Goal: Information Seeking & Learning: Compare options

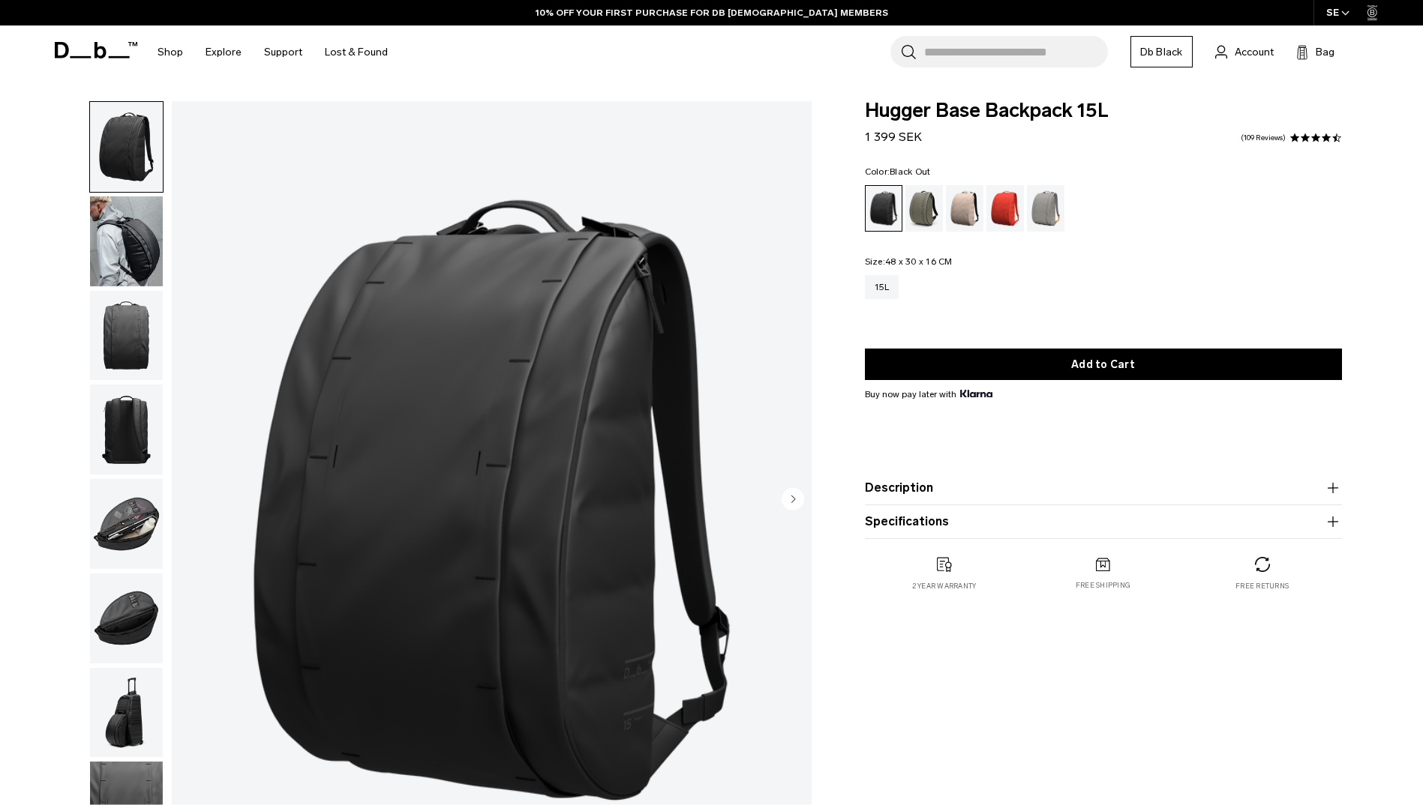
click at [970, 529] on button "Specifications" at bounding box center [1103, 522] width 477 height 18
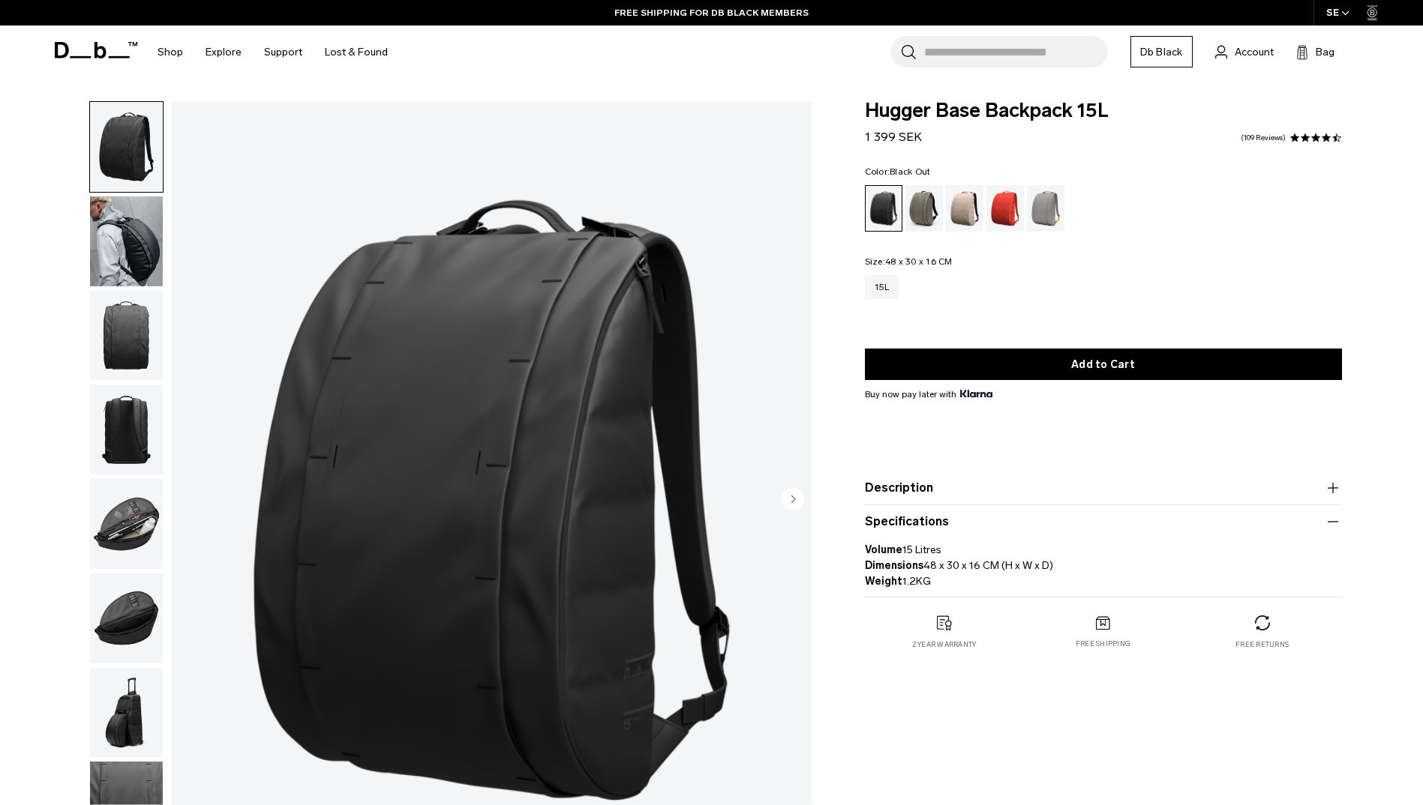
click at [118, 538] on img "button" at bounding box center [126, 524] width 73 height 90
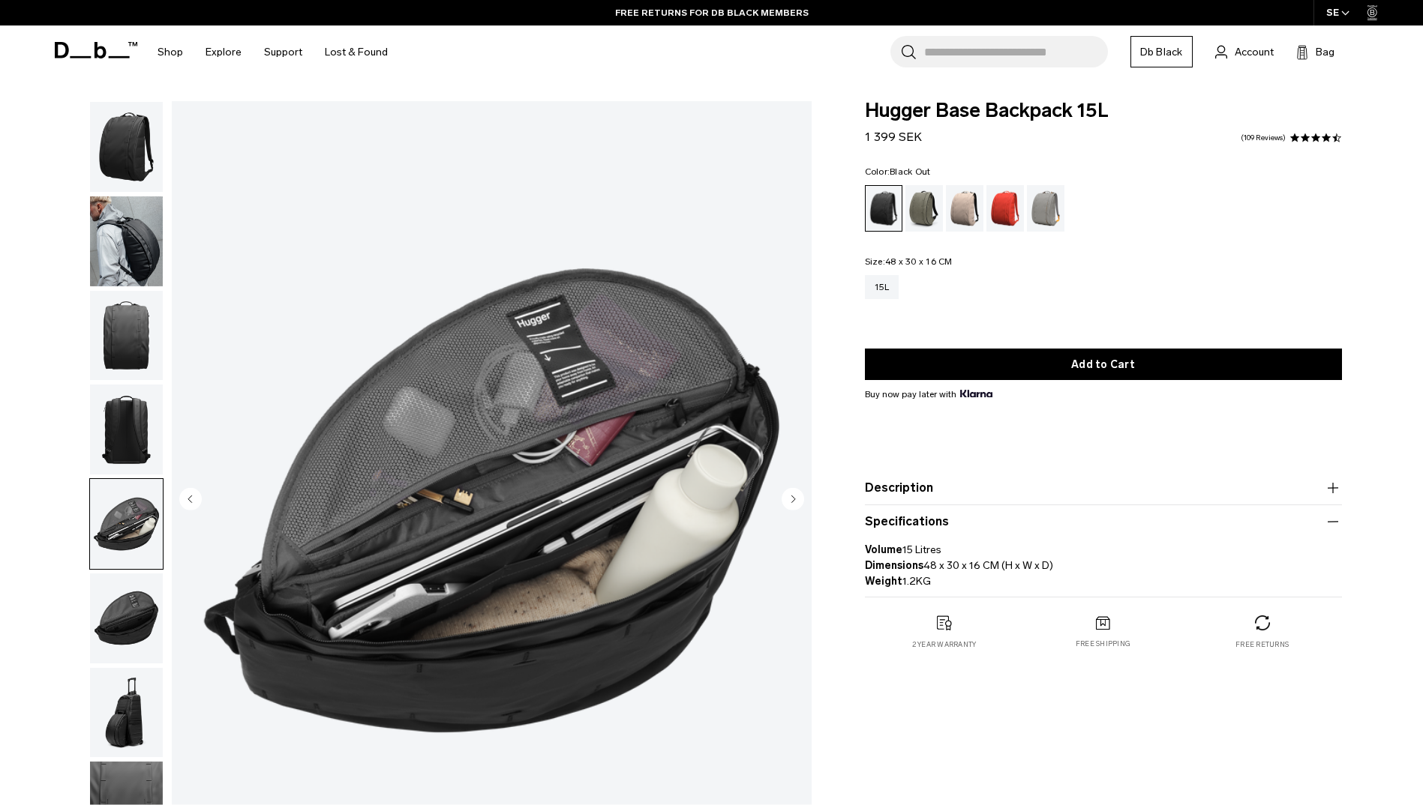
click at [124, 583] on img "button" at bounding box center [126, 619] width 73 height 90
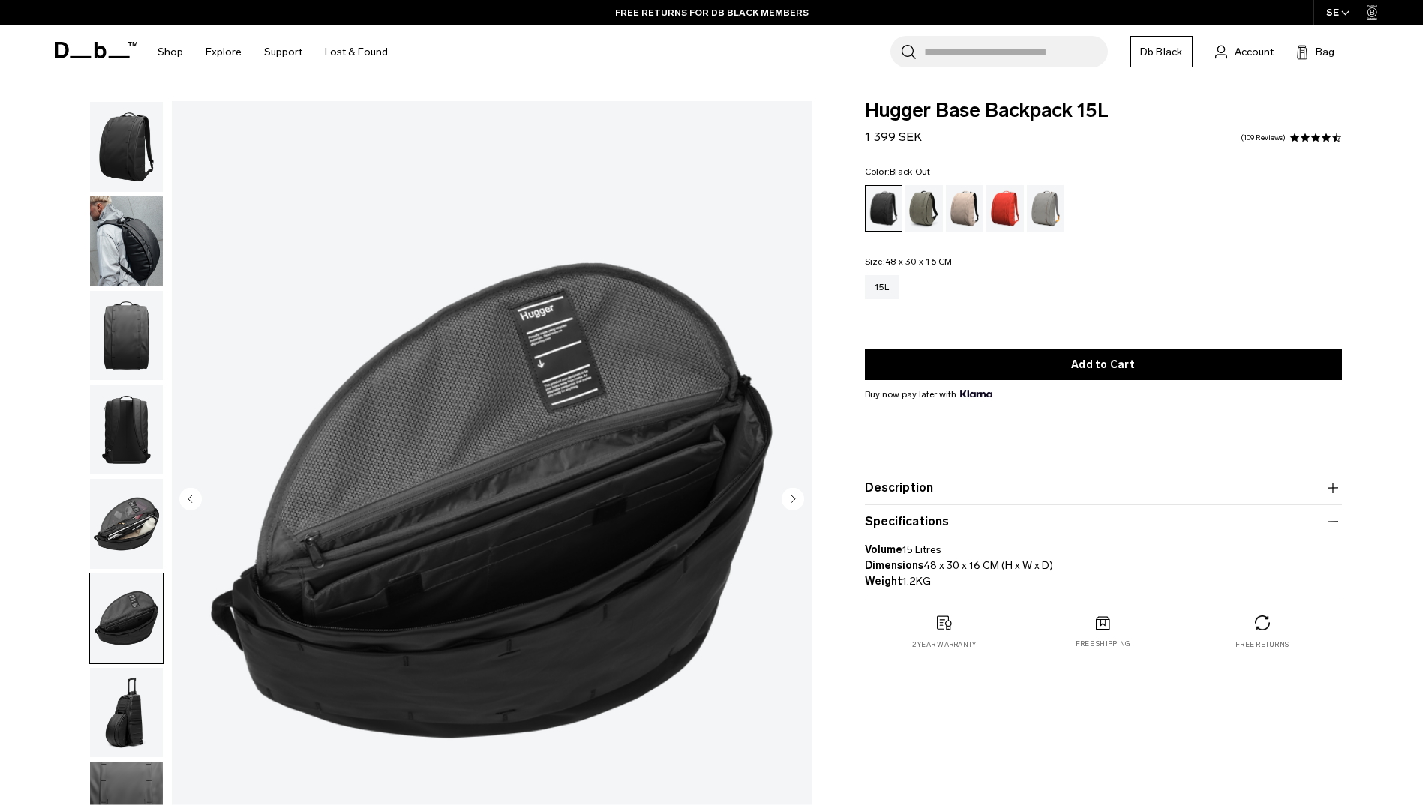
click at [132, 647] on img "button" at bounding box center [126, 619] width 73 height 90
click at [132, 687] on img "button" at bounding box center [126, 713] width 73 height 90
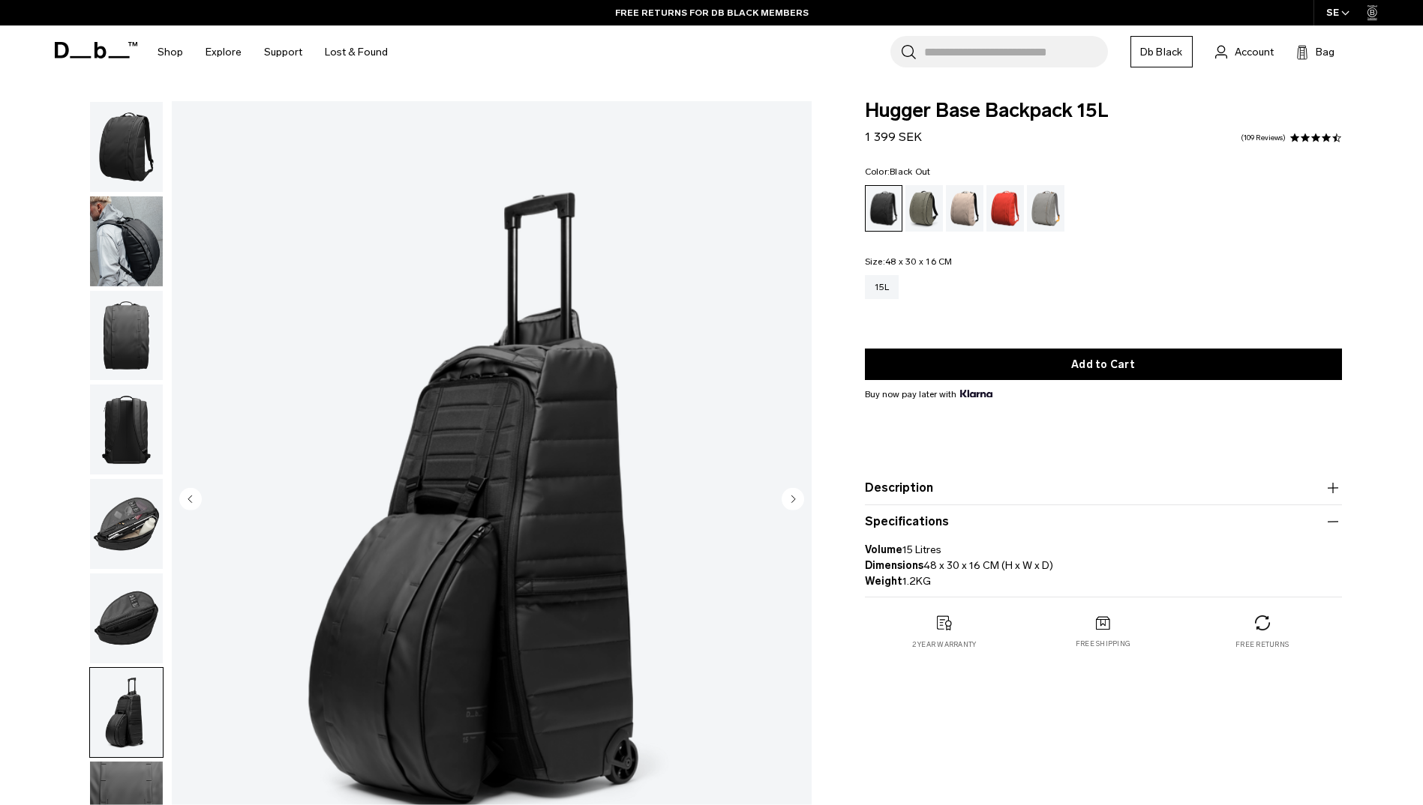
click at [135, 448] on img "button" at bounding box center [126, 430] width 73 height 90
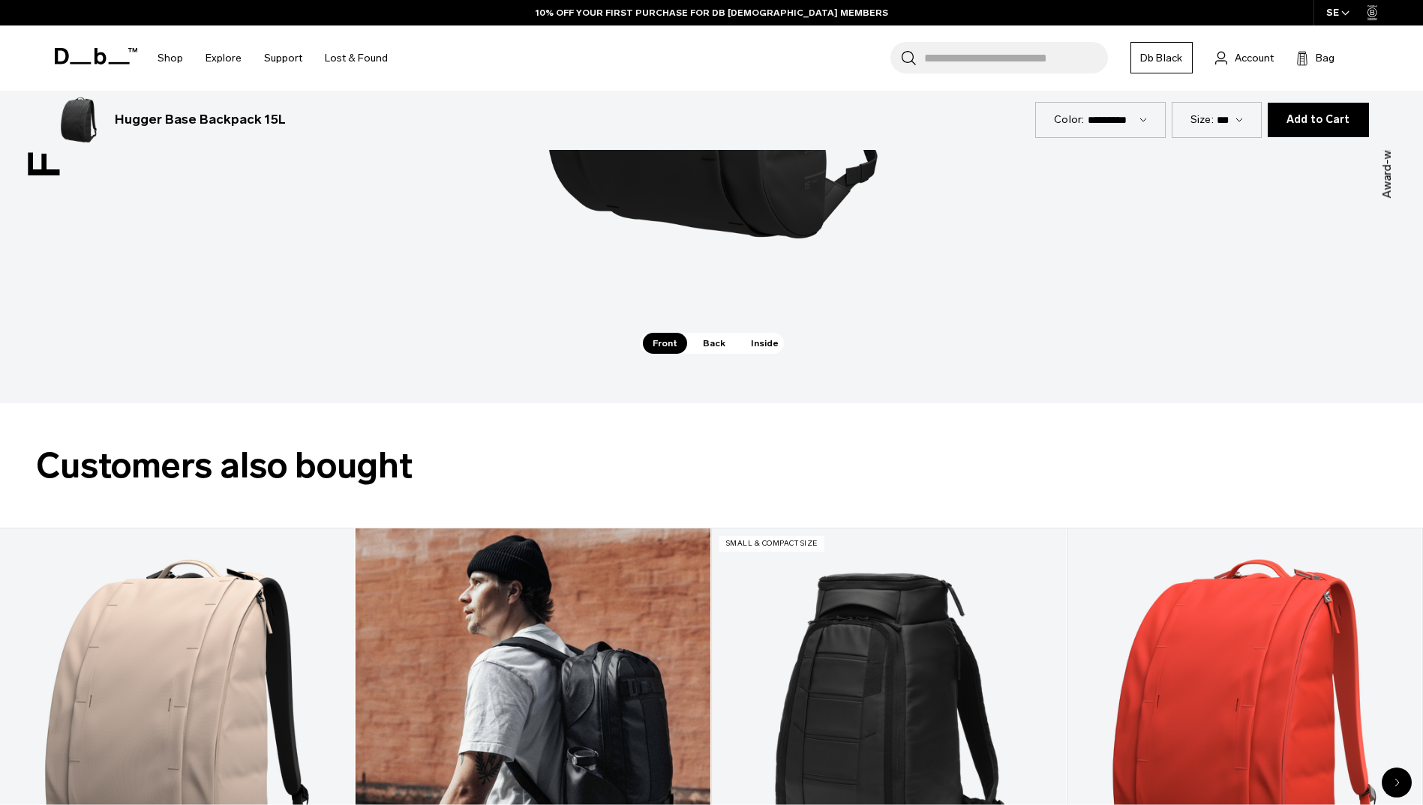
scroll to position [2775, 0]
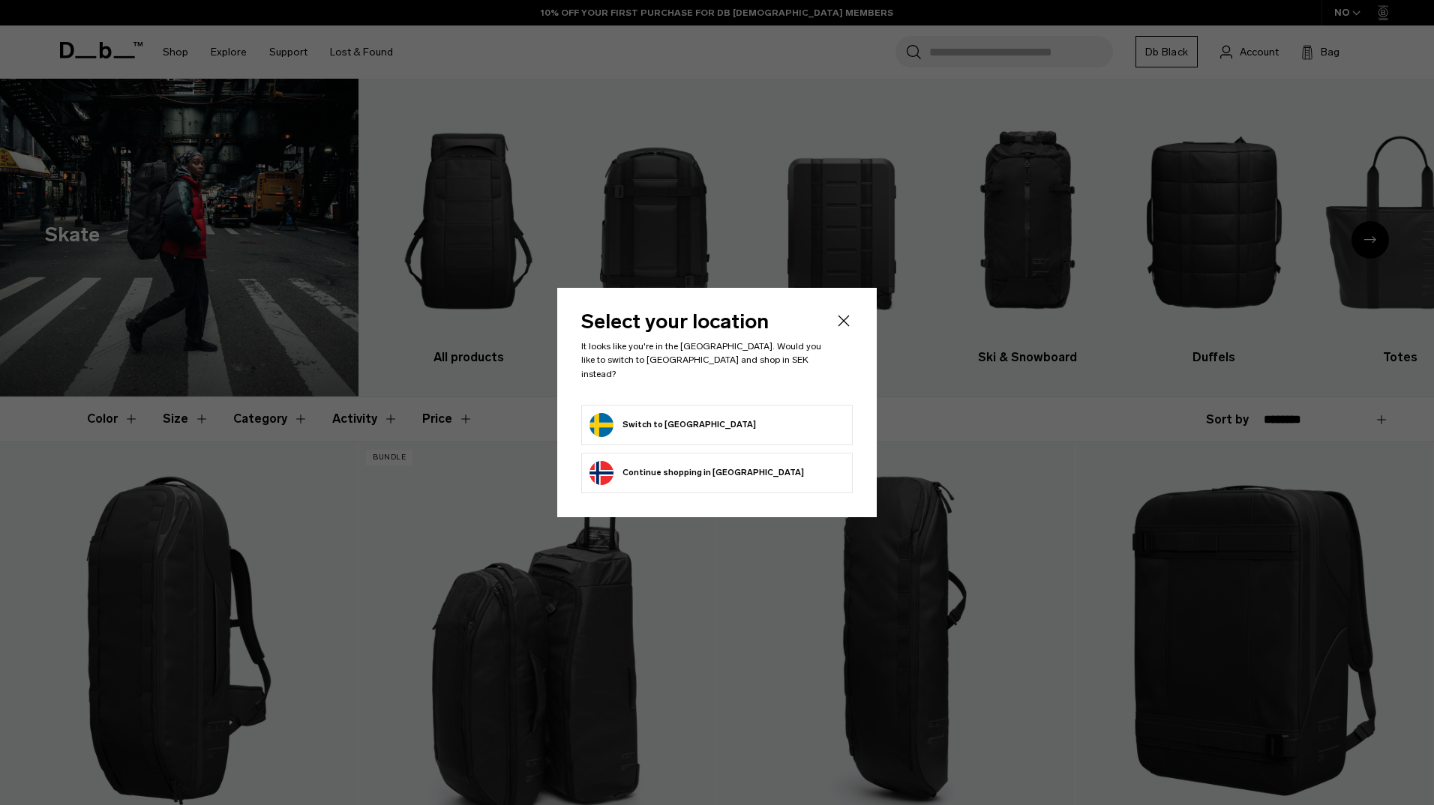
click at [844, 324] on icon "Close" at bounding box center [844, 321] width 18 height 18
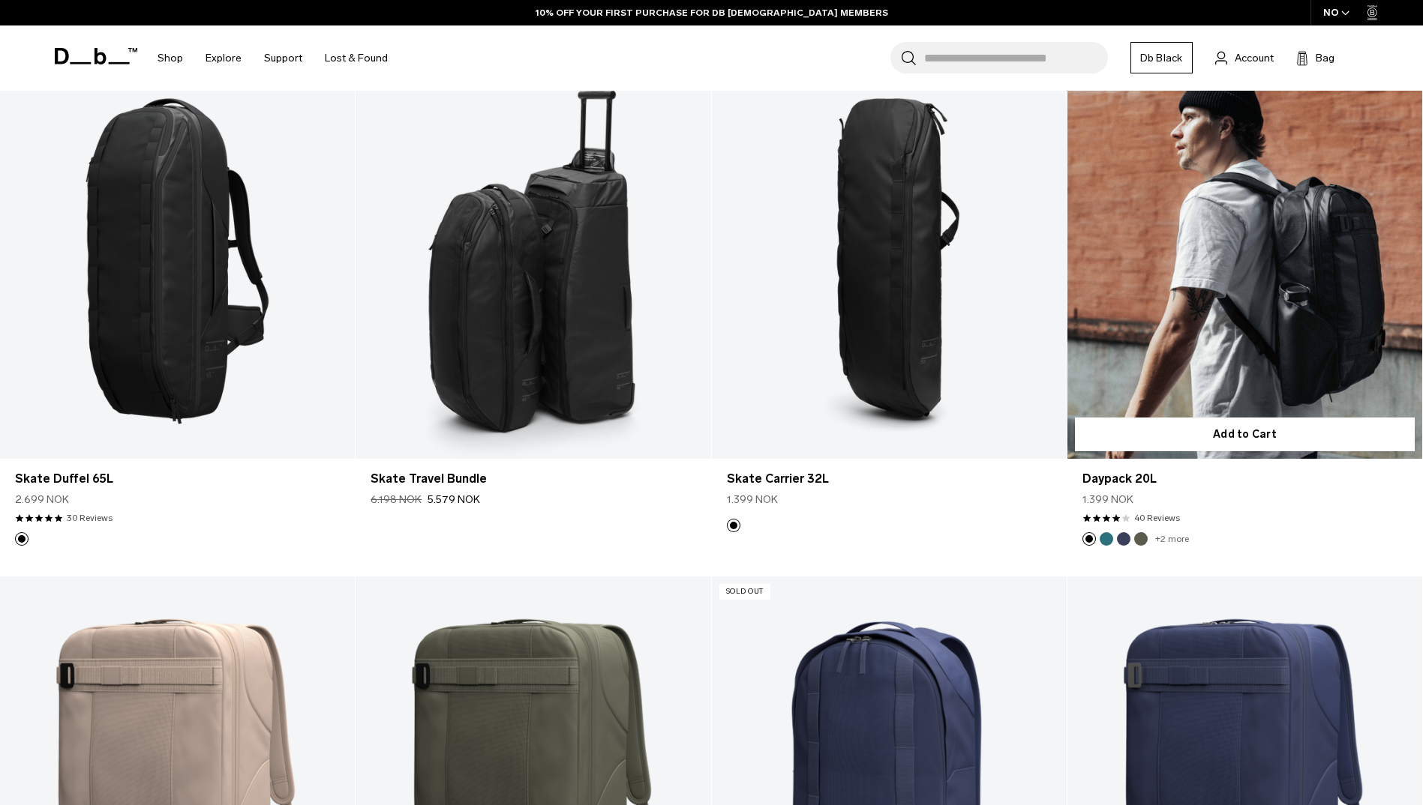
scroll to position [225, 0]
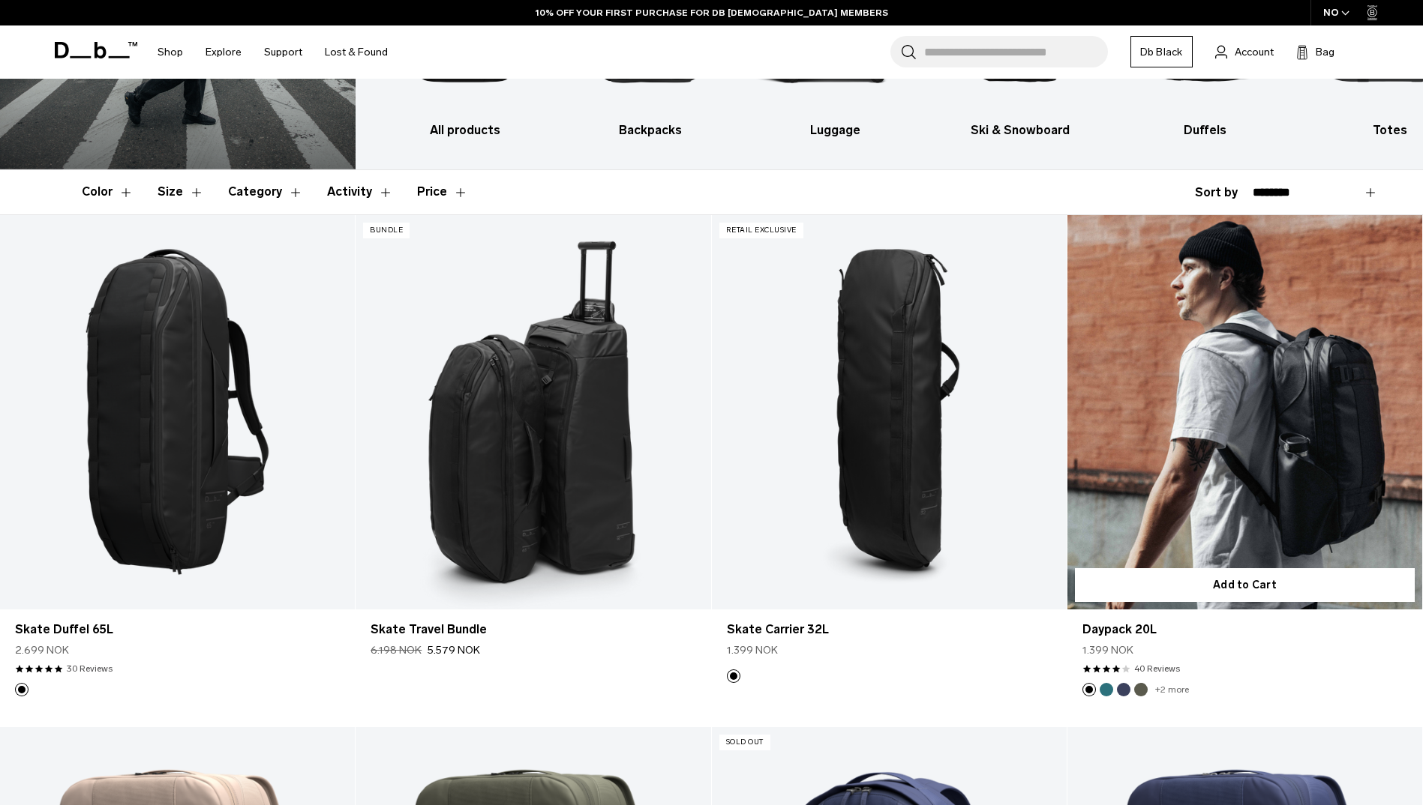
click at [1177, 446] on link "Daypack 20L" at bounding box center [1244, 412] width 355 height 394
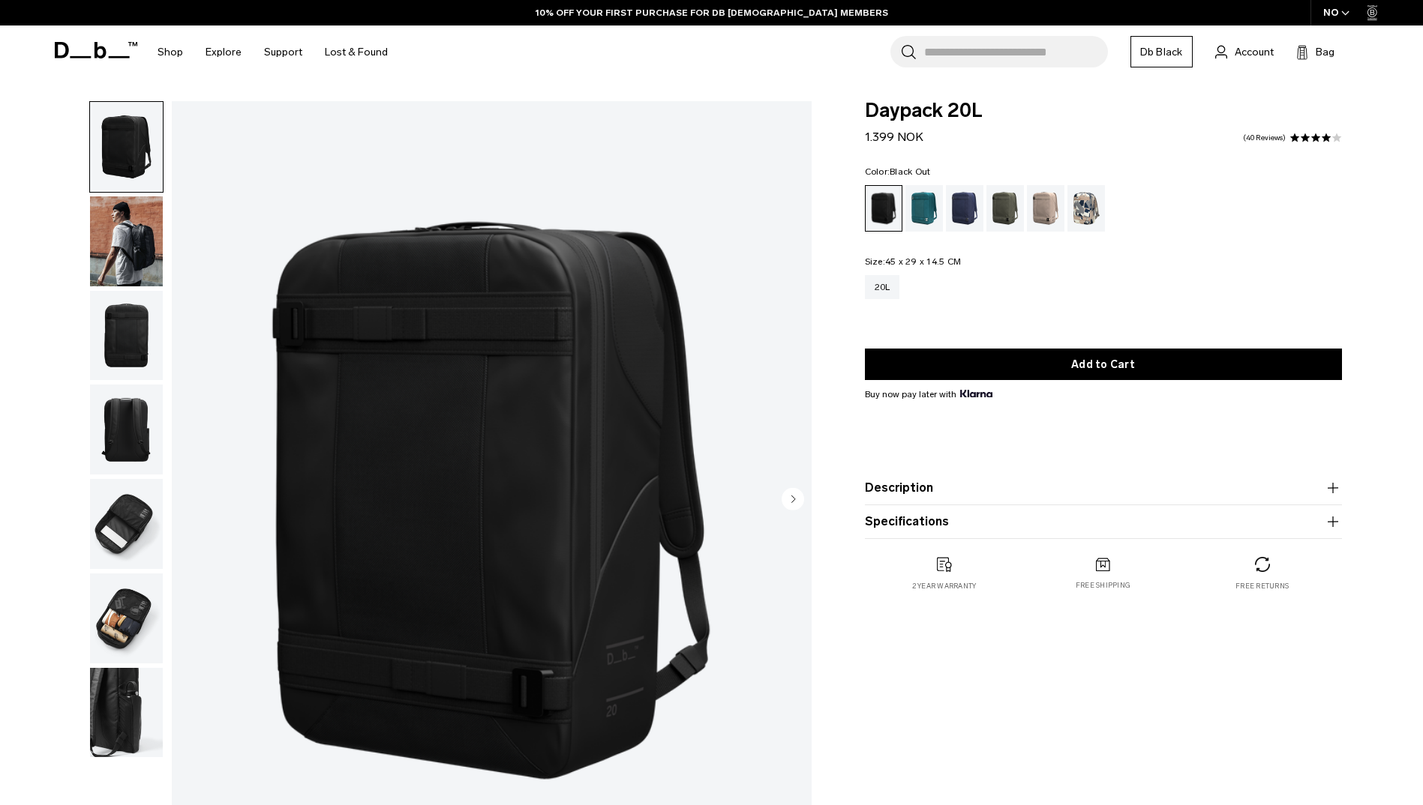
click at [1186, 528] on button "Specifications" at bounding box center [1103, 522] width 477 height 18
click at [140, 235] on img "button" at bounding box center [126, 241] width 73 height 90
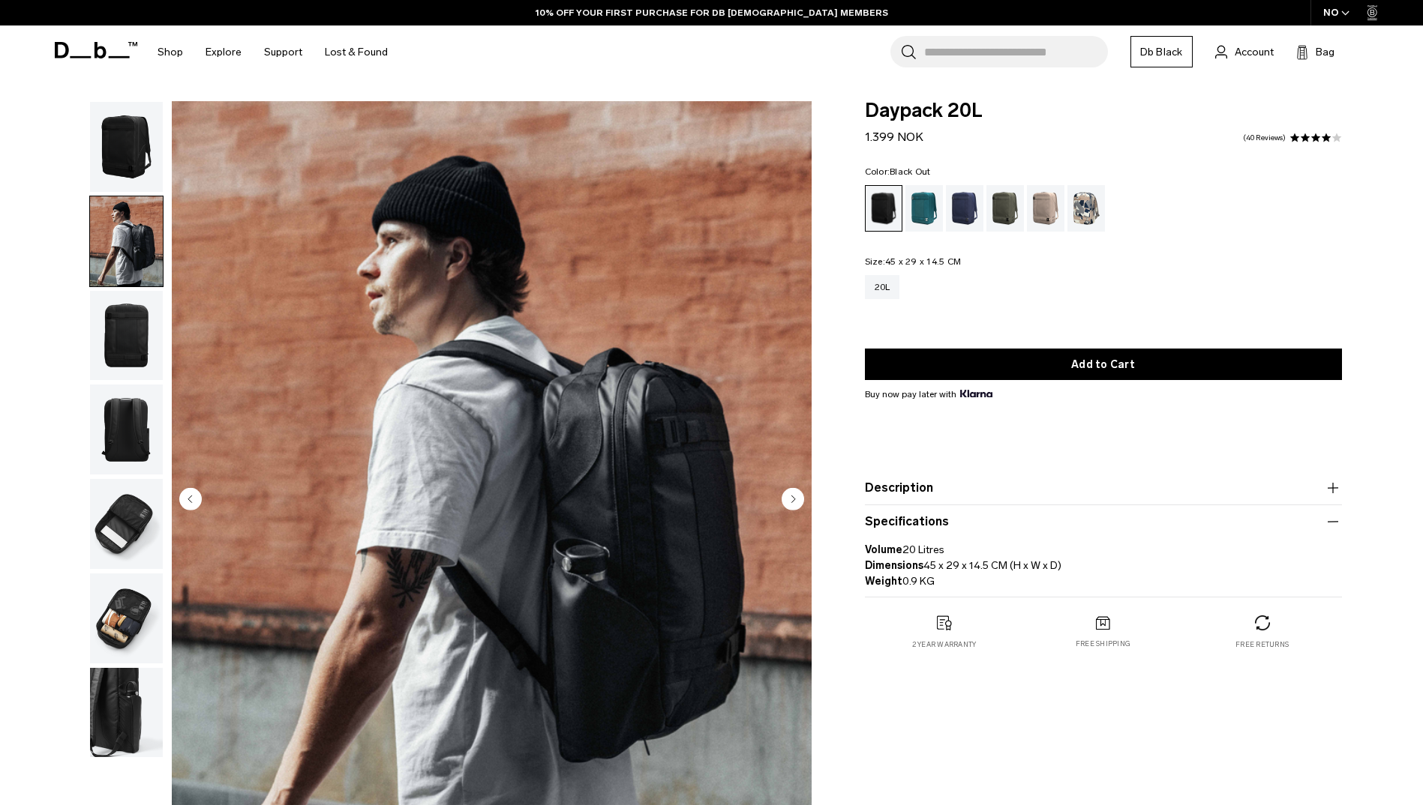
click at [117, 332] on img "button" at bounding box center [126, 336] width 73 height 90
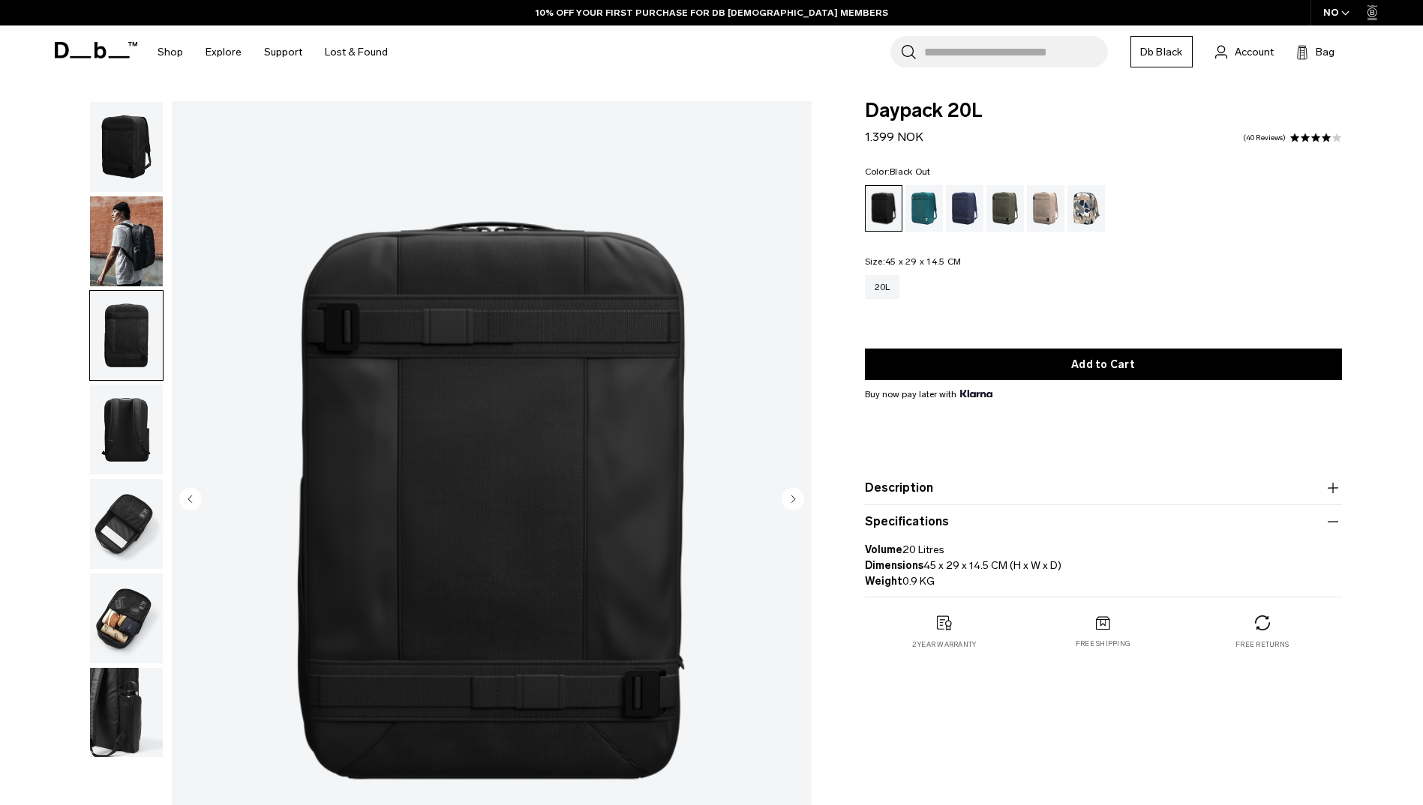
click at [99, 641] on img "button" at bounding box center [126, 619] width 73 height 90
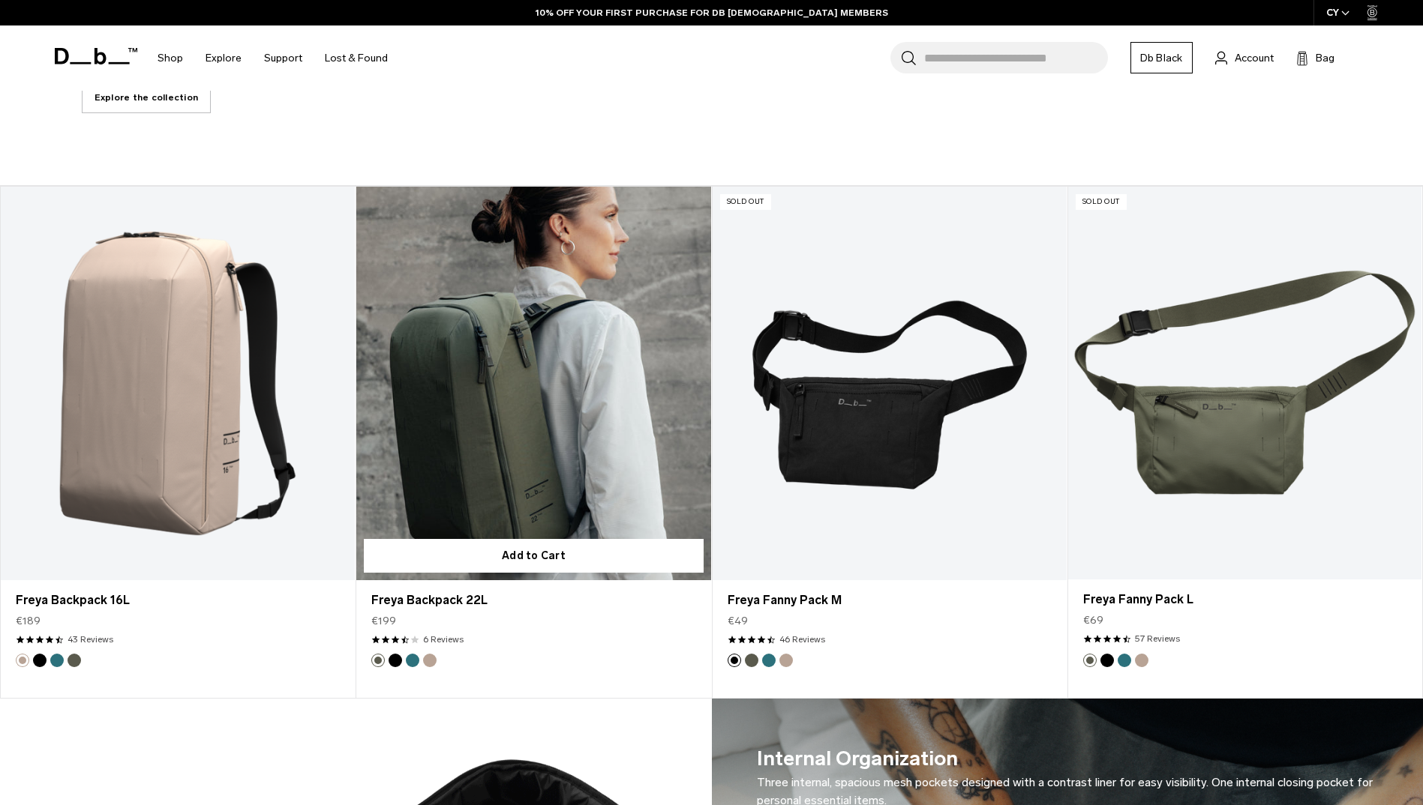
scroll to position [975, 0]
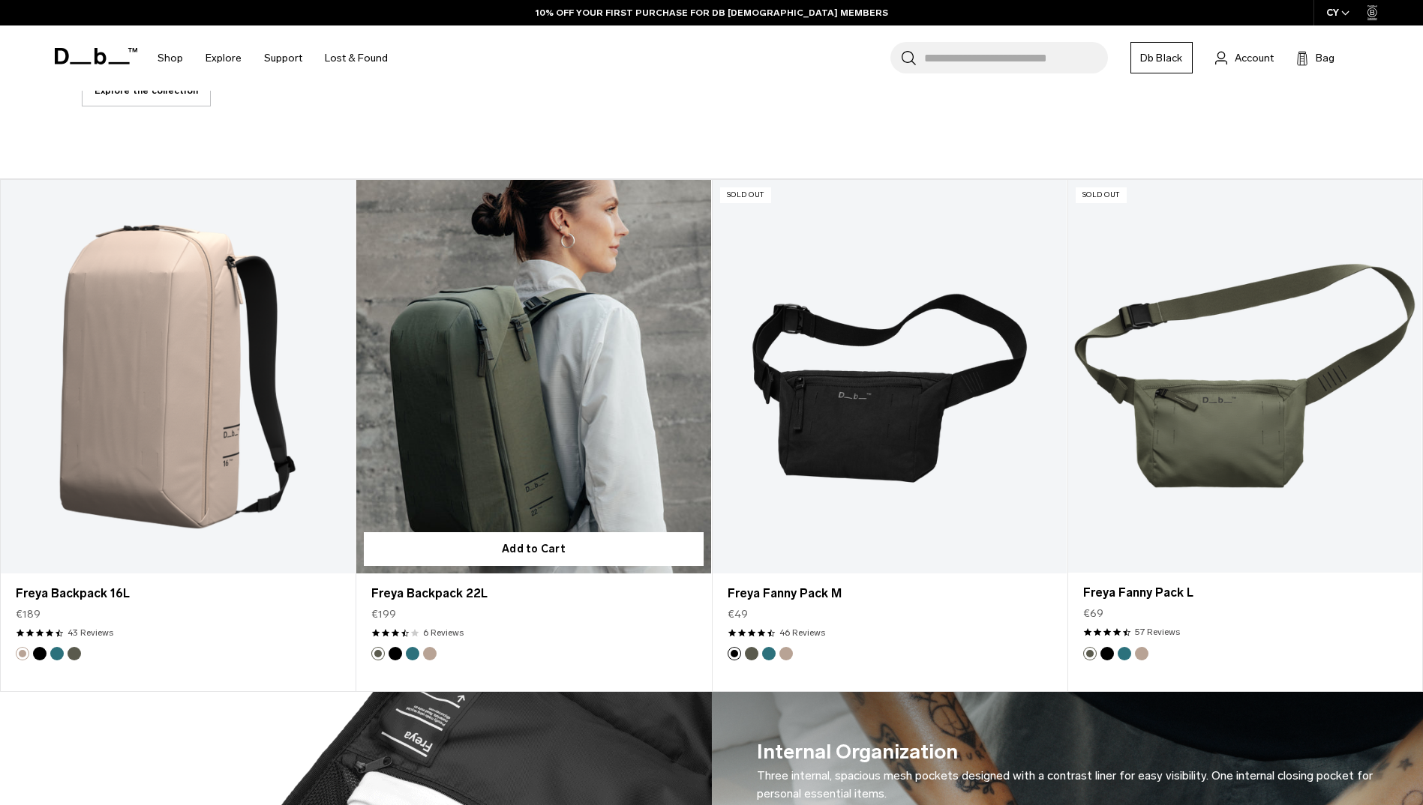
click at [522, 476] on link "Freya Backpack 22L" at bounding box center [533, 377] width 354 height 394
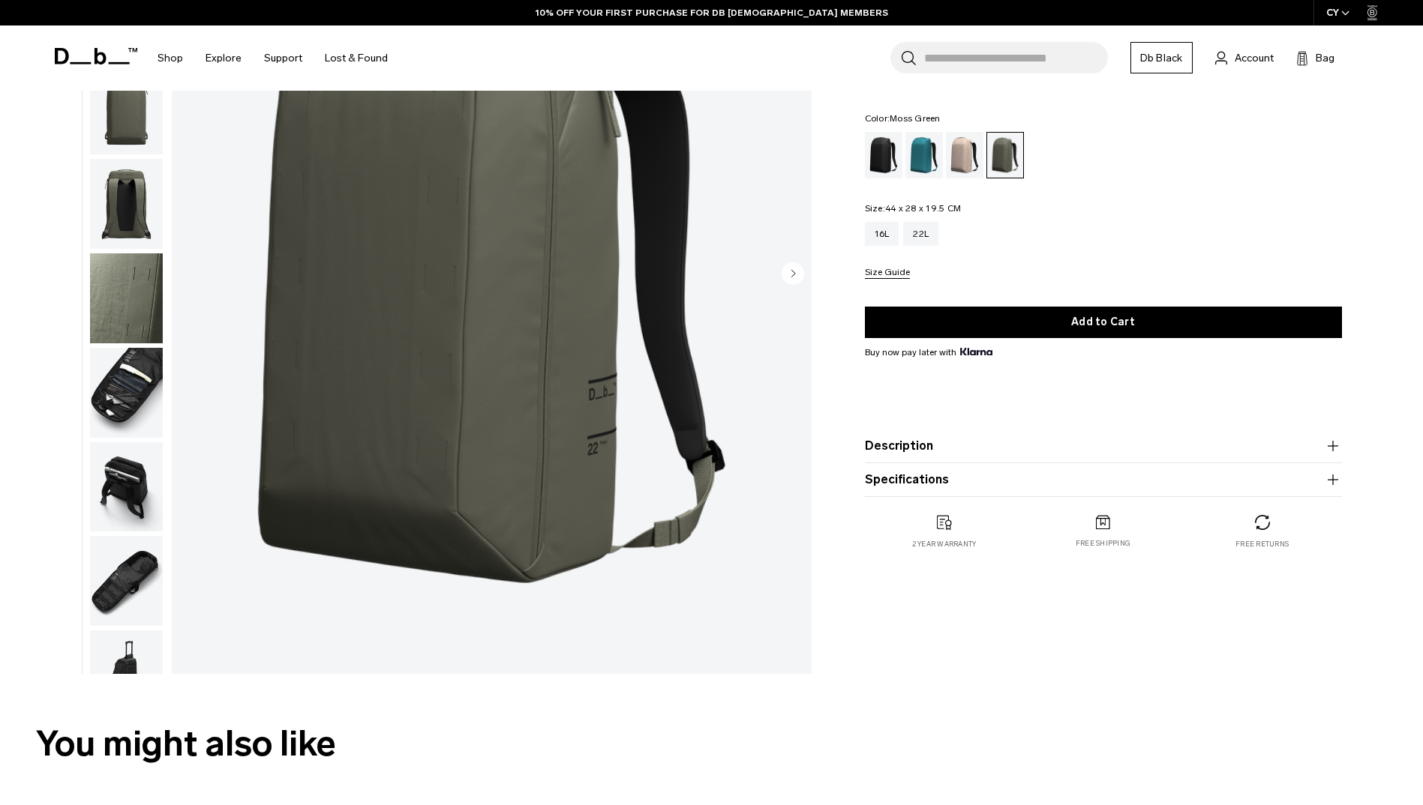
scroll to position [225, 0]
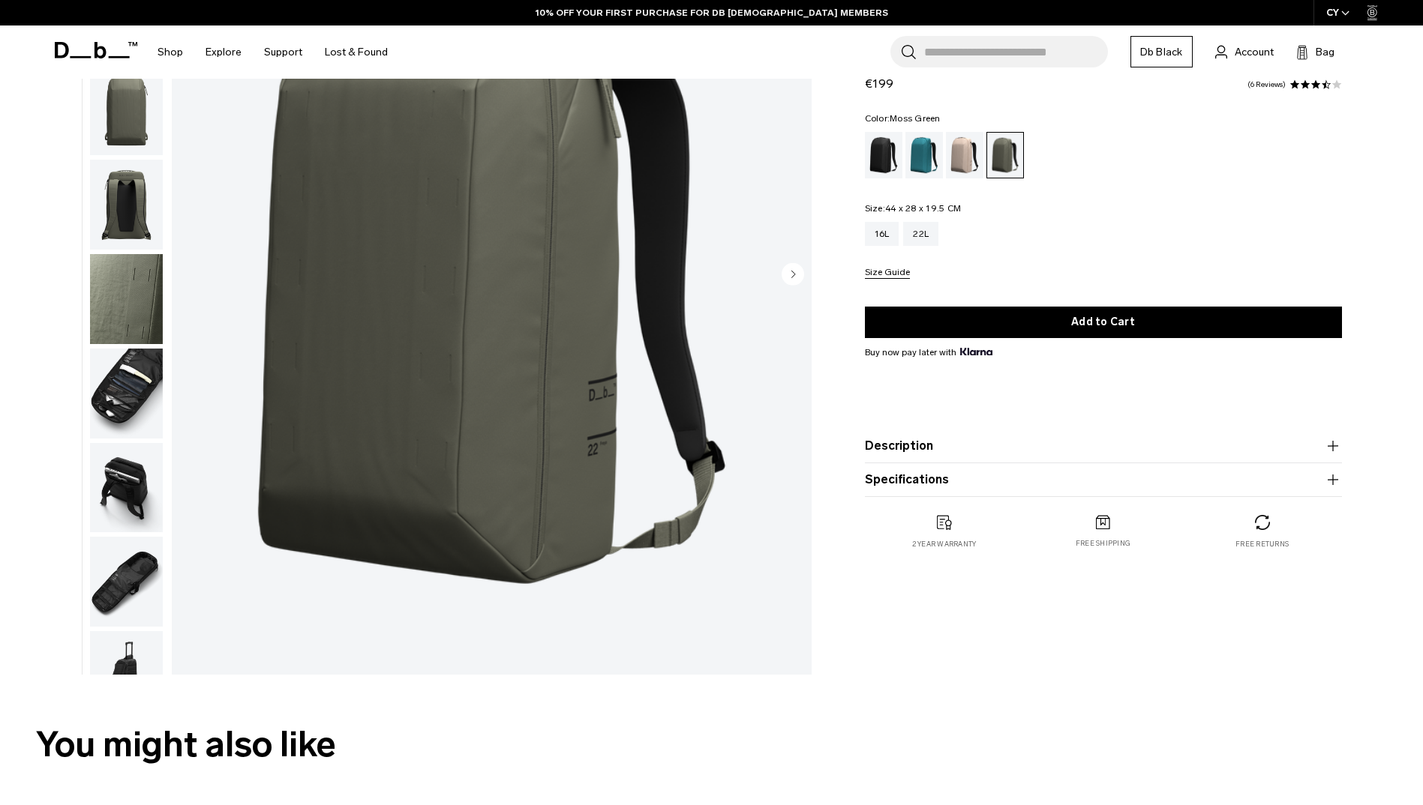
click at [126, 408] on img "button" at bounding box center [126, 394] width 73 height 90
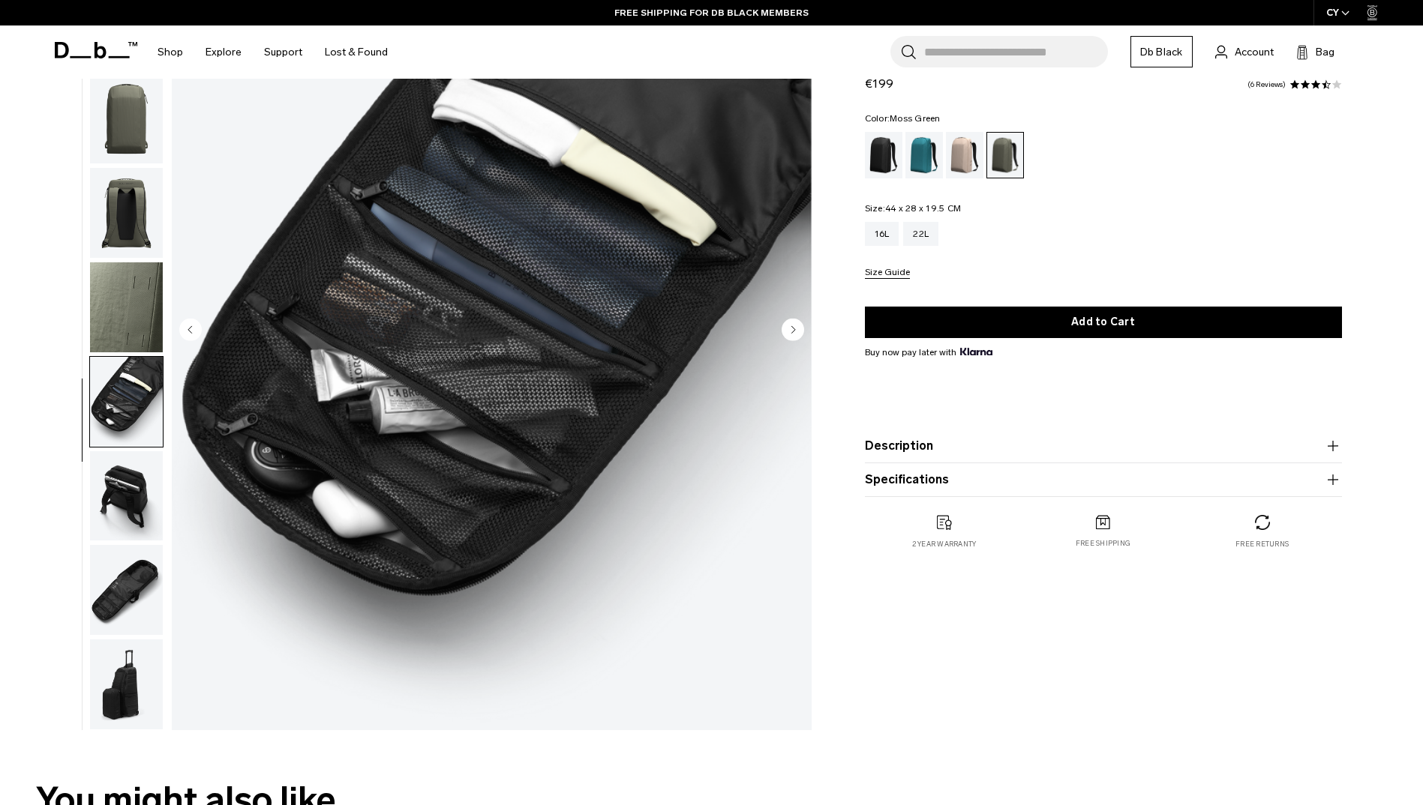
scroll to position [0, 0]
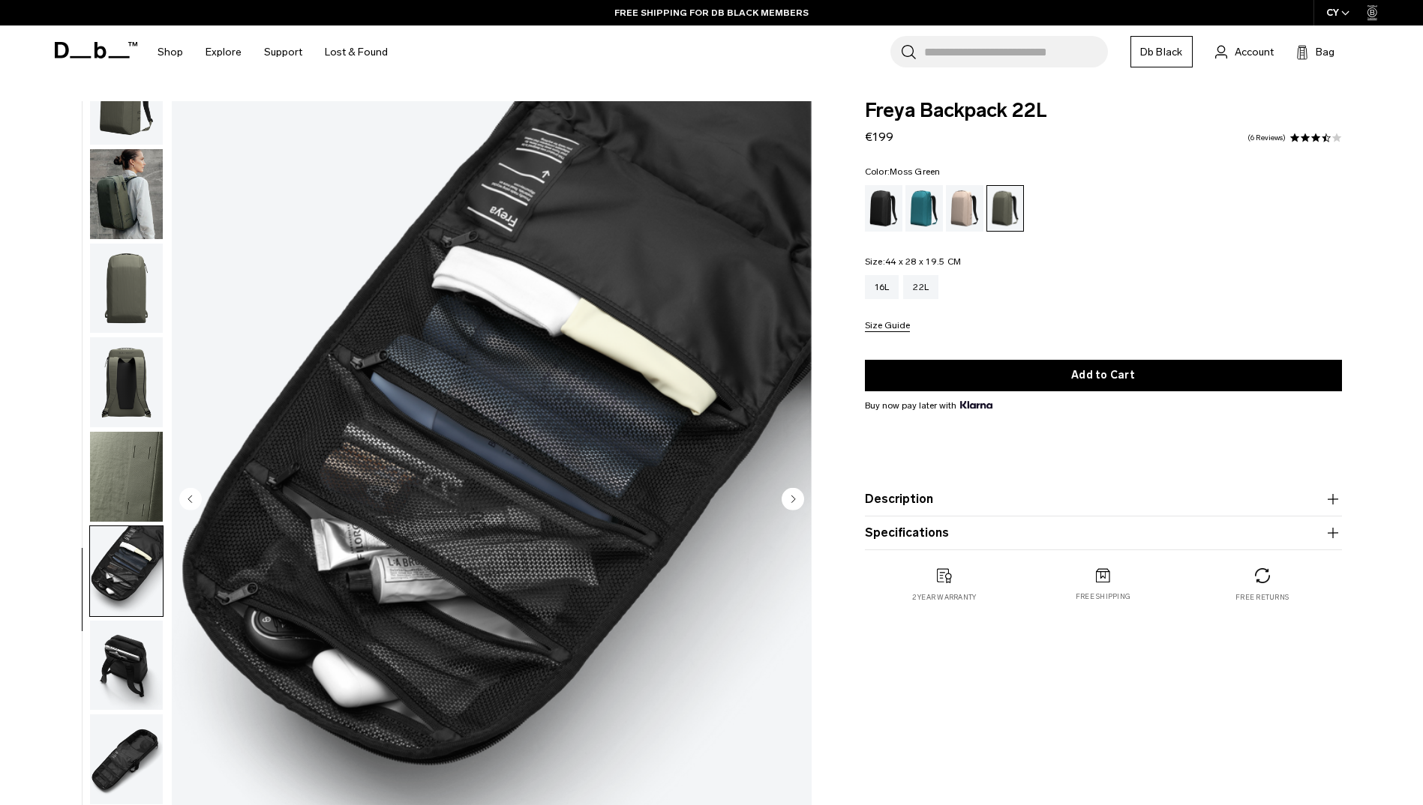
click at [139, 206] on img "button" at bounding box center [126, 194] width 73 height 90
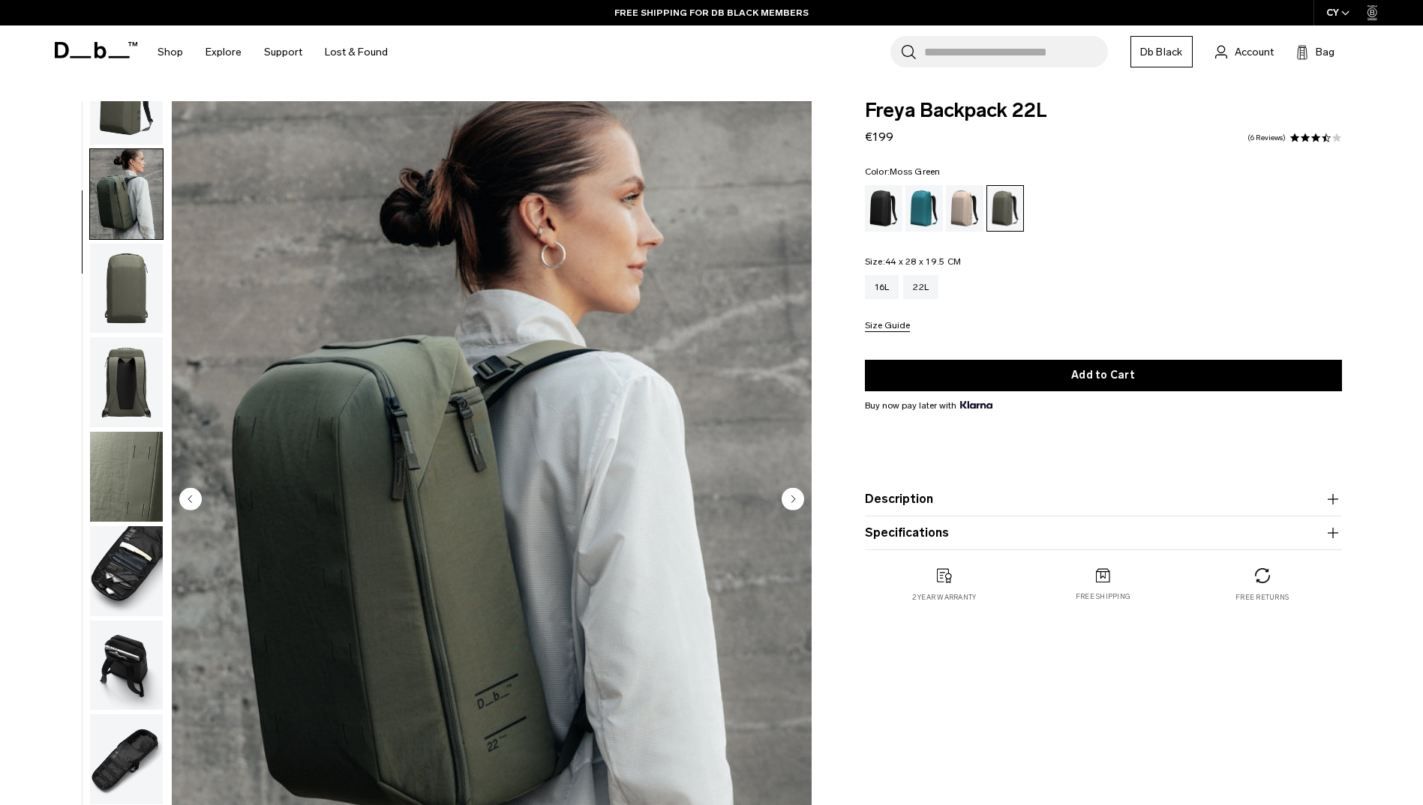
click at [142, 317] on img "button" at bounding box center [126, 289] width 73 height 90
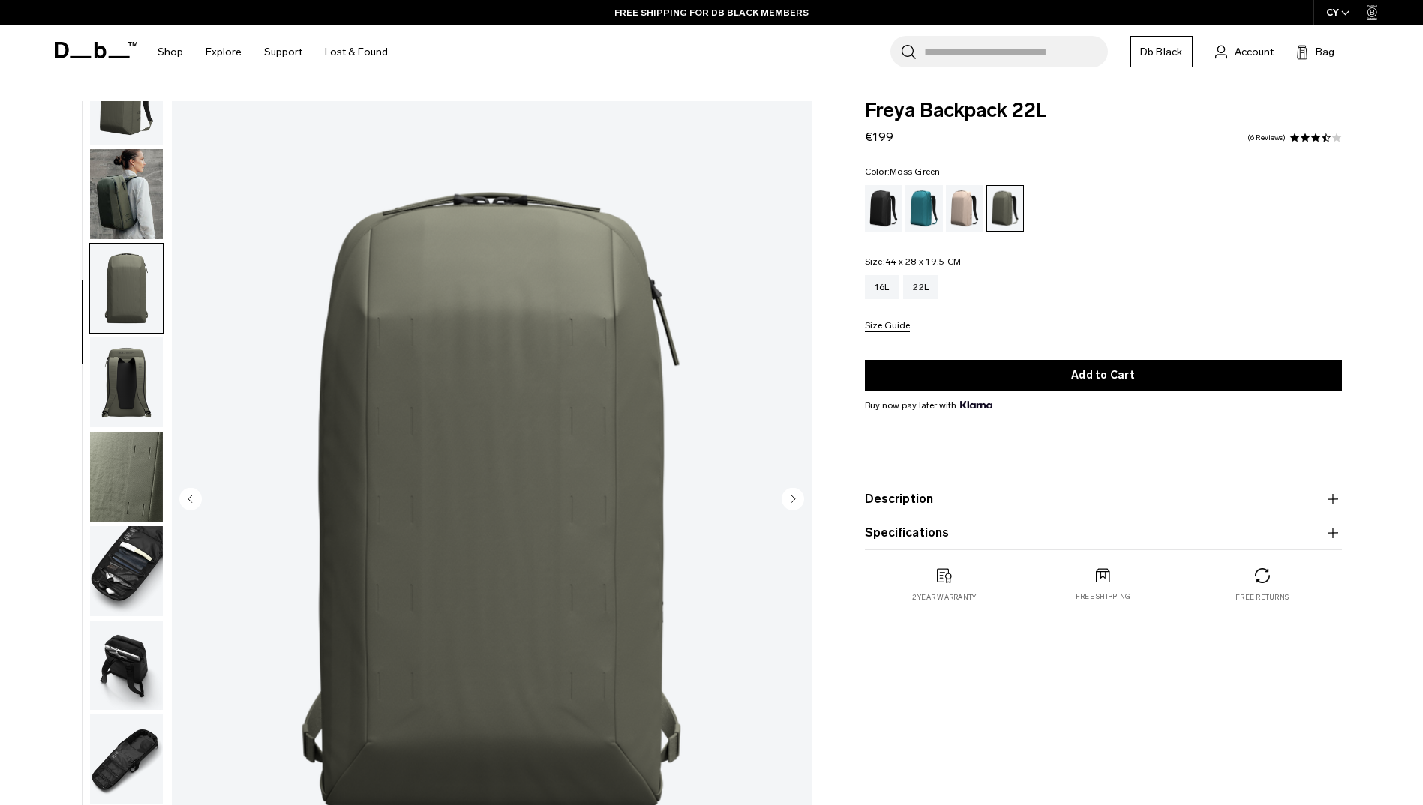
click at [126, 424] on img "button" at bounding box center [126, 382] width 73 height 90
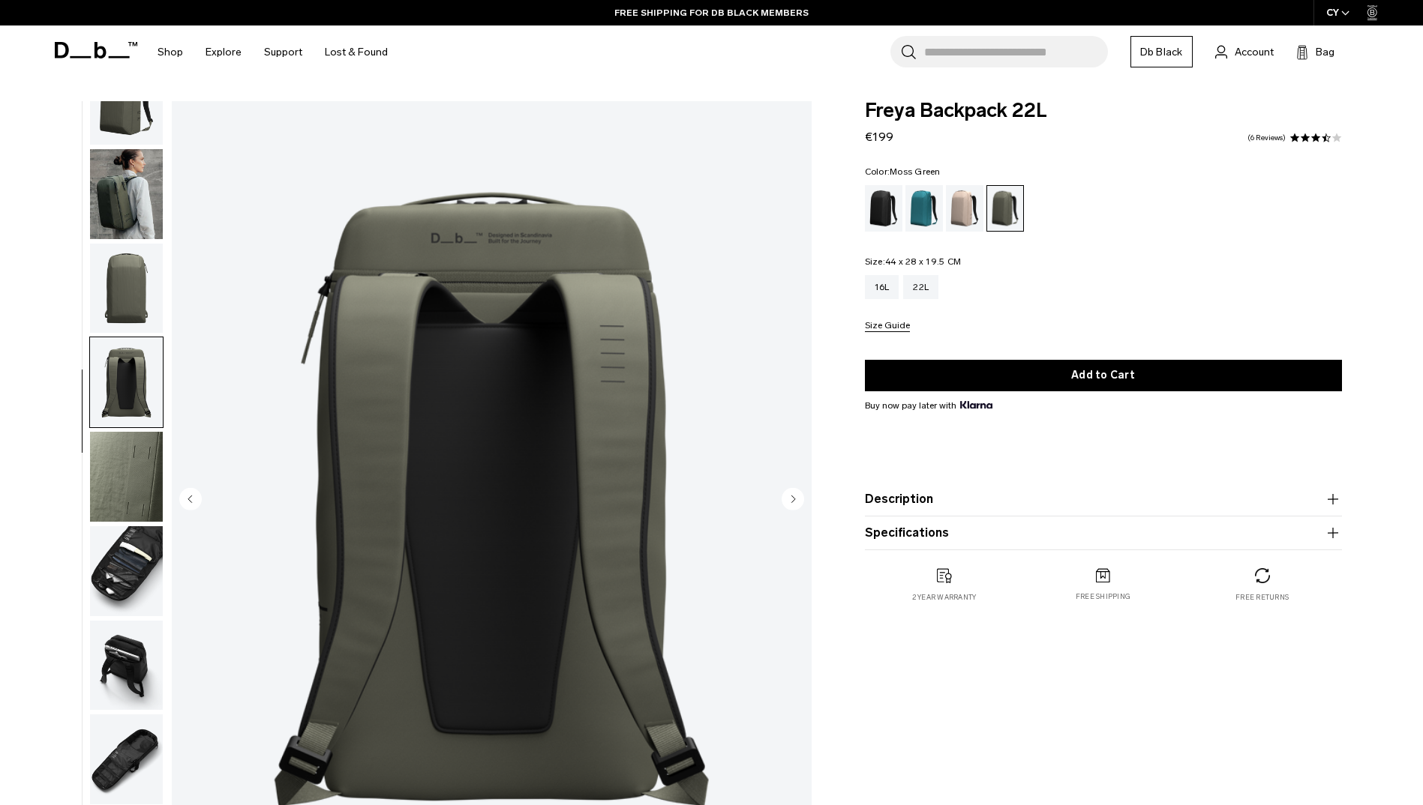
click at [142, 544] on img "button" at bounding box center [126, 571] width 73 height 90
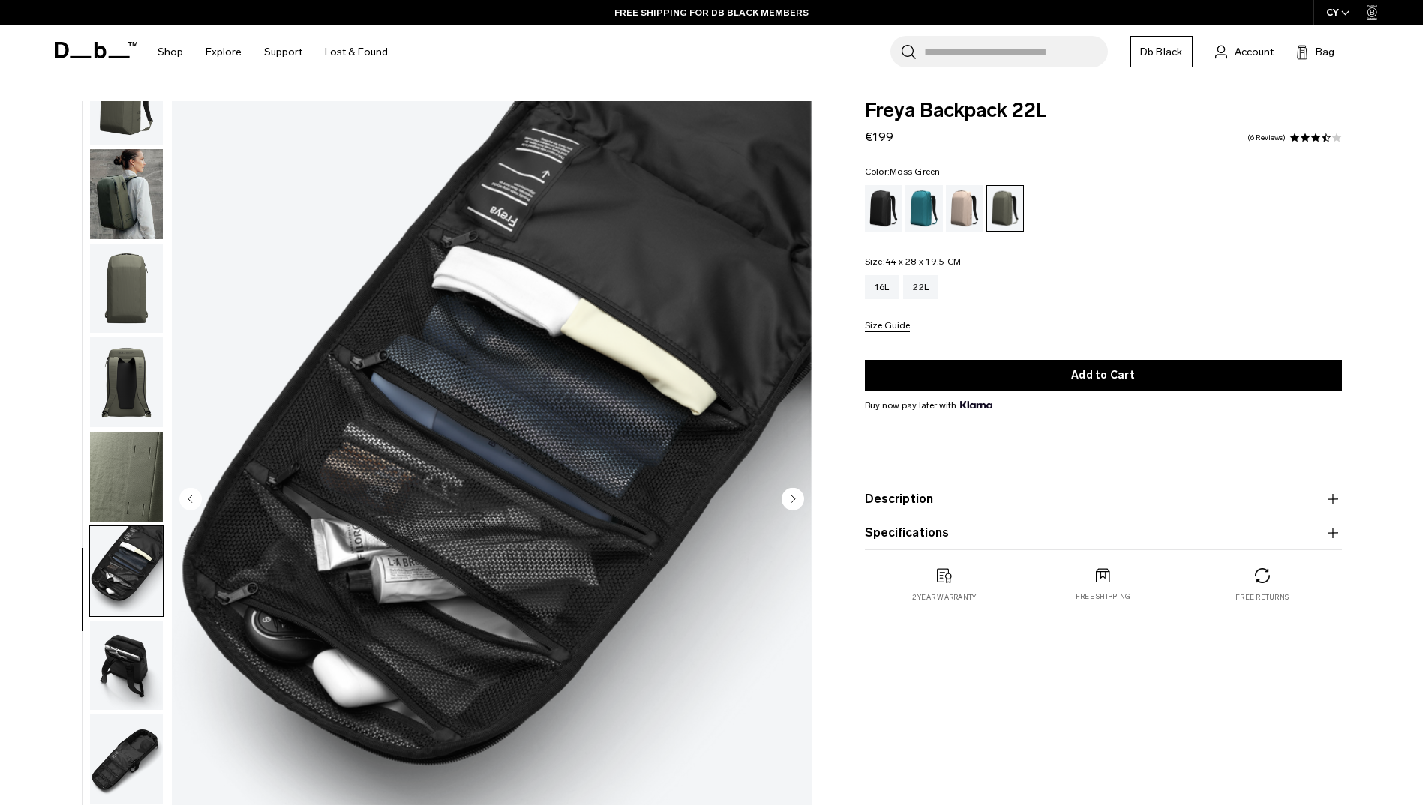
drag, startPoint x: 135, startPoint y: 616, endPoint x: 134, endPoint y: 625, distance: 9.0
click at [135, 617] on ul at bounding box center [126, 500] width 74 height 799
click at [130, 636] on img "button" at bounding box center [126, 666] width 73 height 90
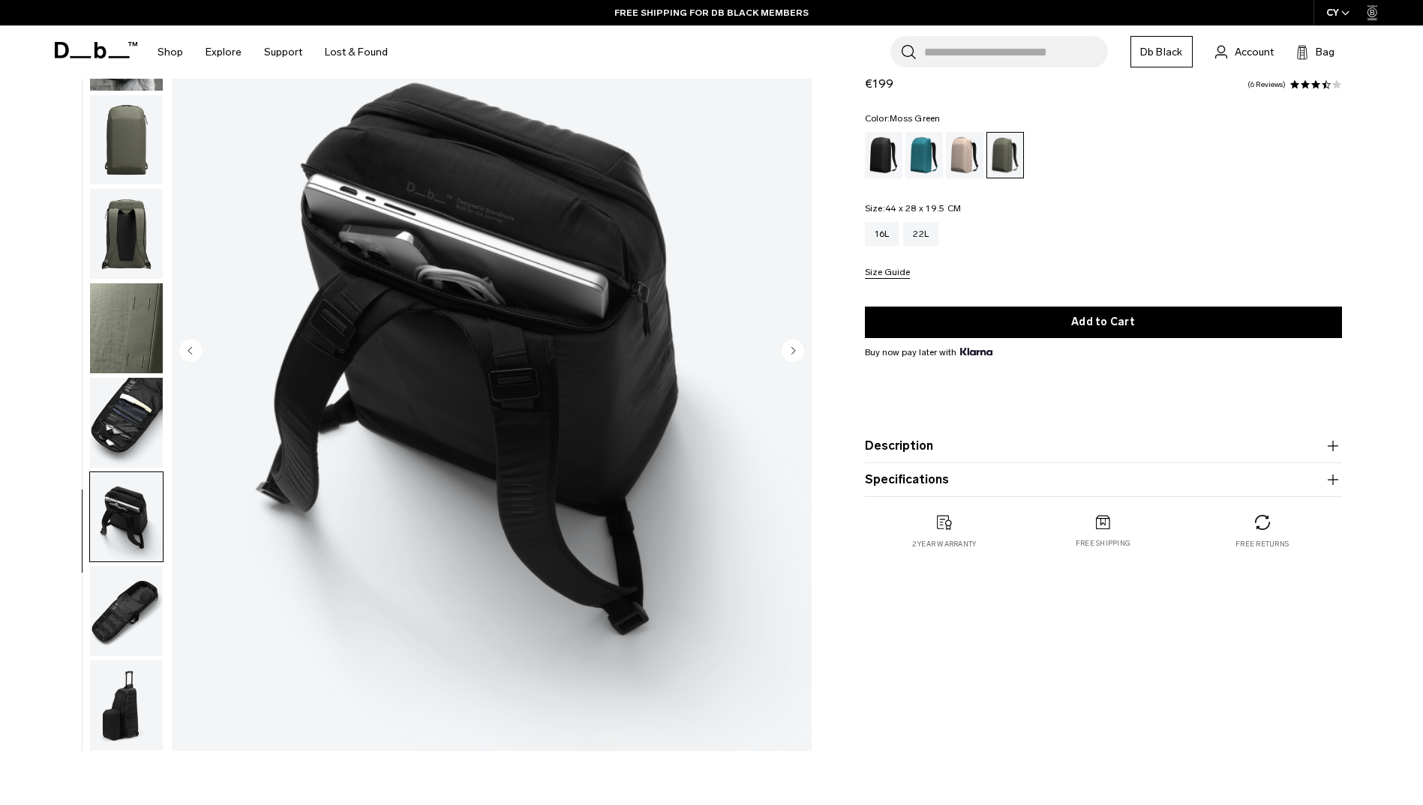
scroll to position [150, 0]
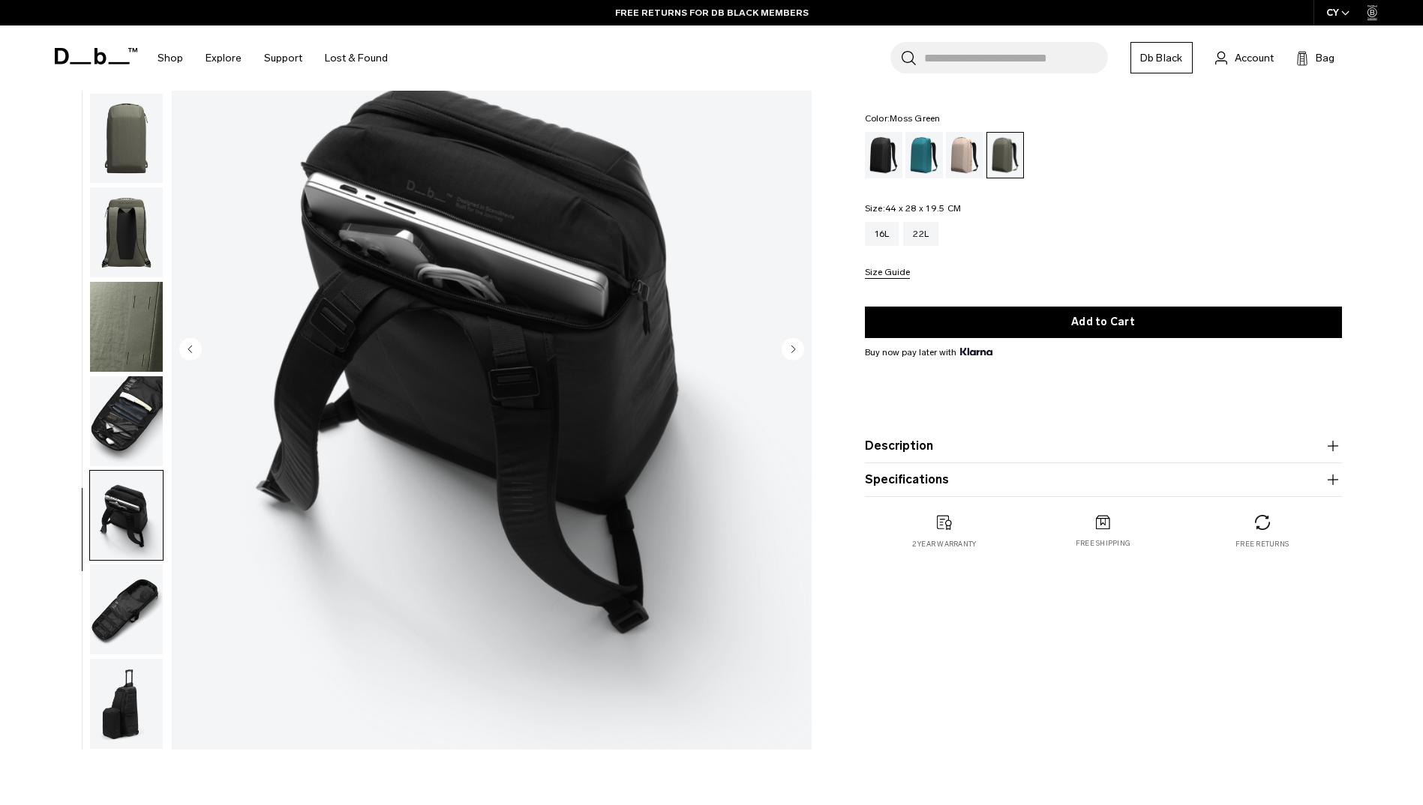
click at [1114, 484] on button "Specifications" at bounding box center [1103, 480] width 477 height 18
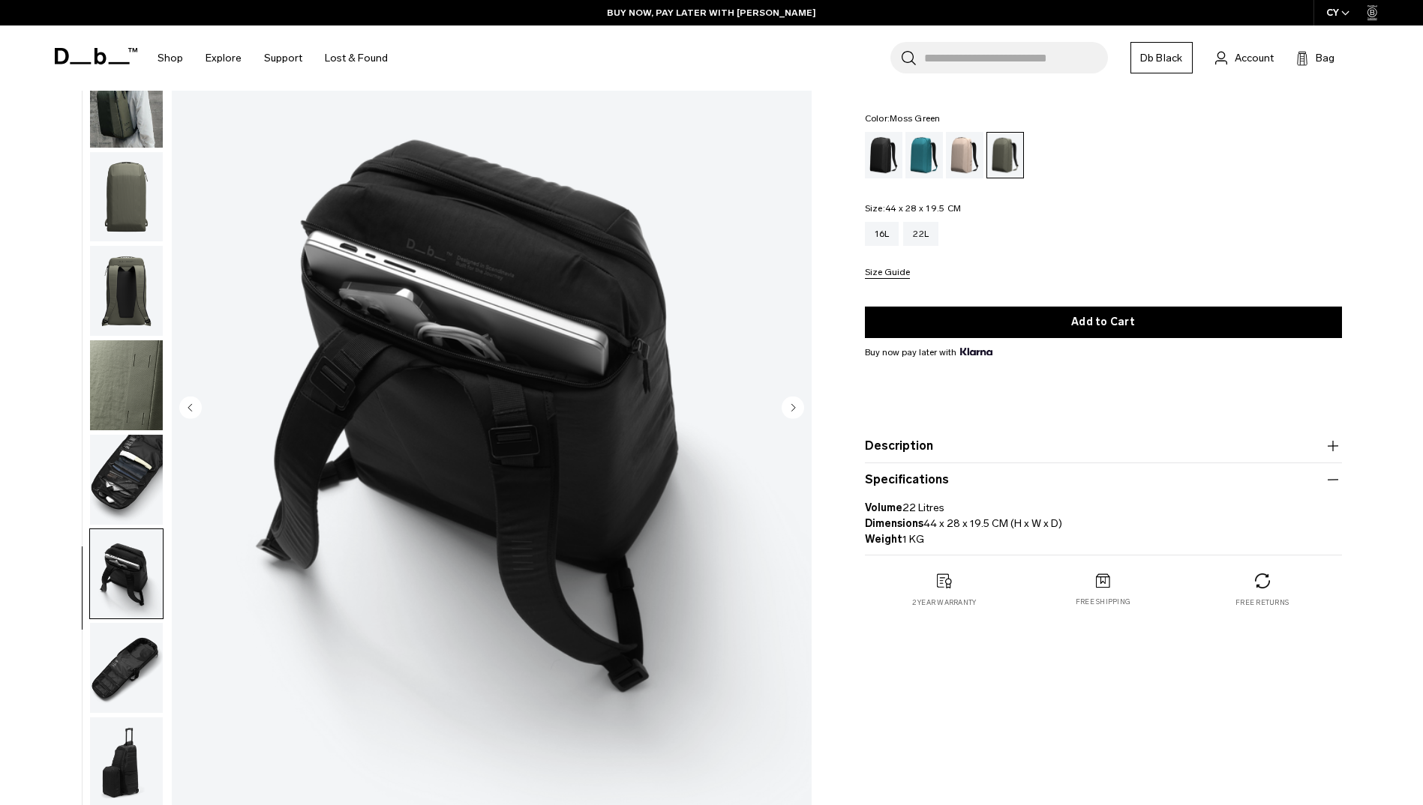
scroll to position [0, 0]
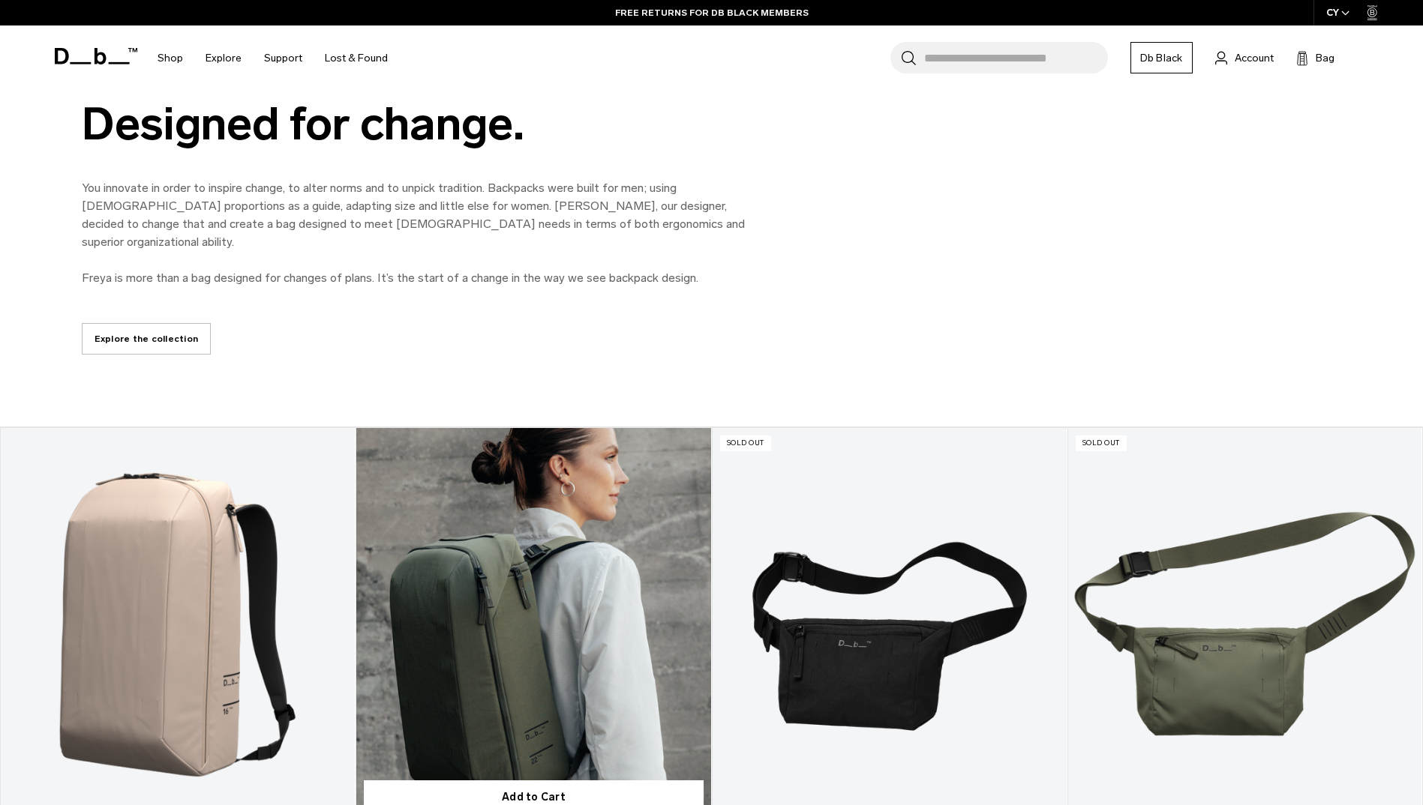
scroll to position [900, 0]
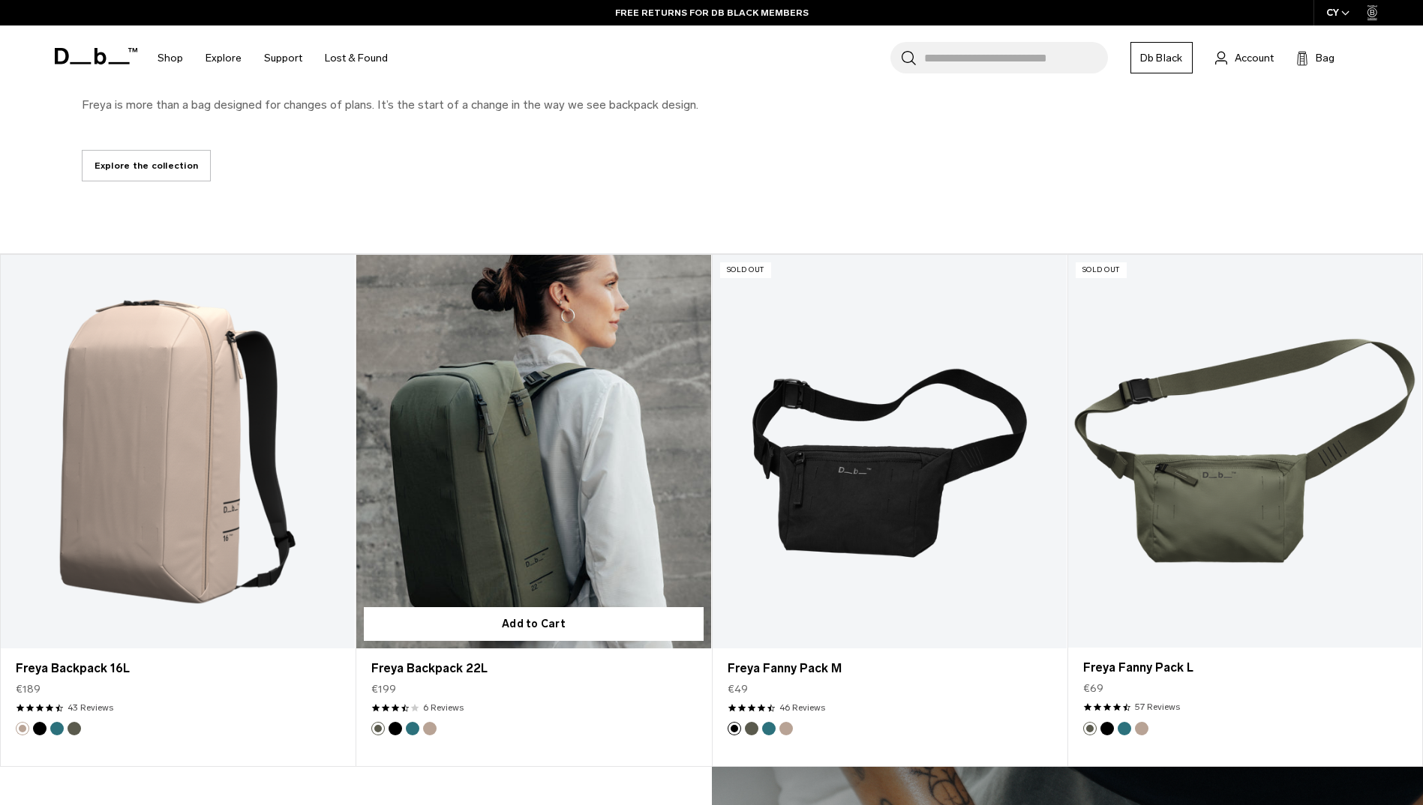
click at [512, 505] on link "Freya Backpack 22L" at bounding box center [533, 452] width 354 height 394
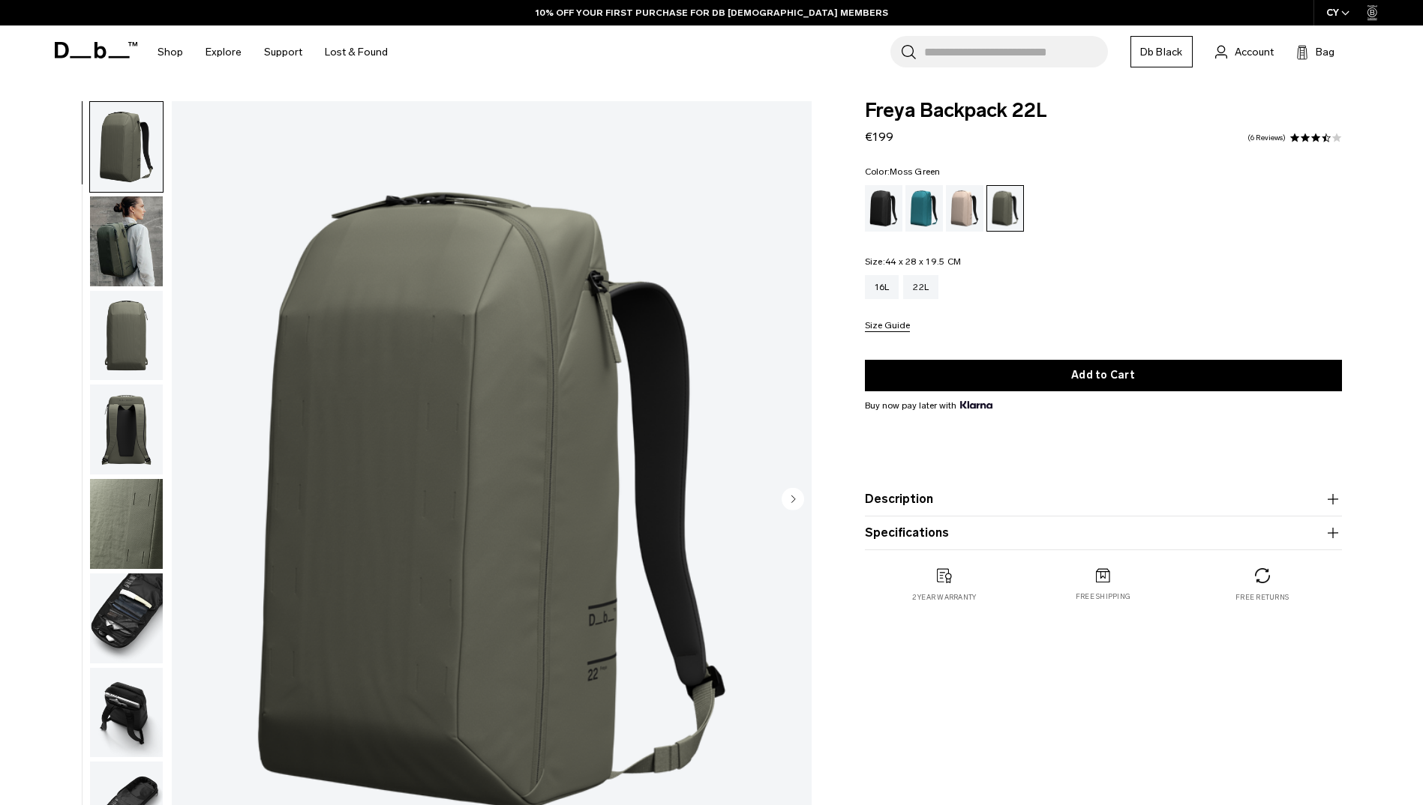
click at [109, 619] on img "button" at bounding box center [126, 619] width 73 height 90
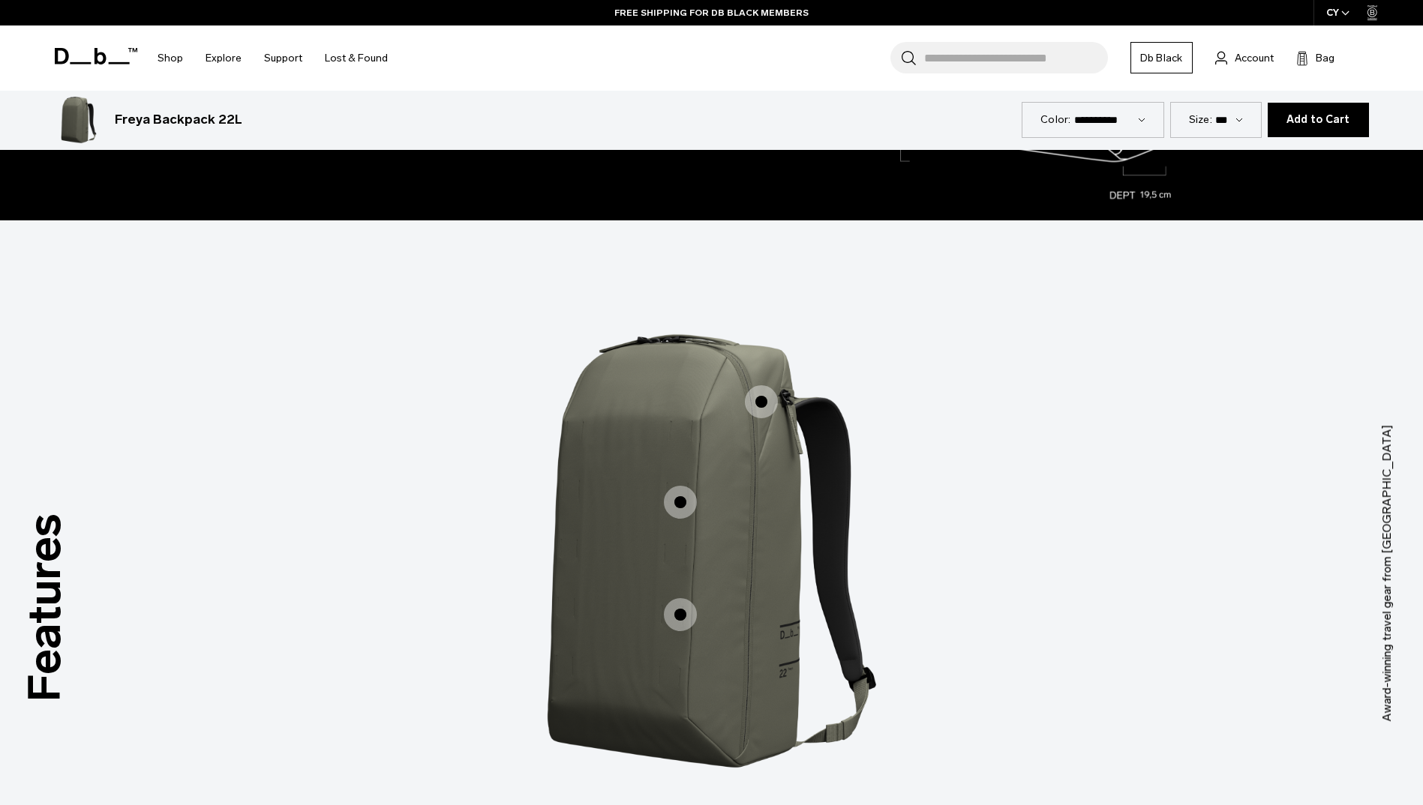
scroll to position [2175, 0]
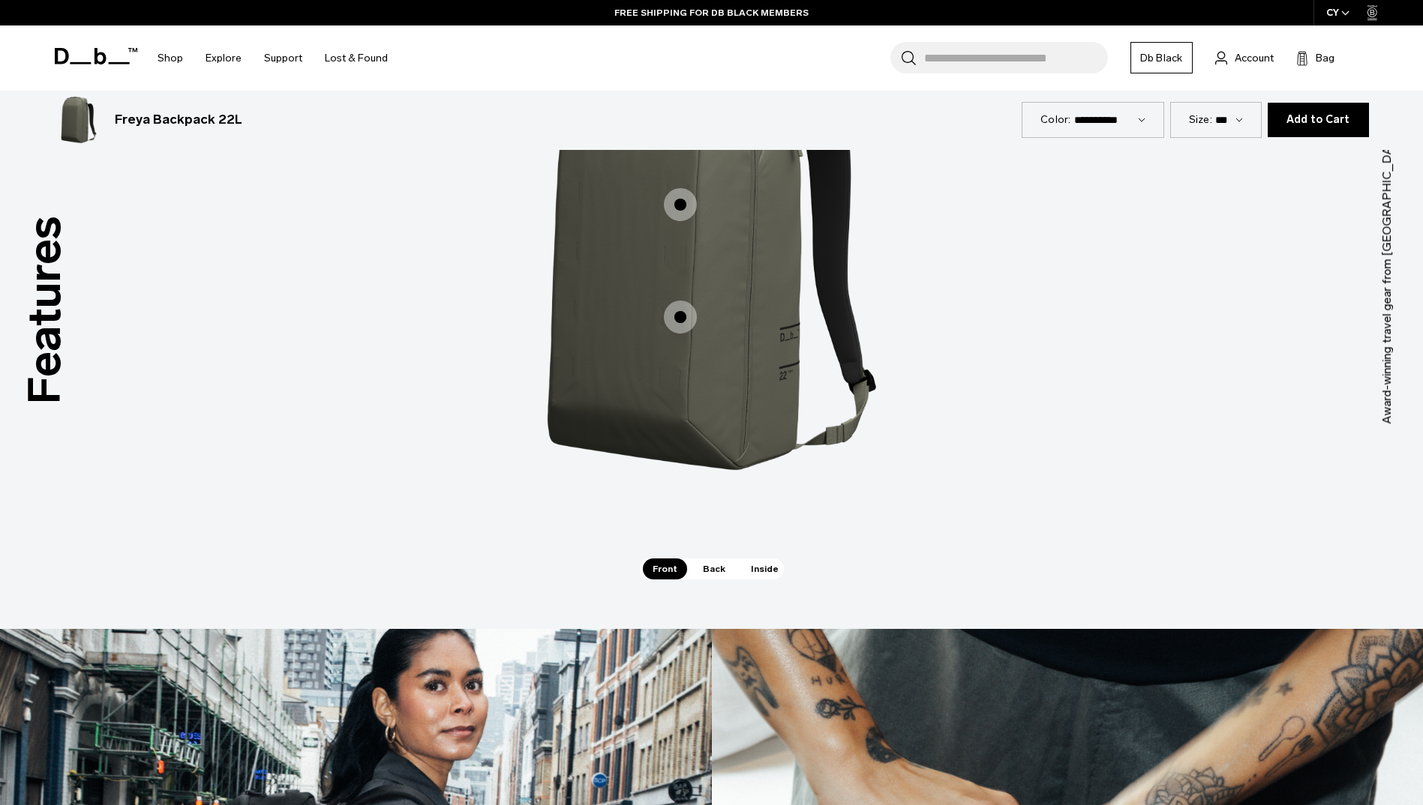
click at [682, 307] on span "1 / 3" at bounding box center [680, 317] width 33 height 33
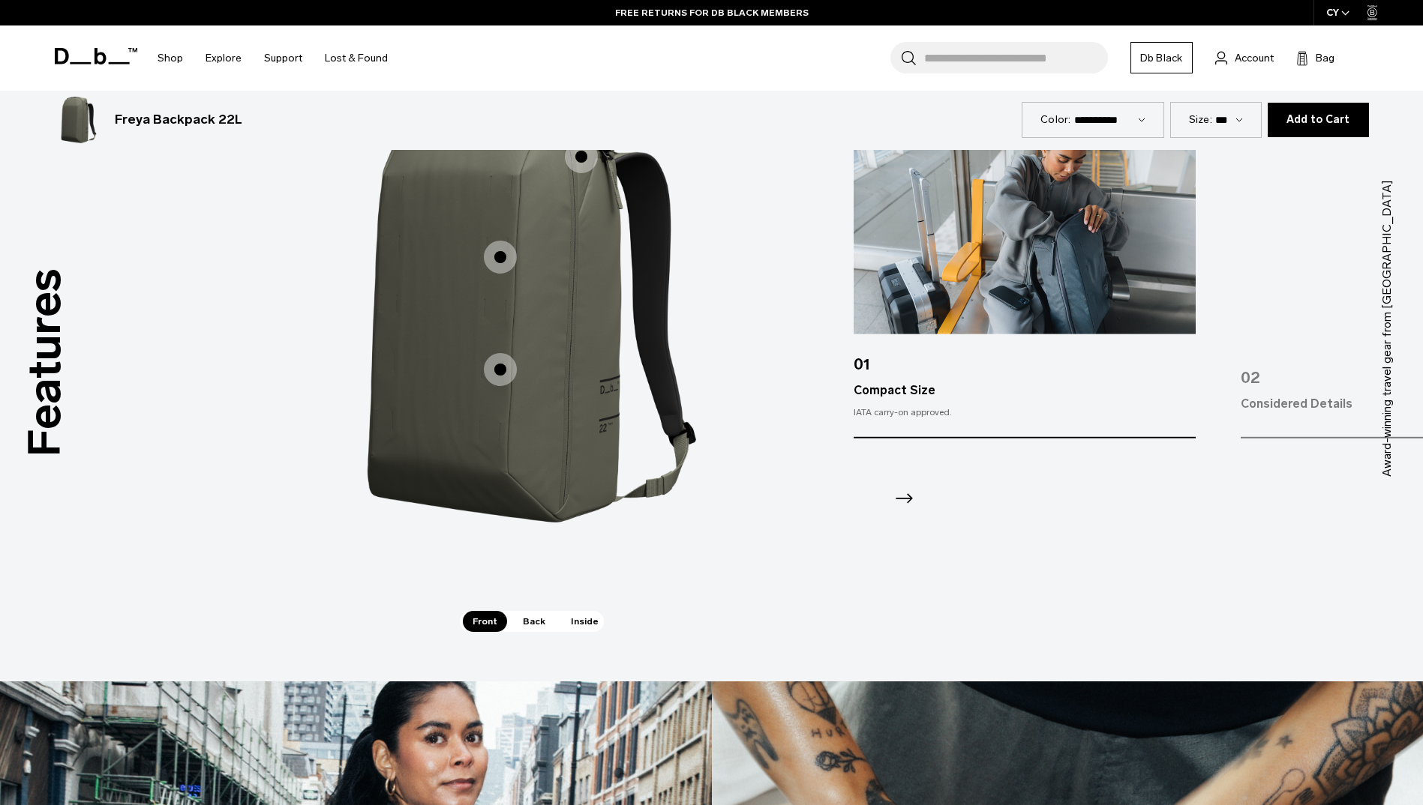
scroll to position [1950, 0]
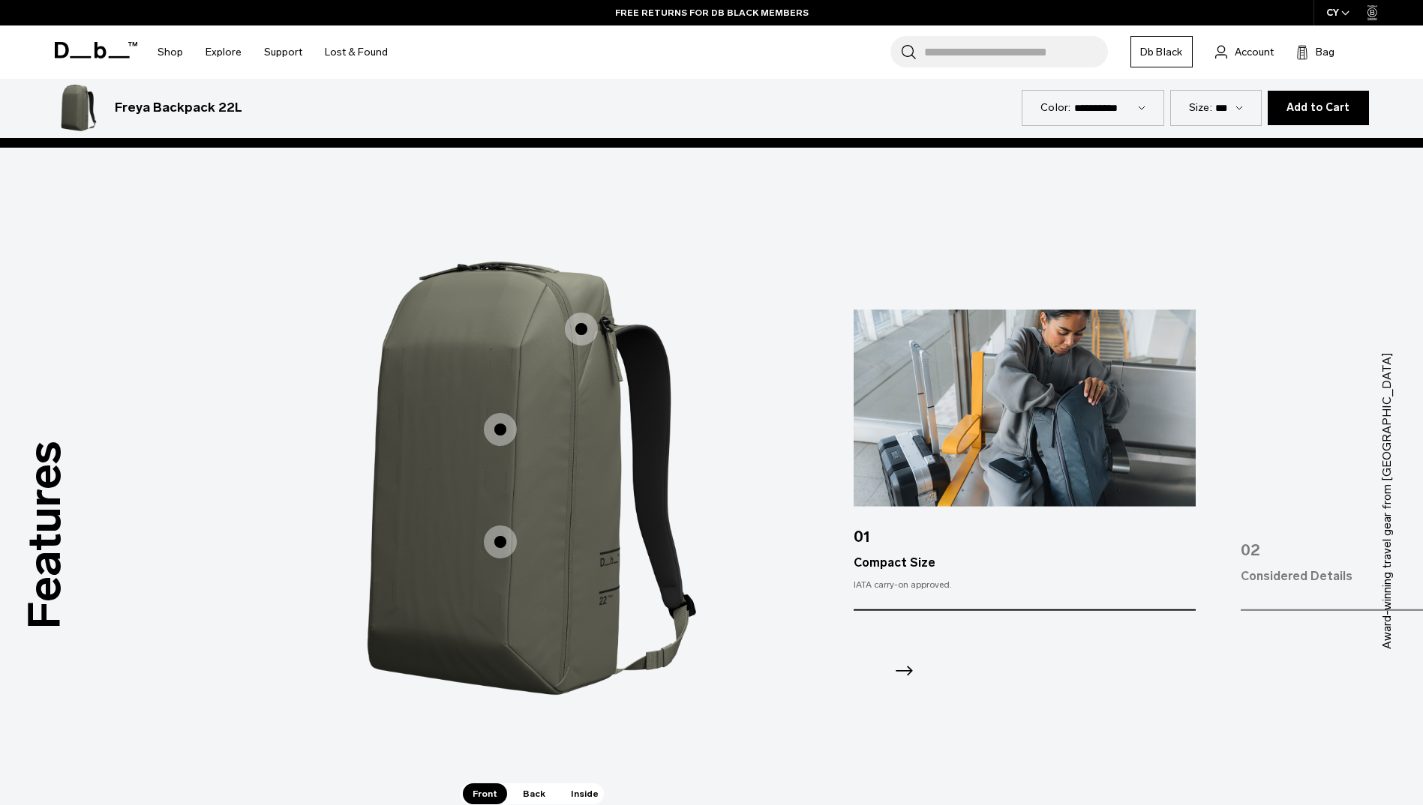
click at [907, 669] on icon "Next slide" at bounding box center [904, 671] width 24 height 24
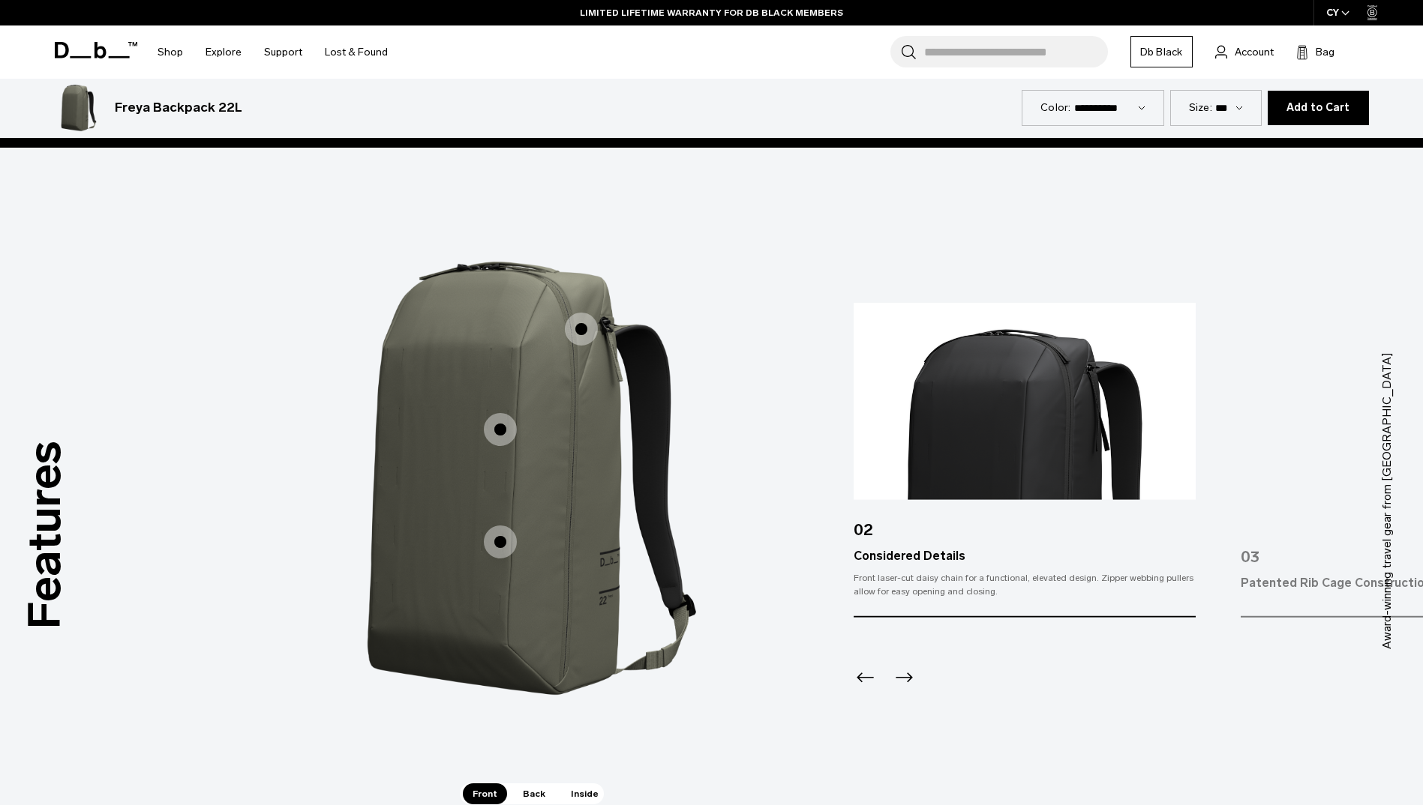
click at [913, 678] on icon "Next slide" at bounding box center [904, 678] width 24 height 24
click at [913, 678] on div at bounding box center [1023, 658] width 341 height 81
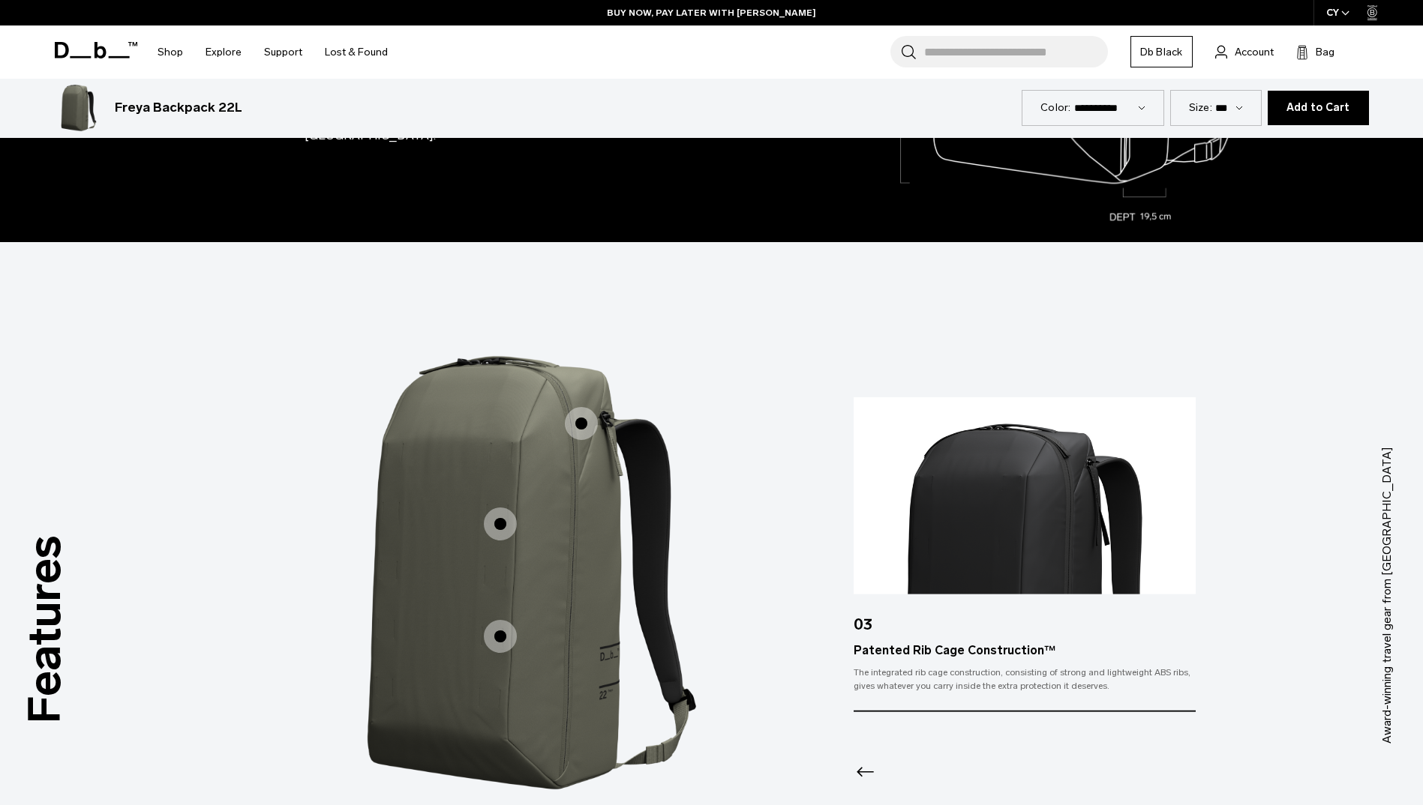
scroll to position [1650, 0]
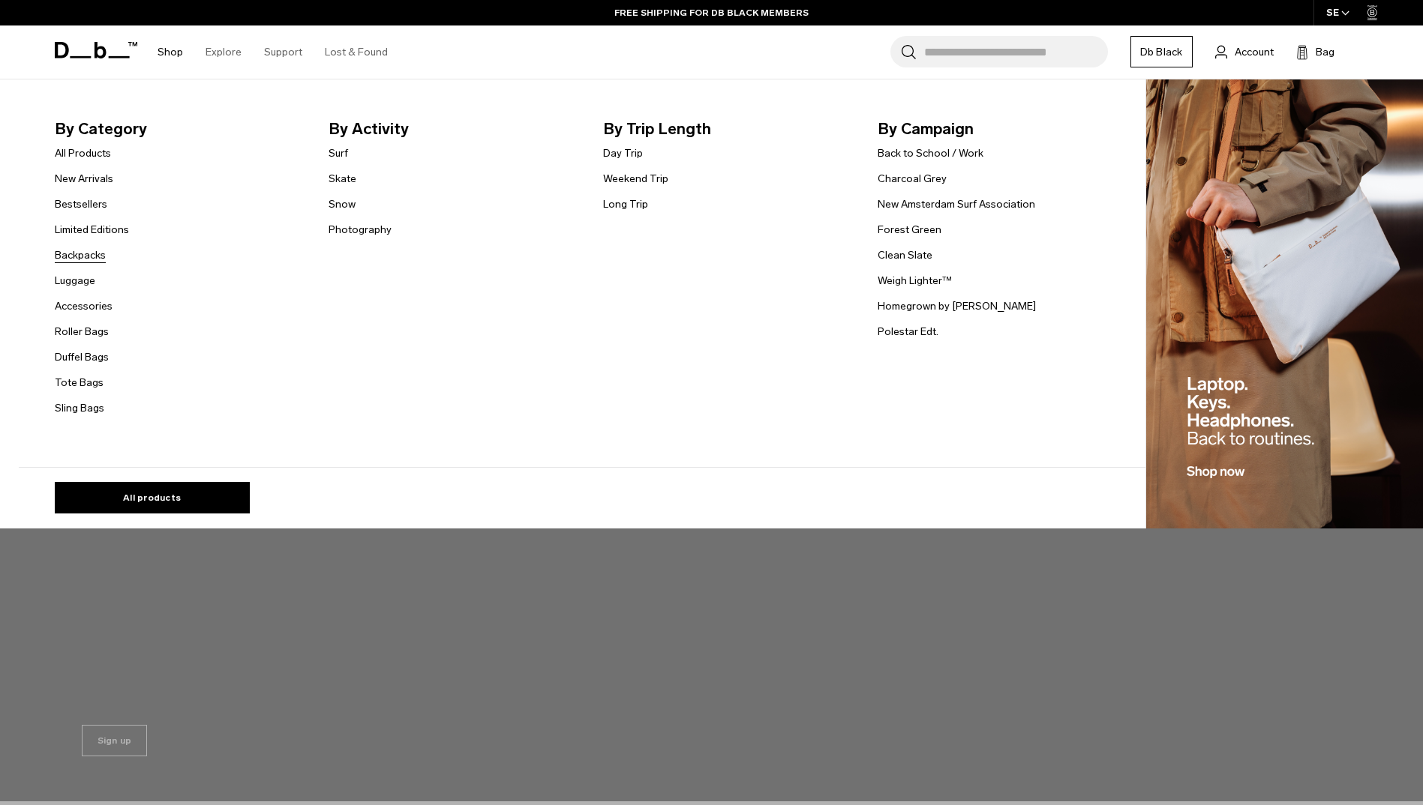
click at [79, 258] on link "Backpacks" at bounding box center [80, 255] width 51 height 16
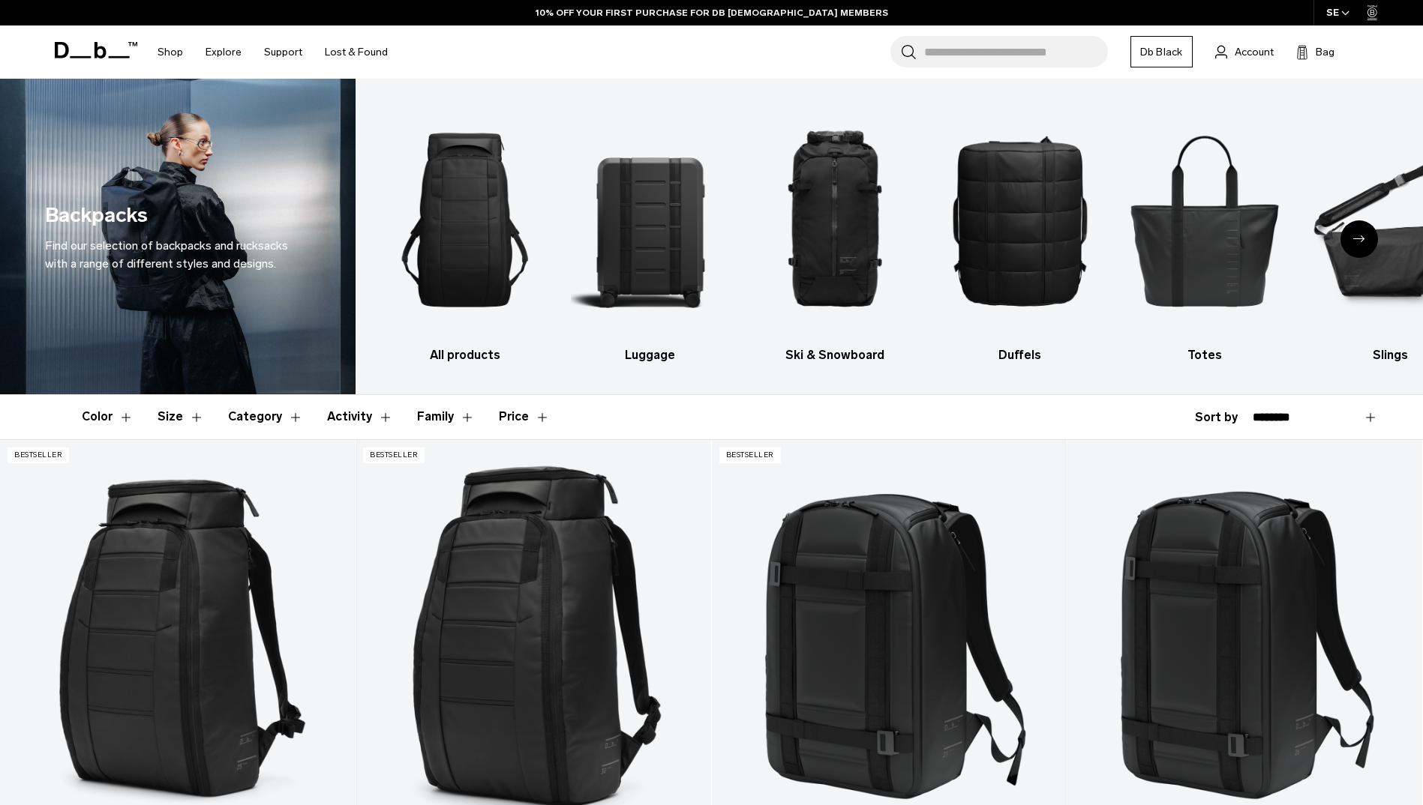
click at [199, 414] on button "Size" at bounding box center [180, 416] width 46 height 43
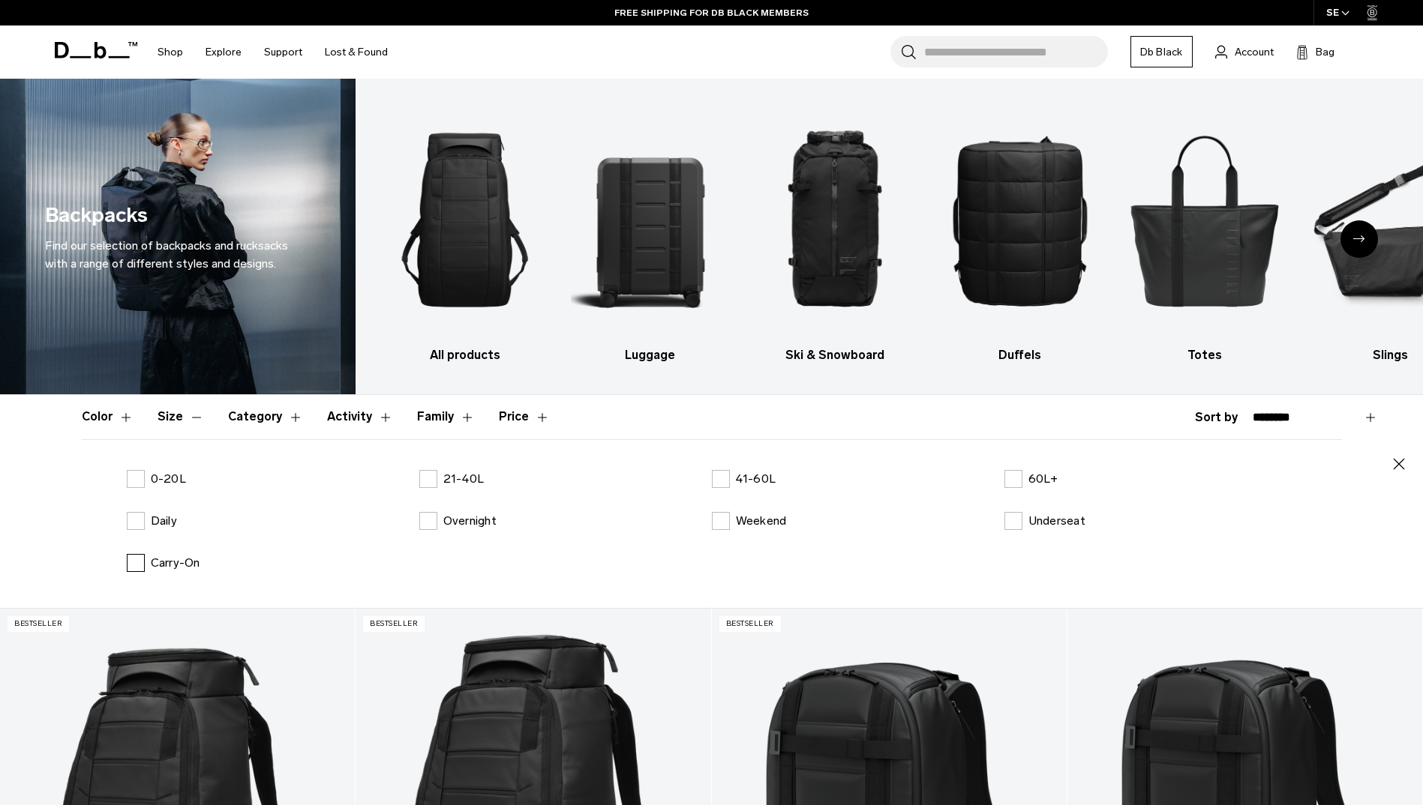
click at [142, 567] on label "Carry-On" at bounding box center [163, 563] width 73 height 18
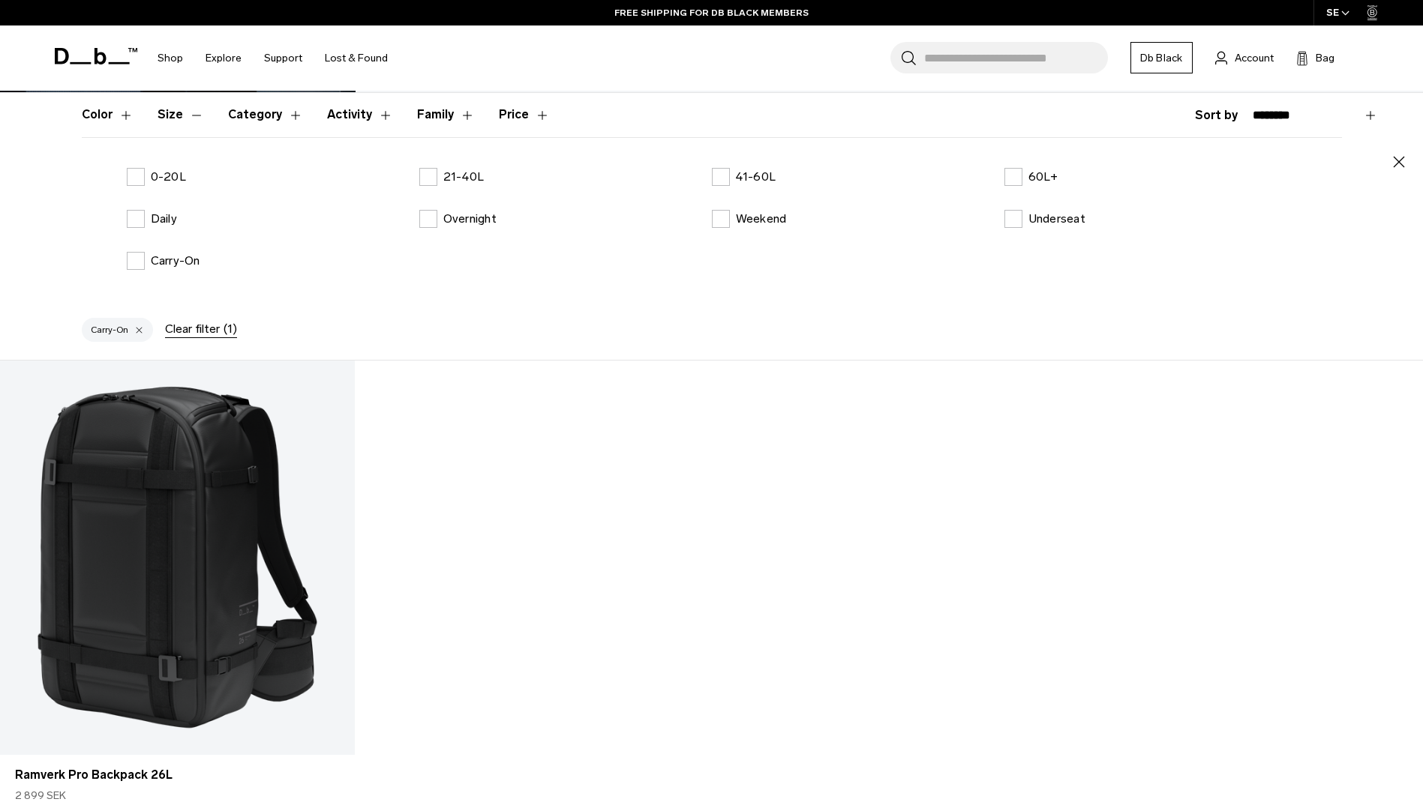
scroll to position [525, 0]
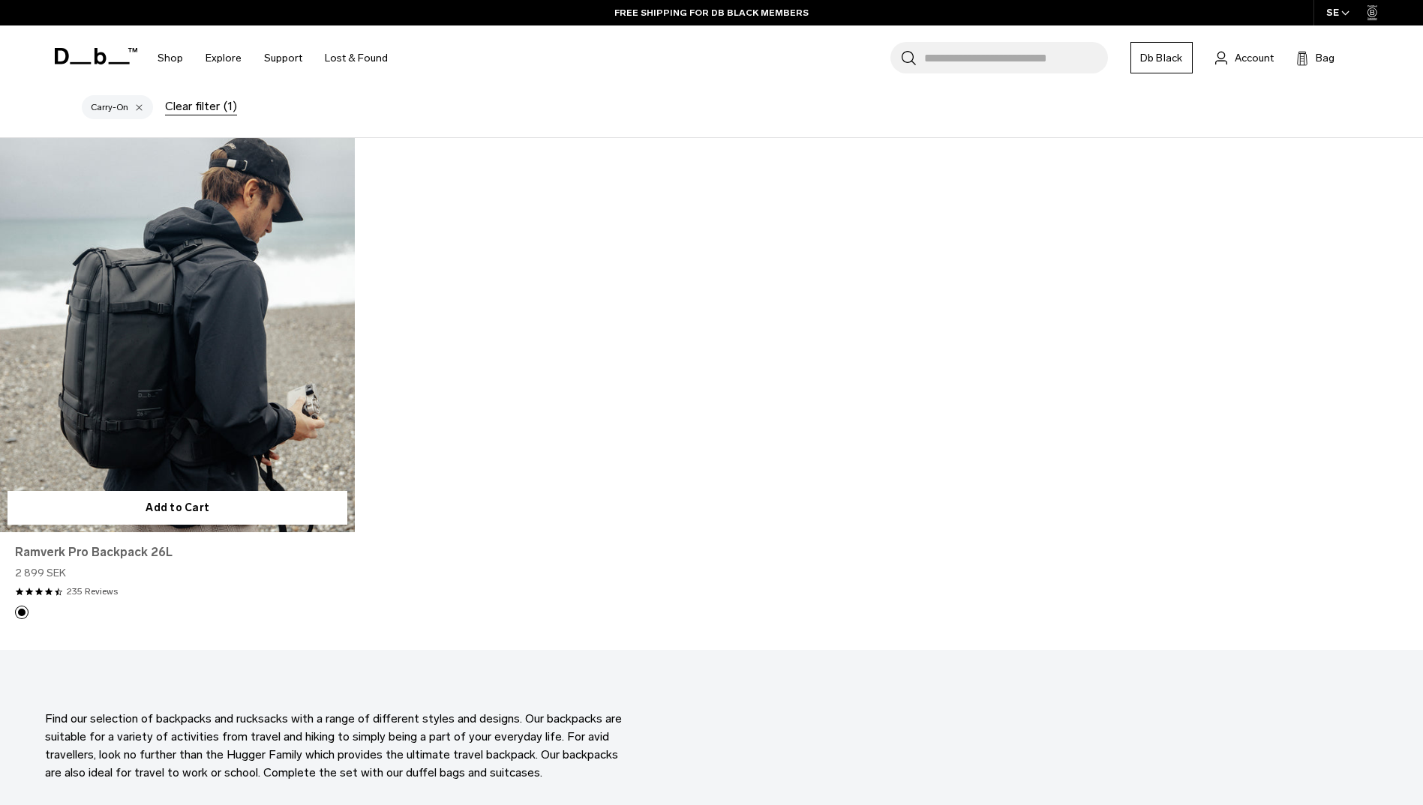
click at [110, 550] on link "Ramverk Pro Backpack 26L" at bounding box center [177, 553] width 325 height 18
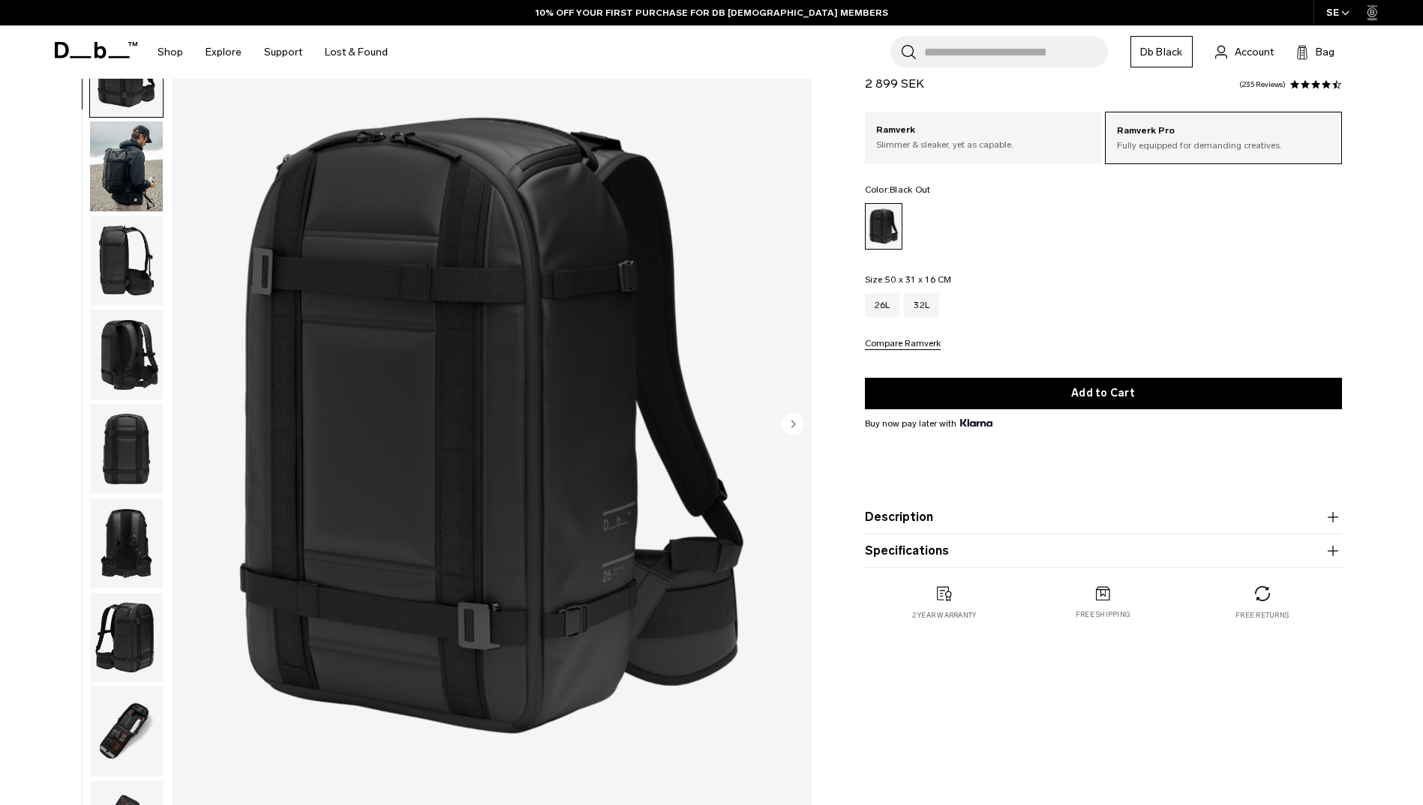
click at [970, 551] on button "Specifications" at bounding box center [1103, 551] width 477 height 18
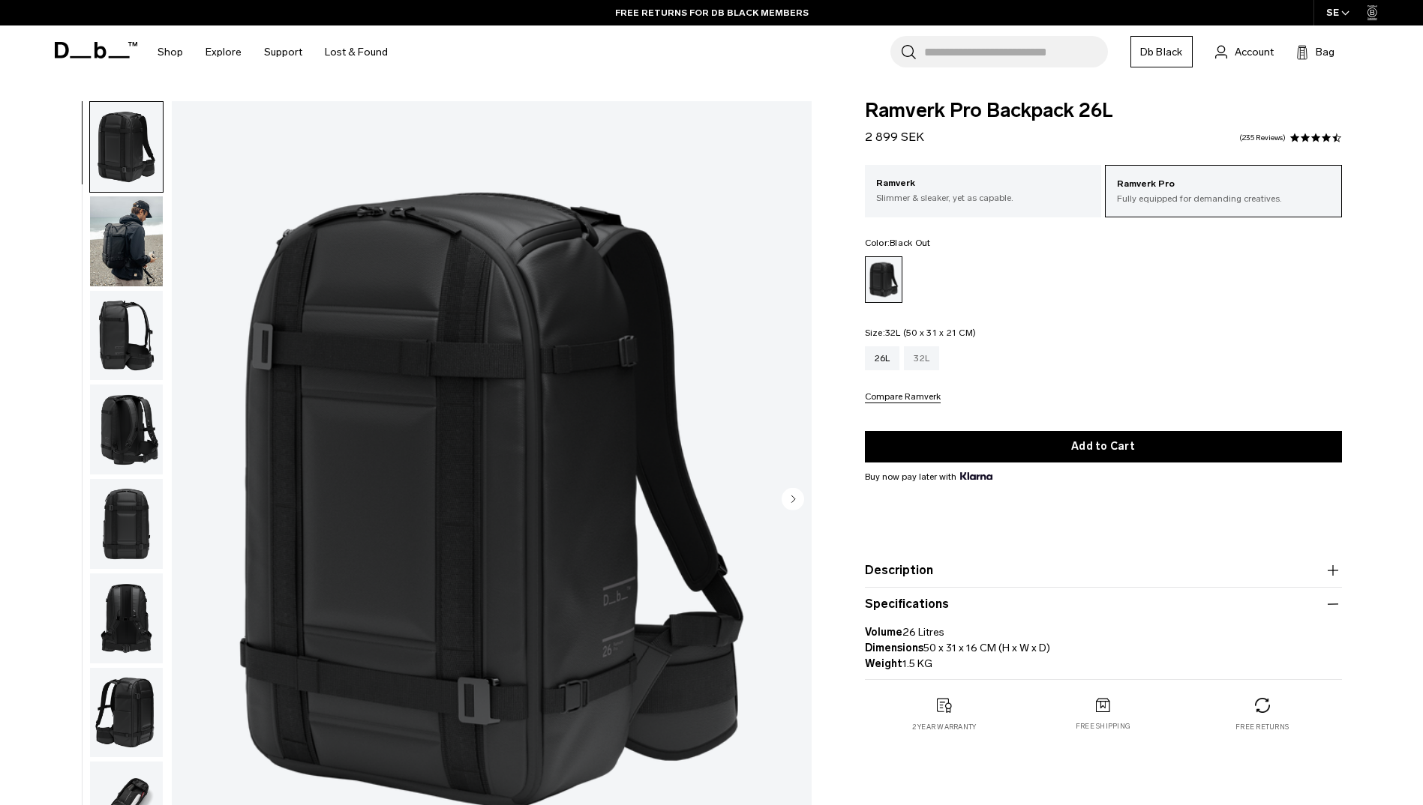
click at [917, 360] on div "32L" at bounding box center [921, 358] width 35 height 24
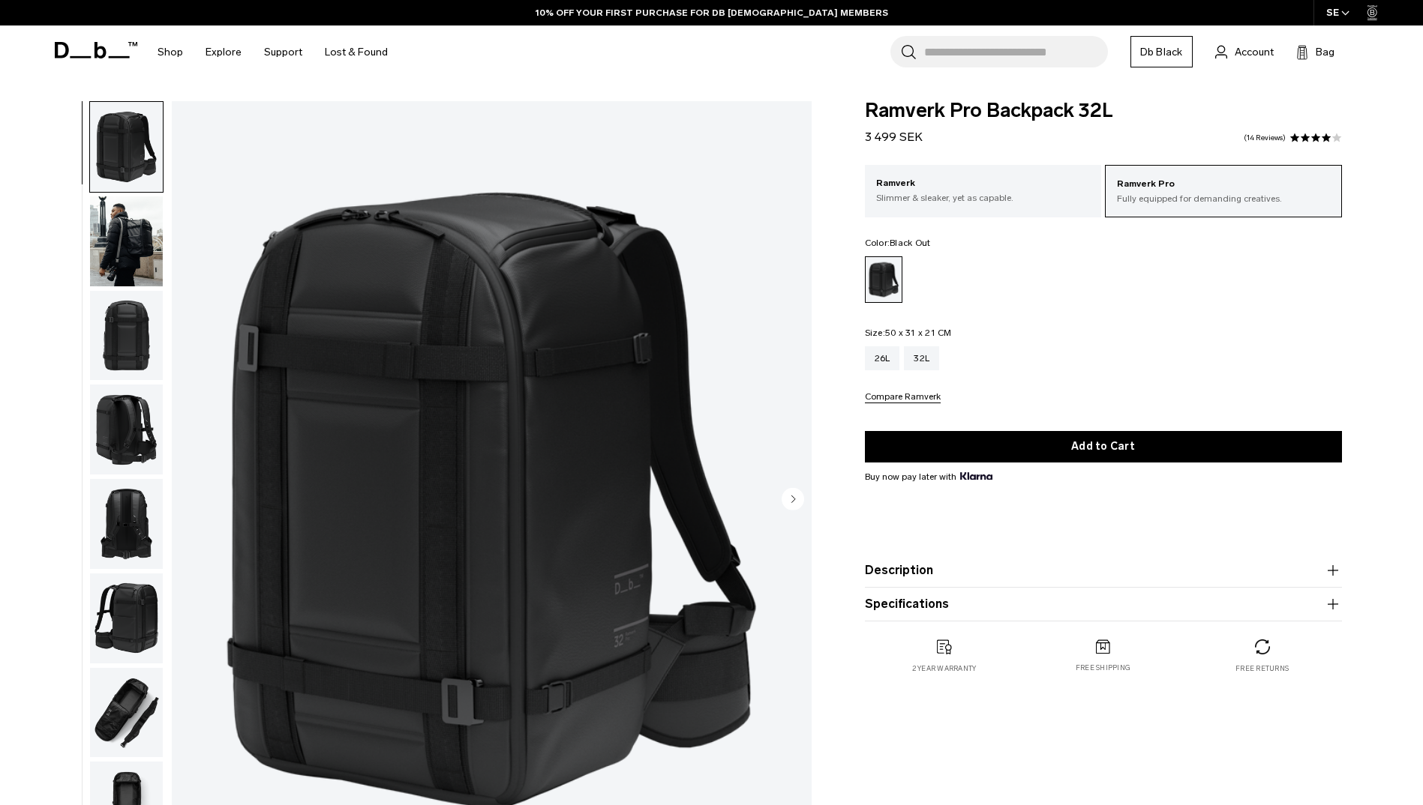
click at [95, 613] on img "button" at bounding box center [126, 619] width 73 height 90
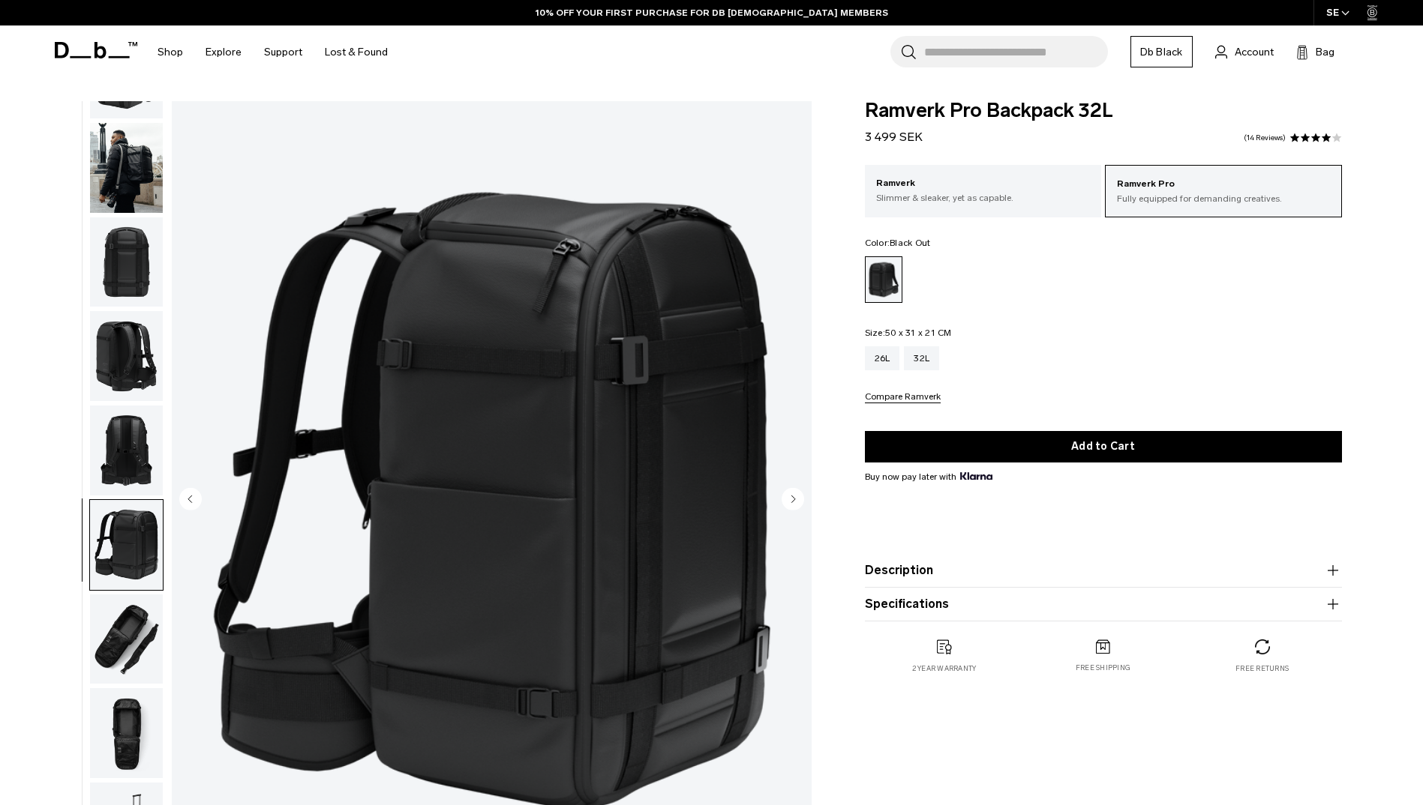
scroll to position [142, 0]
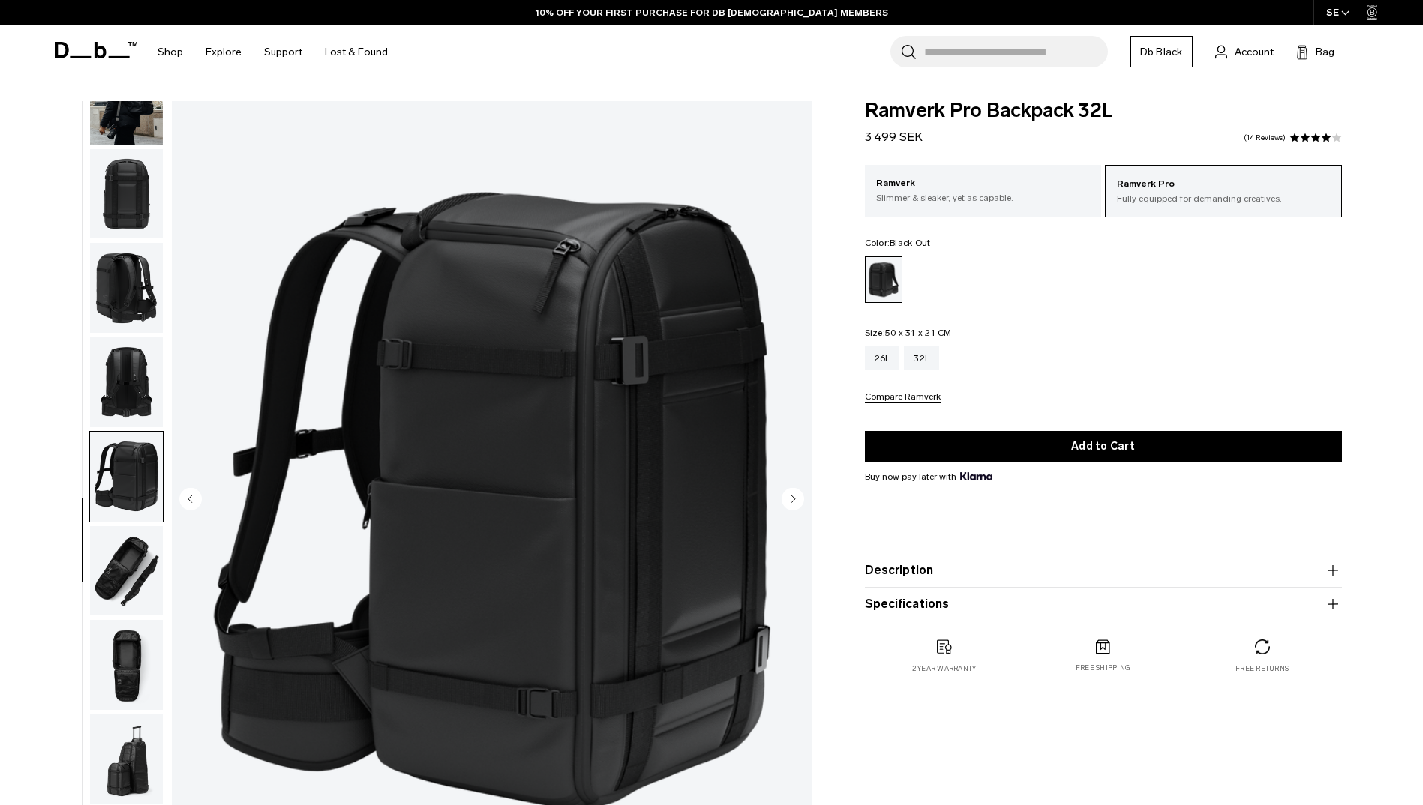
click at [119, 652] on img "button" at bounding box center [126, 665] width 73 height 90
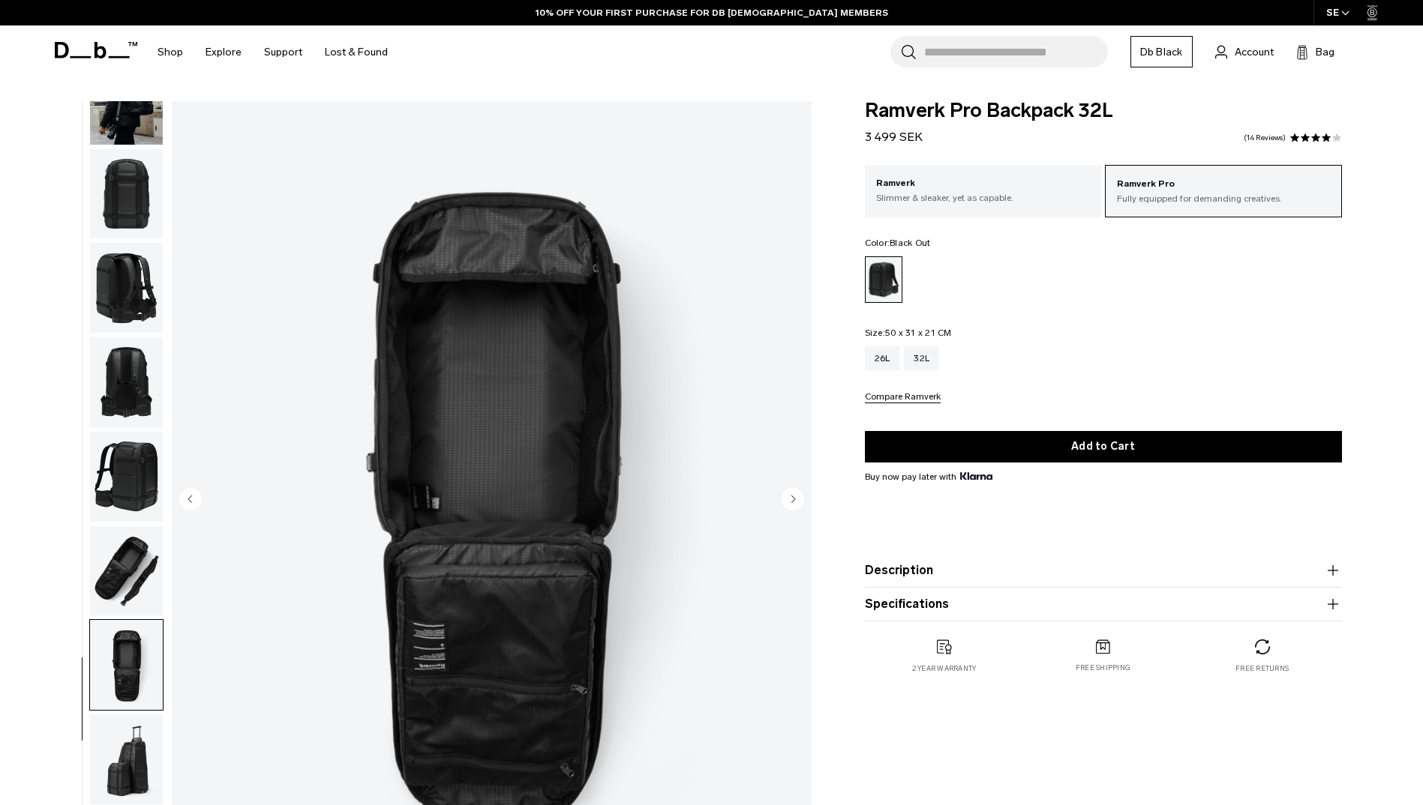
click at [124, 556] on img "button" at bounding box center [126, 571] width 73 height 90
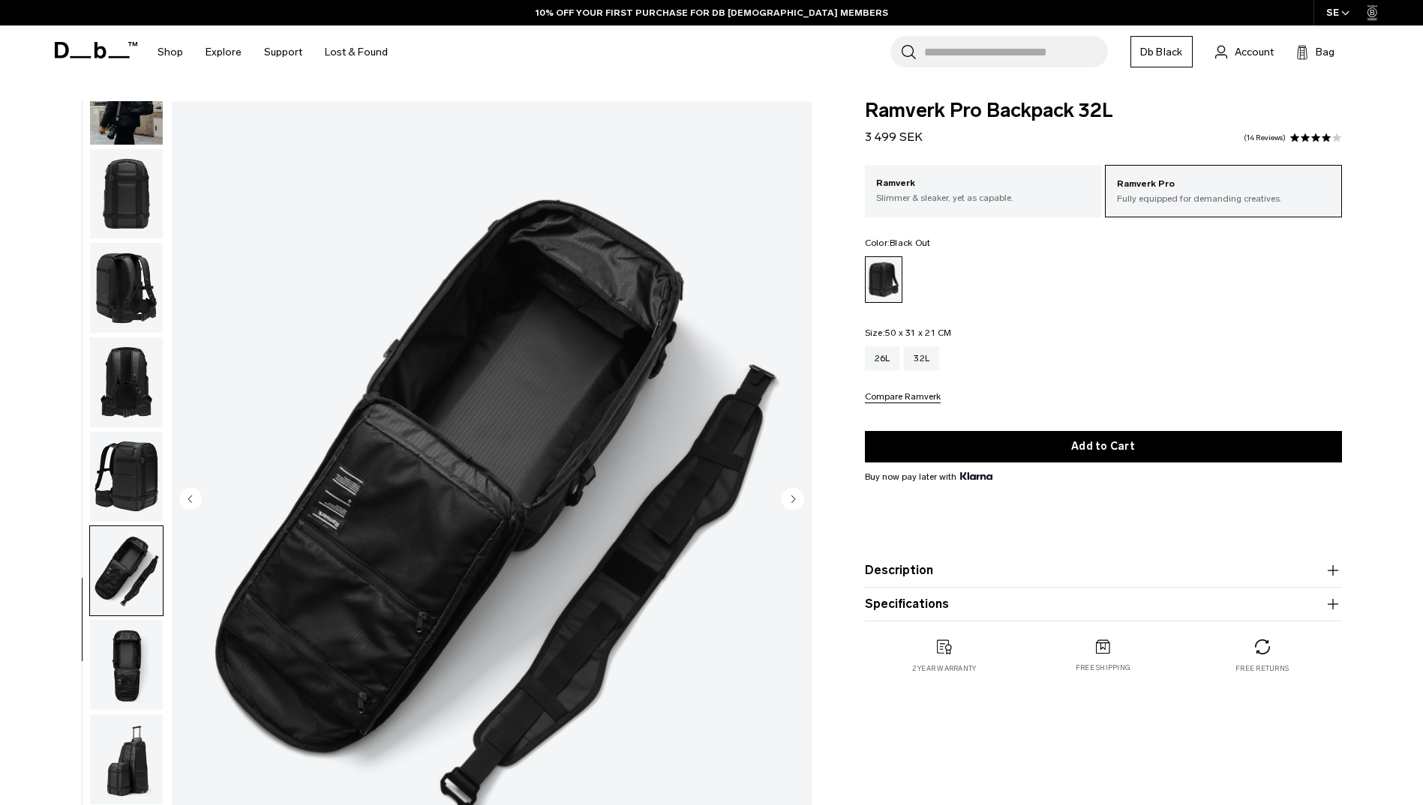
click at [115, 466] on img "button" at bounding box center [126, 477] width 73 height 90
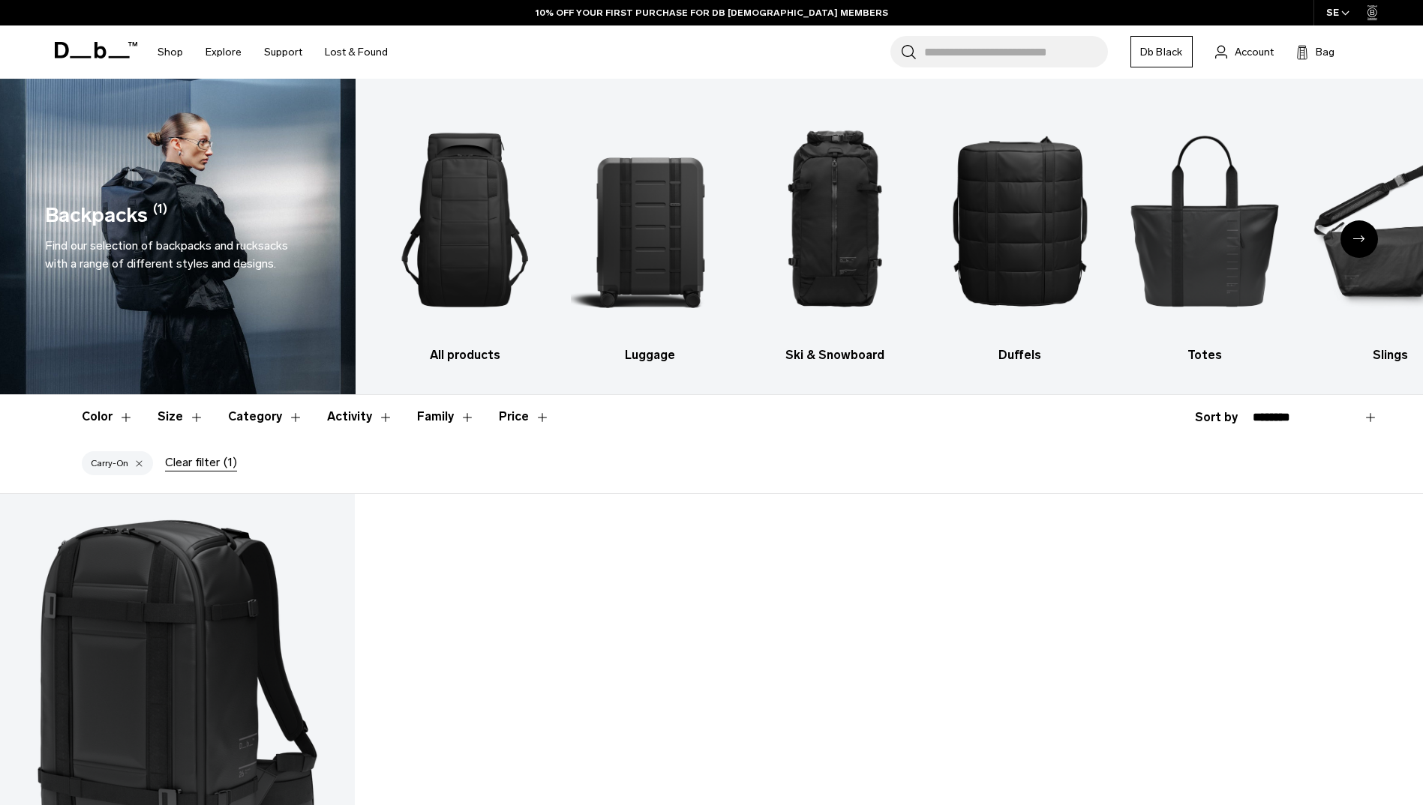
click at [138, 462] on div at bounding box center [139, 463] width 10 height 13
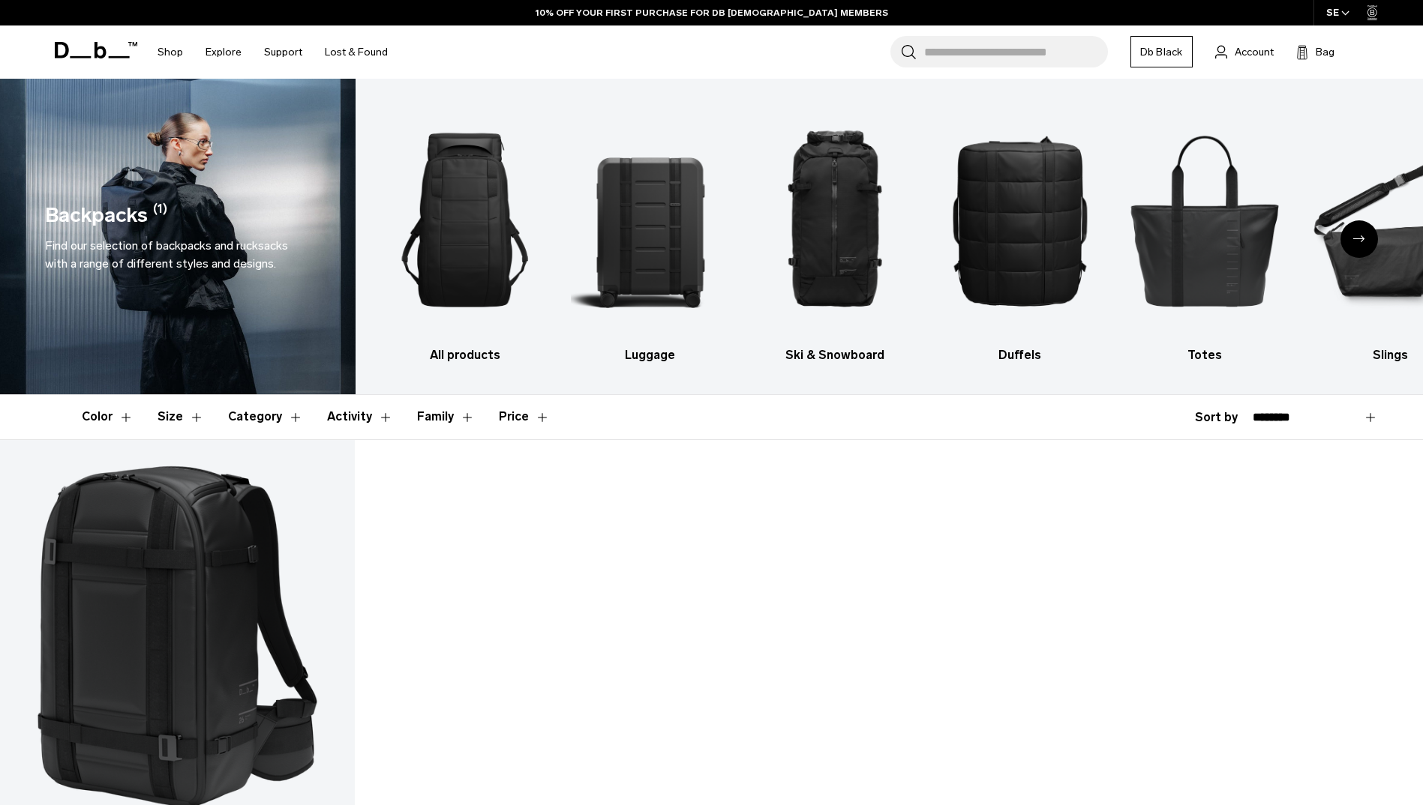
click at [181, 418] on button "Size" at bounding box center [180, 416] width 46 height 43
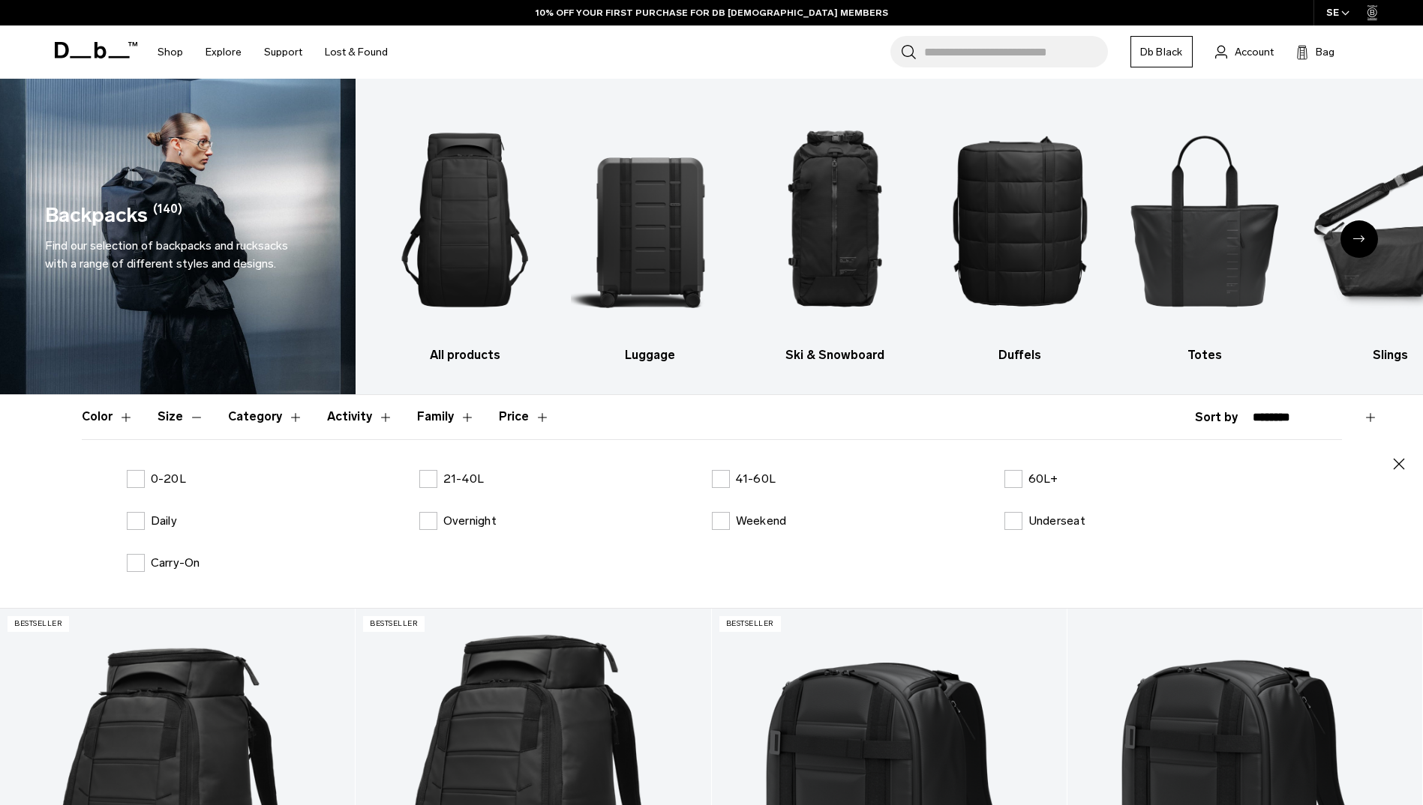
click at [122, 473] on div "0-20L 21-40L 41-60L 60L+ Daily Overnight Weekend Underseat Carry-On" at bounding box center [712, 533] width 1260 height 126
click at [141, 478] on label "0-20L" at bounding box center [156, 479] width 59 height 18
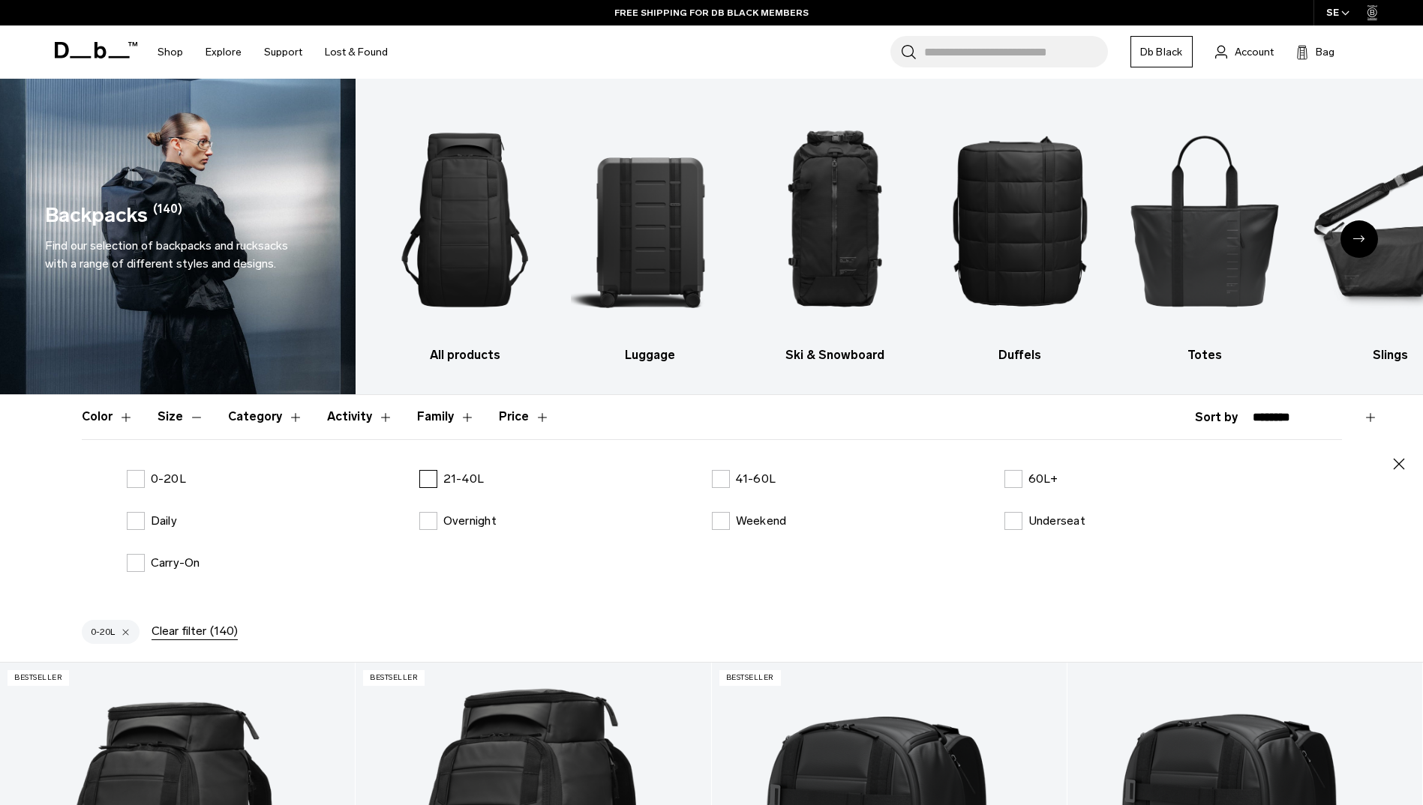
click at [425, 485] on label "21-40L" at bounding box center [451, 479] width 65 height 18
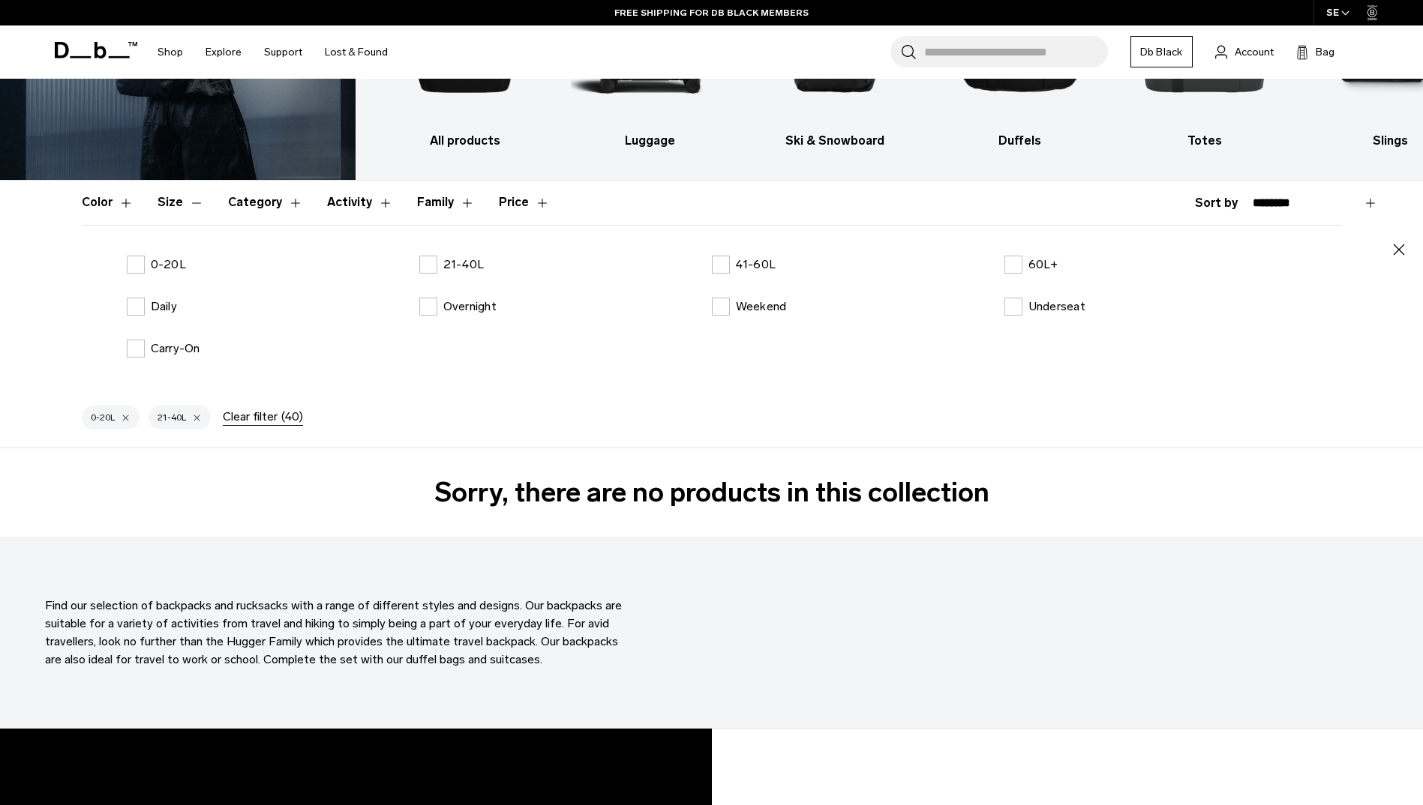
scroll to position [56, 0]
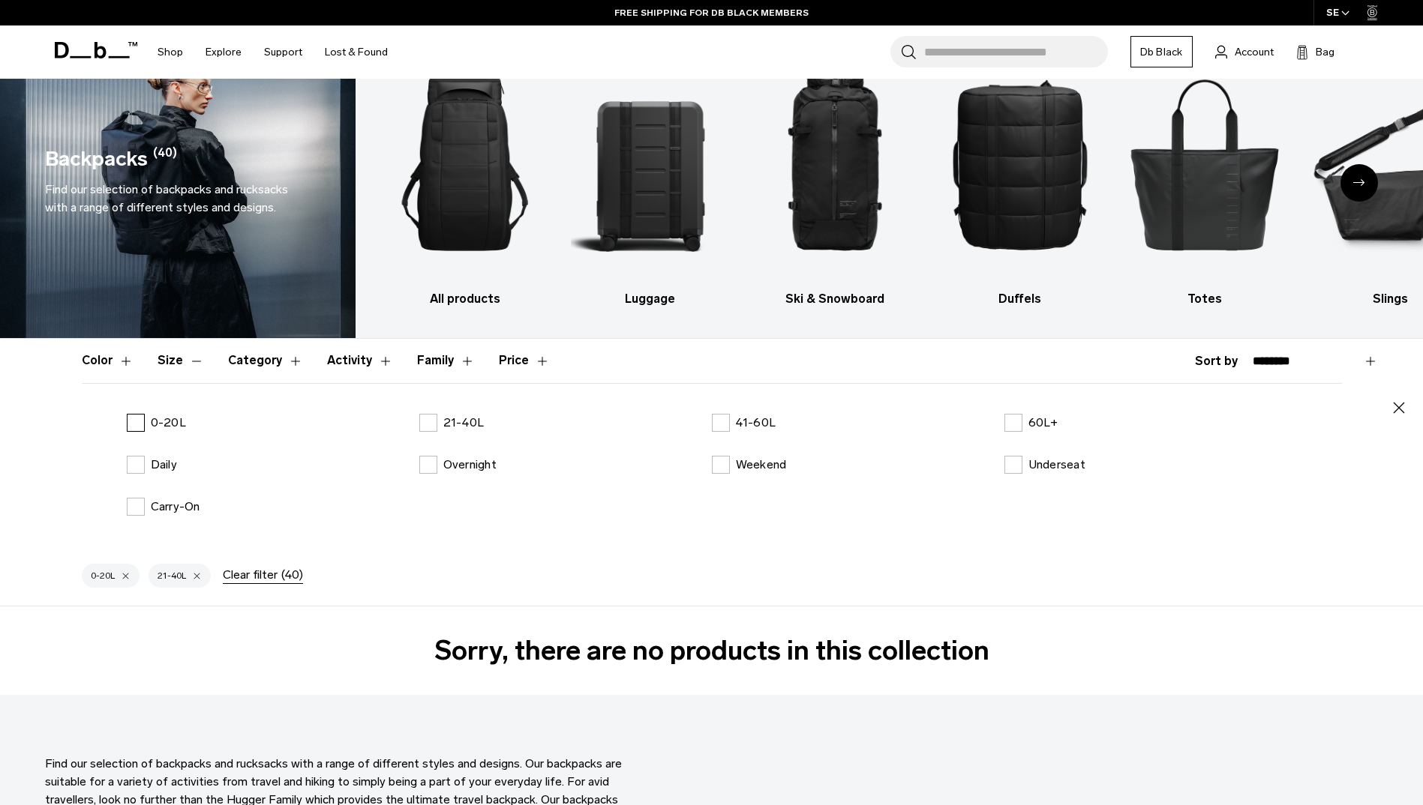
click at [140, 420] on label "0-20L" at bounding box center [156, 423] width 59 height 18
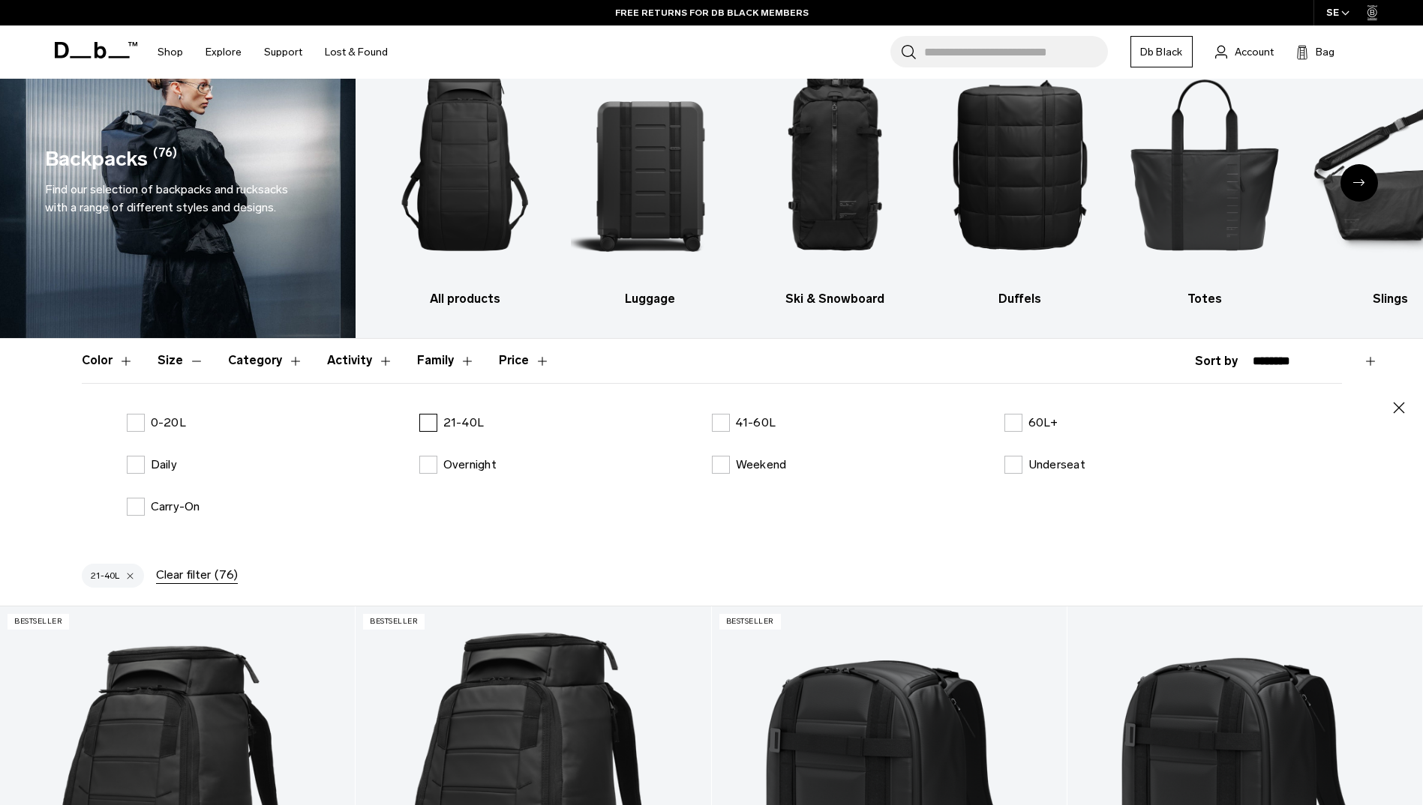
click at [443, 417] on p "21-40L" at bounding box center [463, 423] width 41 height 18
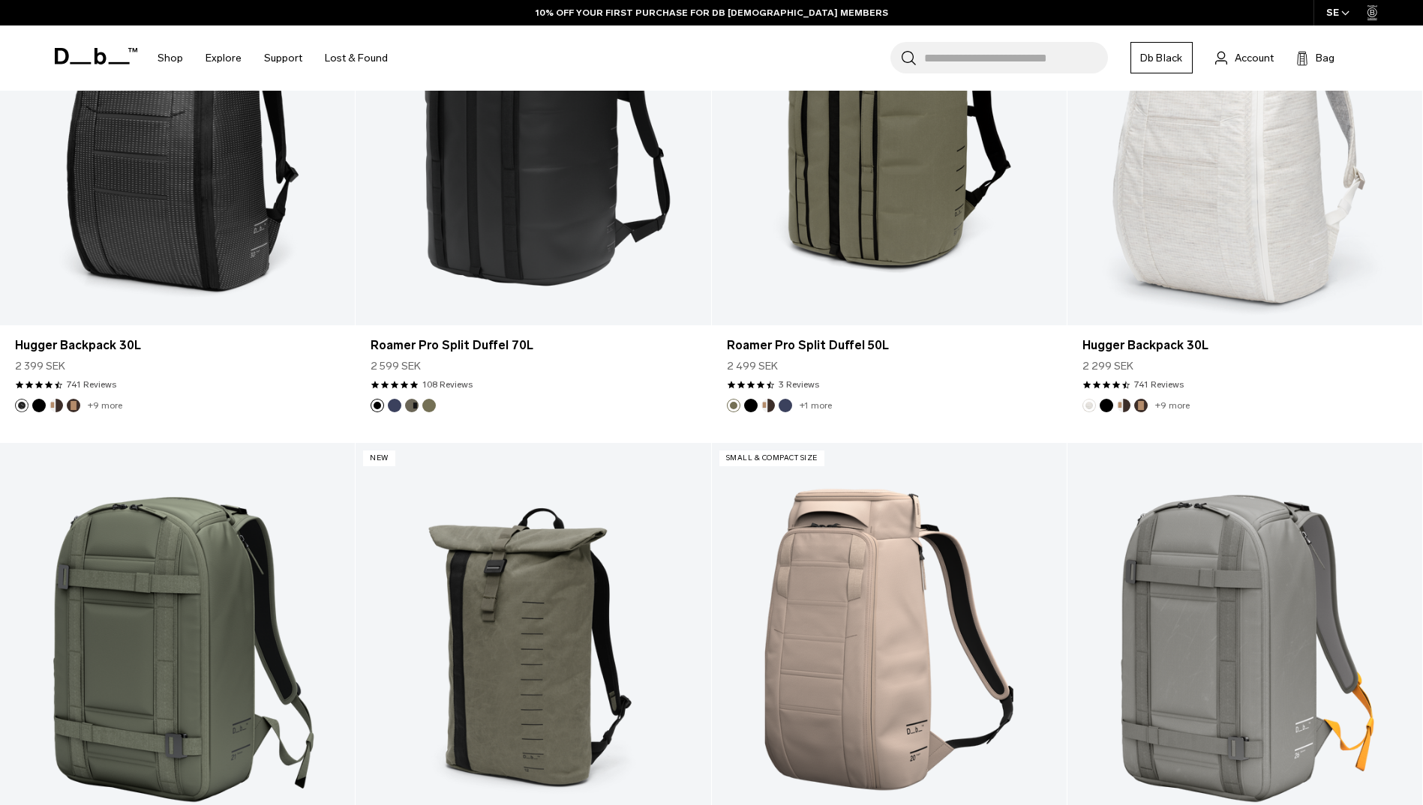
scroll to position [3506, 0]
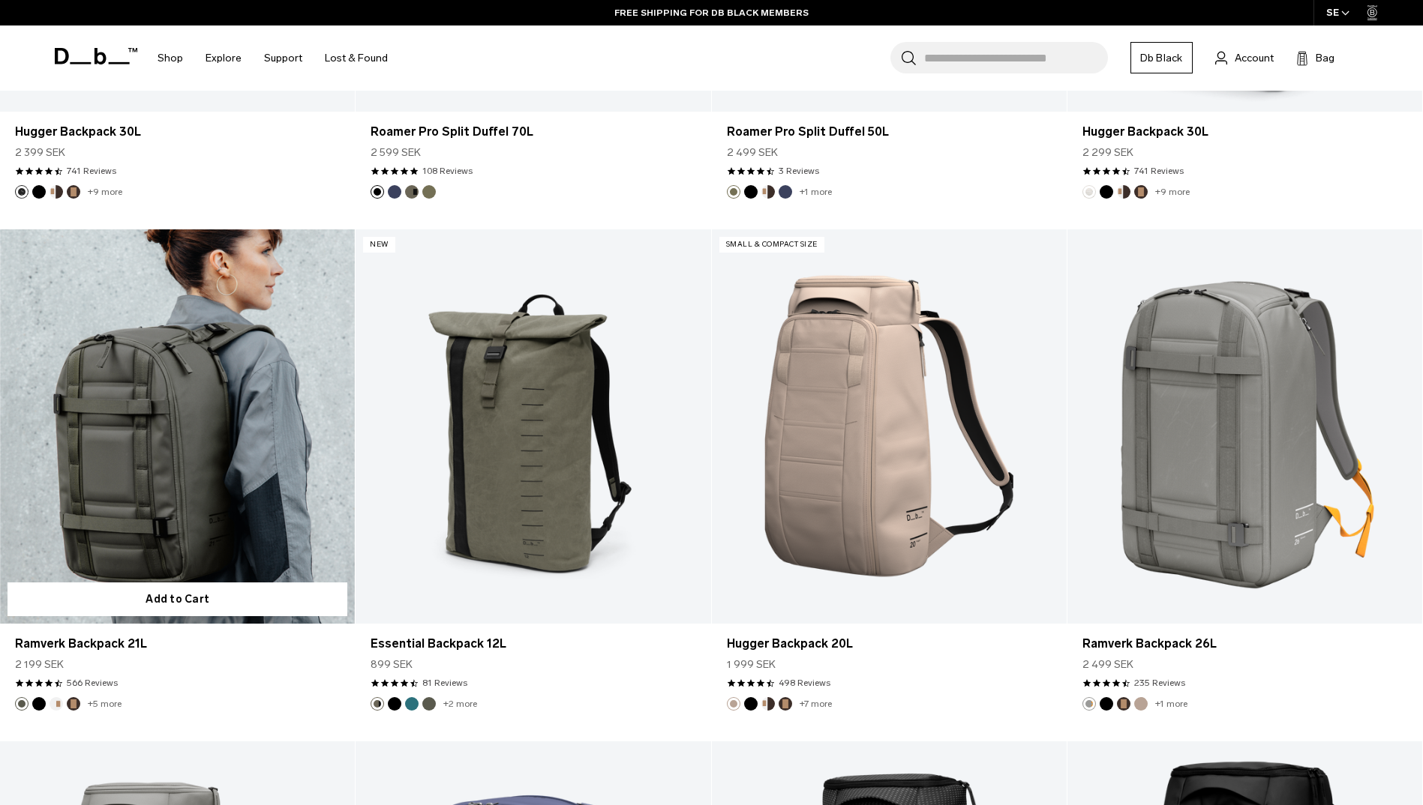
click at [237, 529] on link "Ramverk Backpack 21L" at bounding box center [177, 426] width 355 height 394
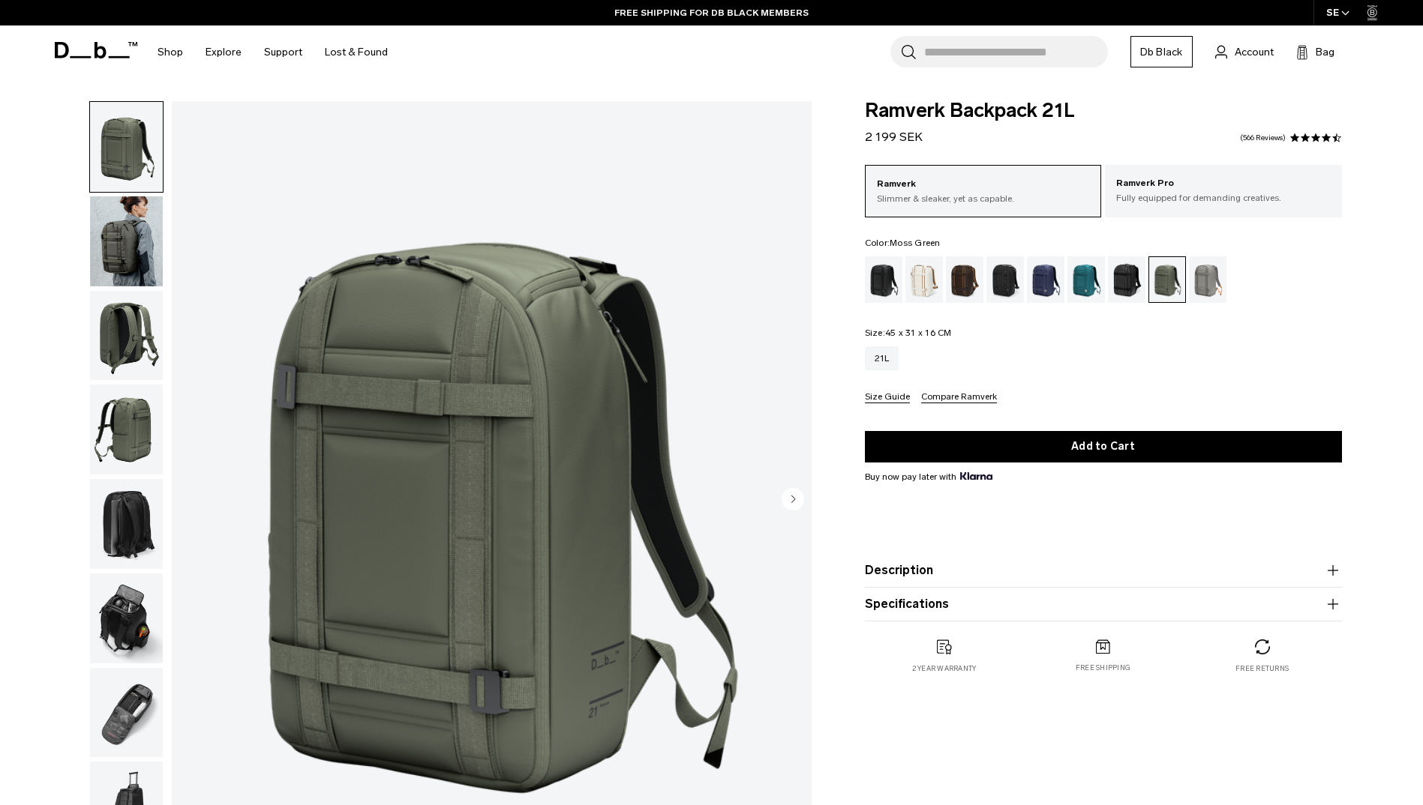
click at [123, 543] on img "button" at bounding box center [126, 524] width 73 height 90
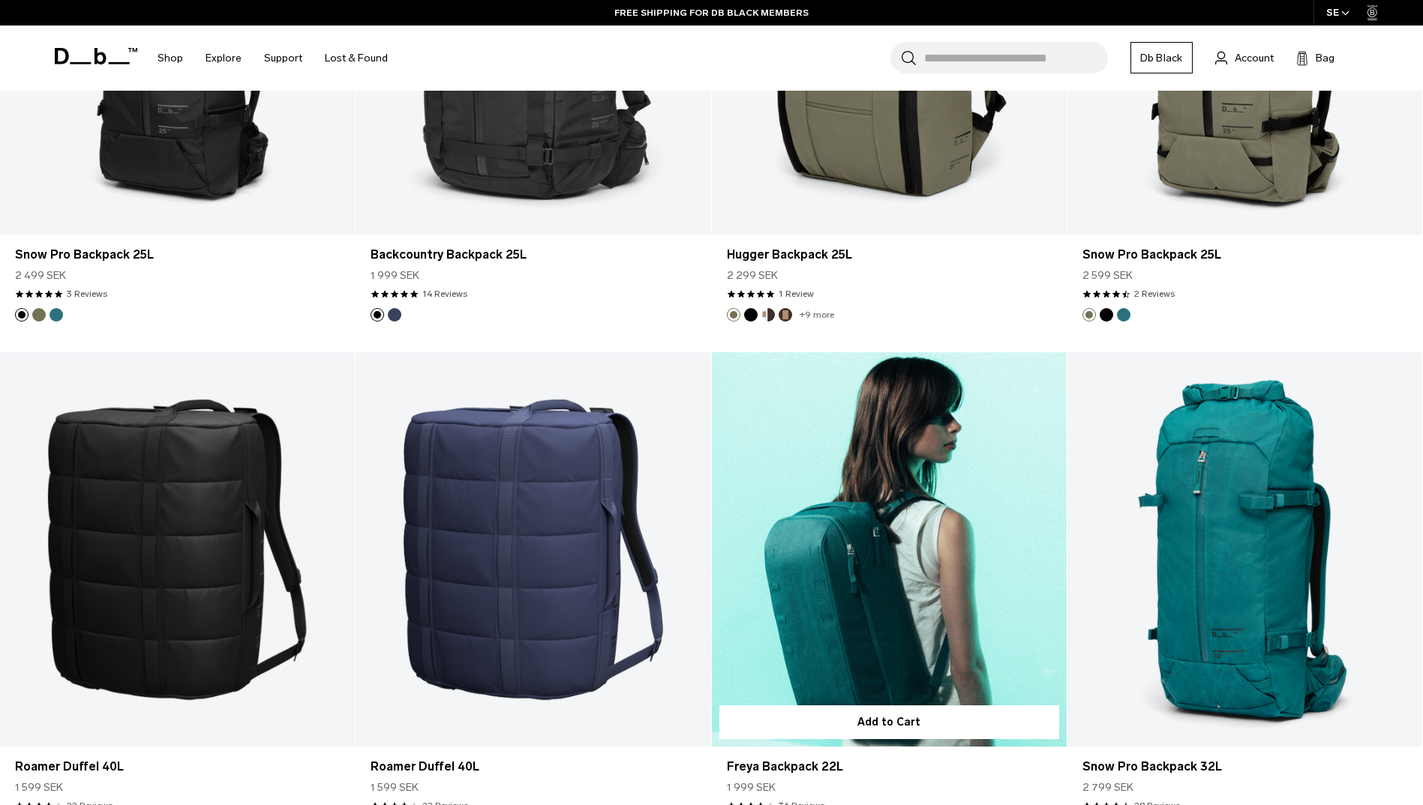
scroll to position [5062, 0]
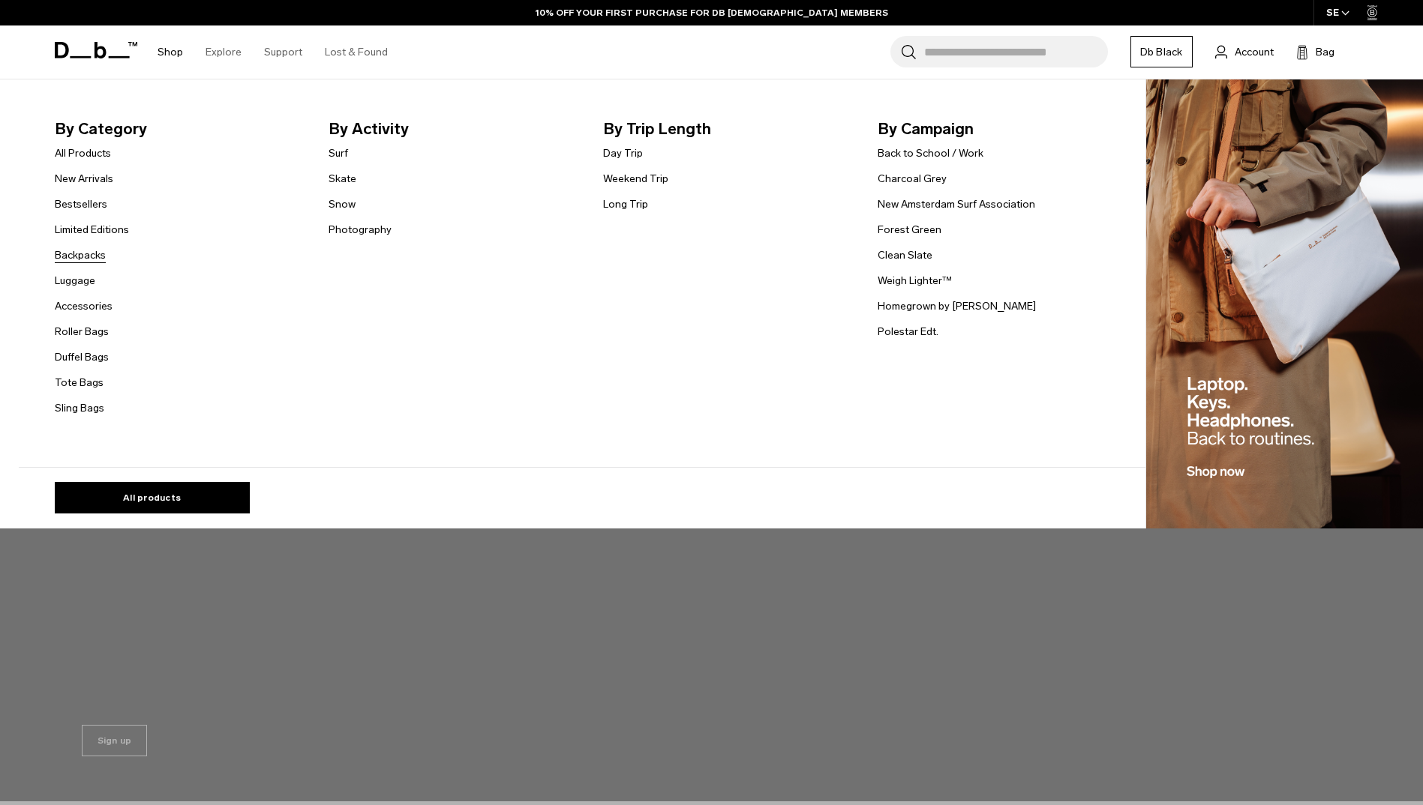
click at [79, 258] on link "Backpacks" at bounding box center [80, 255] width 51 height 16
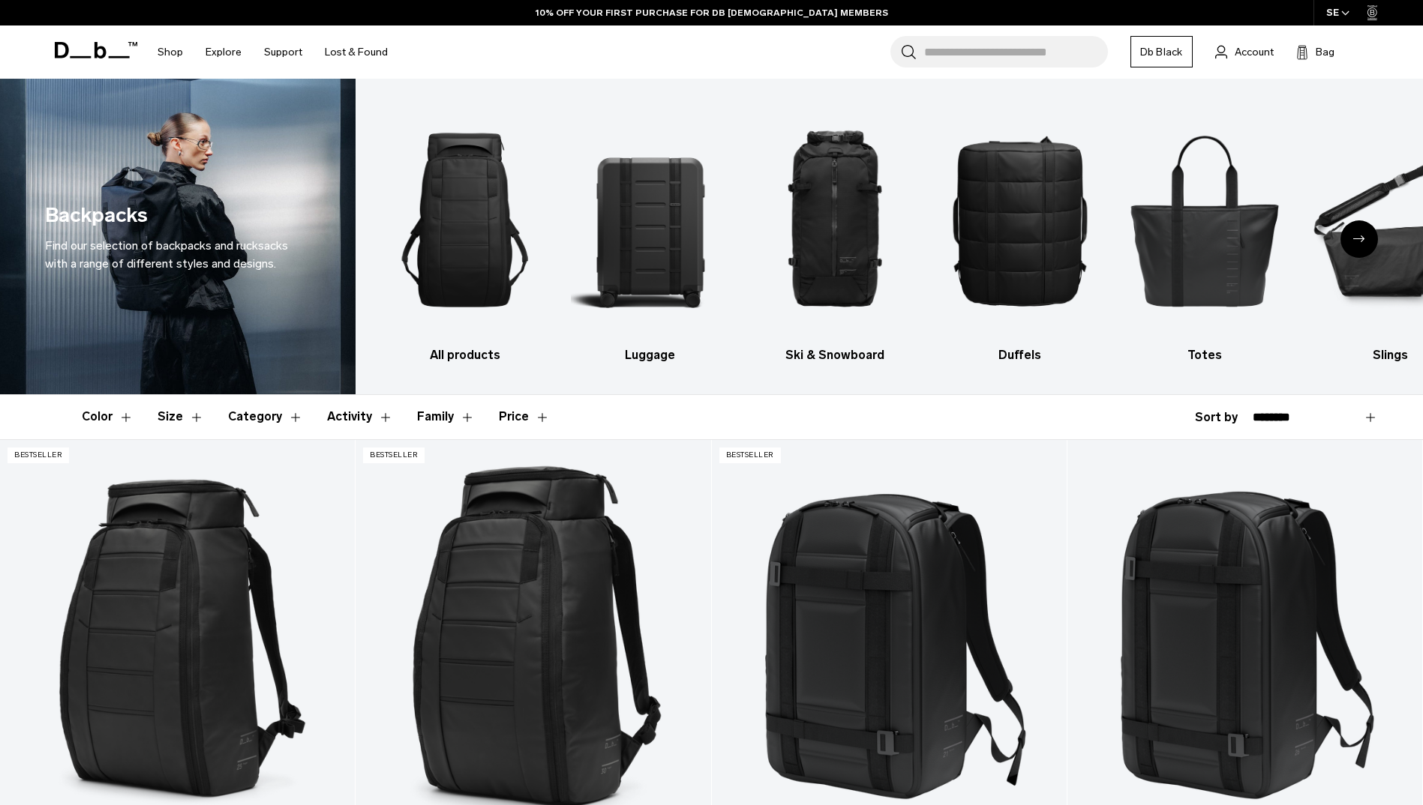
click at [181, 421] on button "Size" at bounding box center [180, 416] width 46 height 43
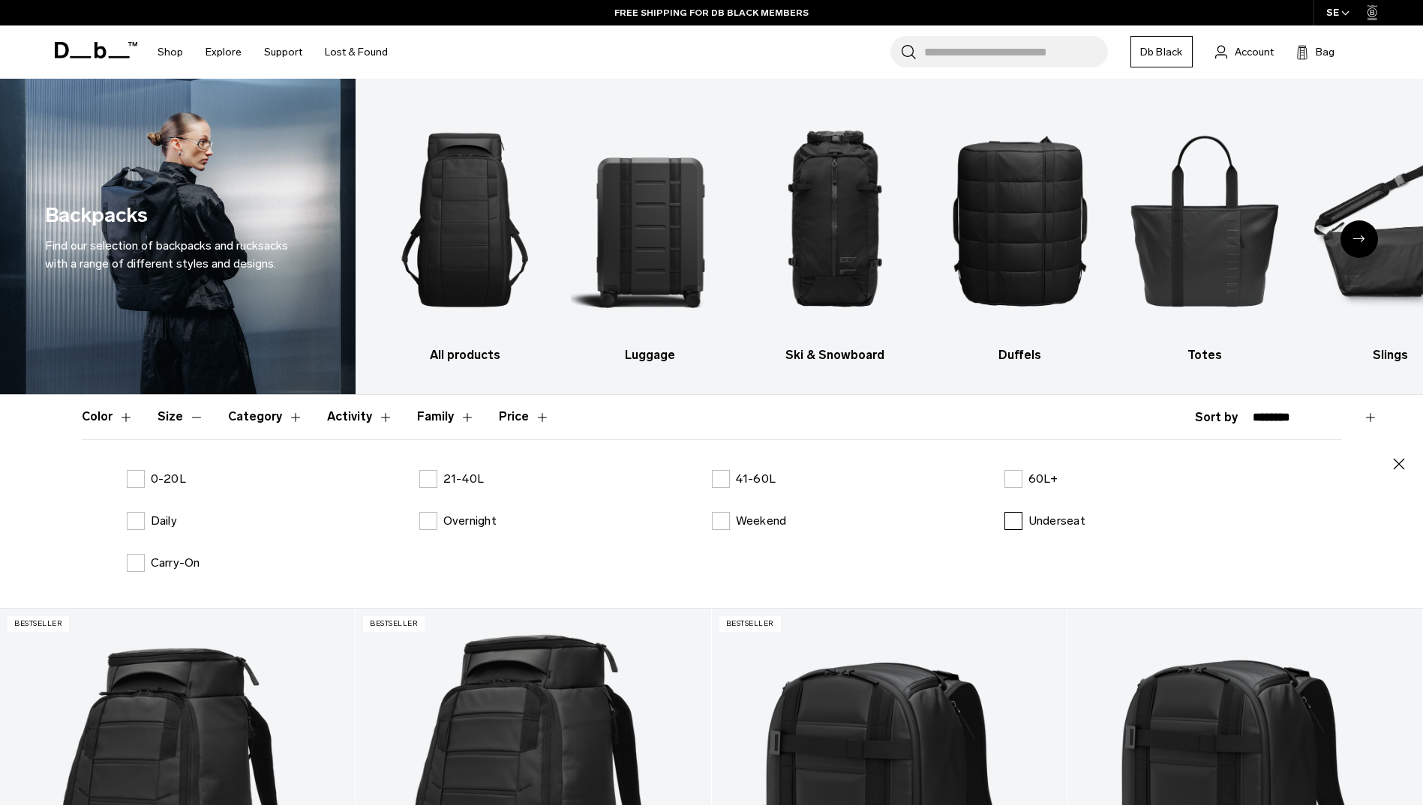
click at [1030, 515] on p "Underseat" at bounding box center [1056, 521] width 57 height 18
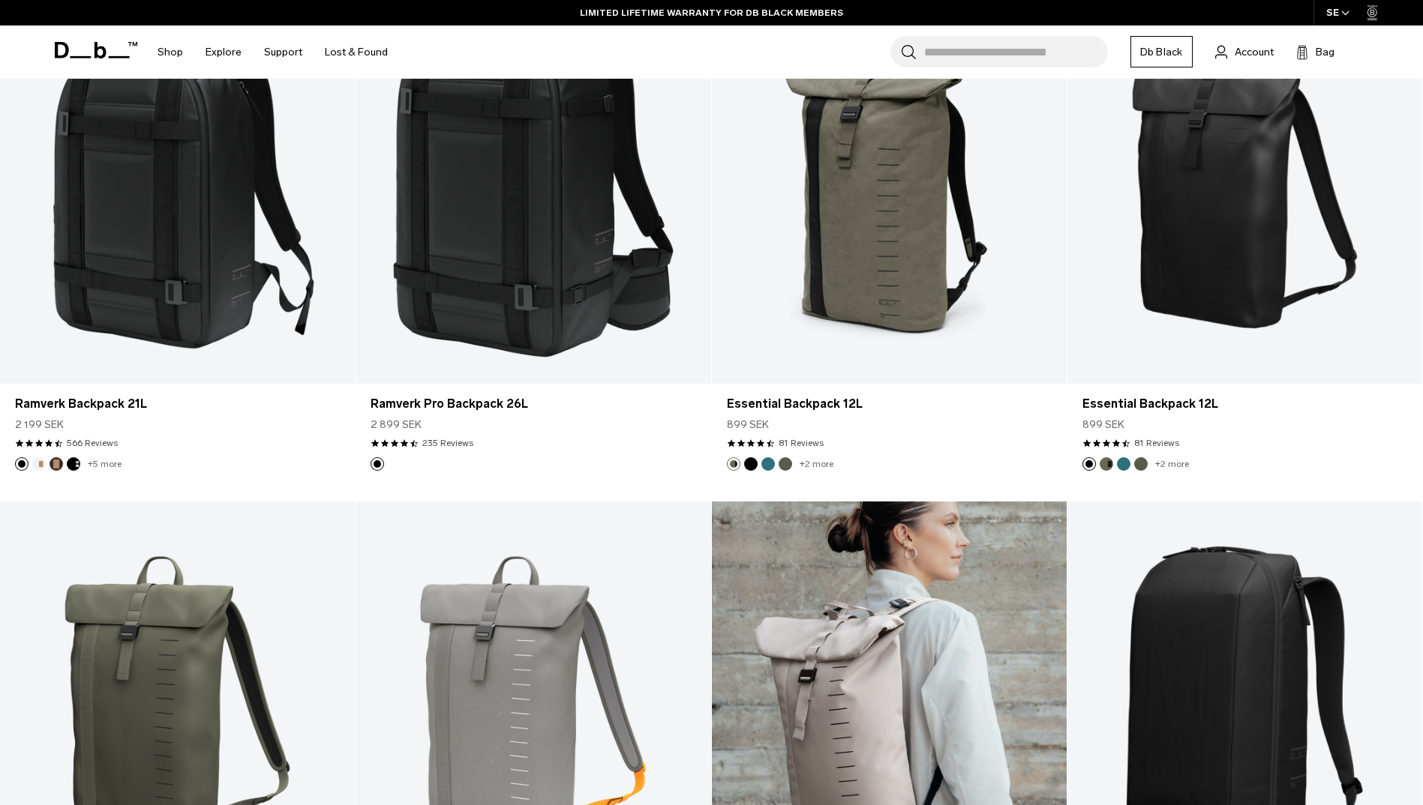
scroll to position [600, 0]
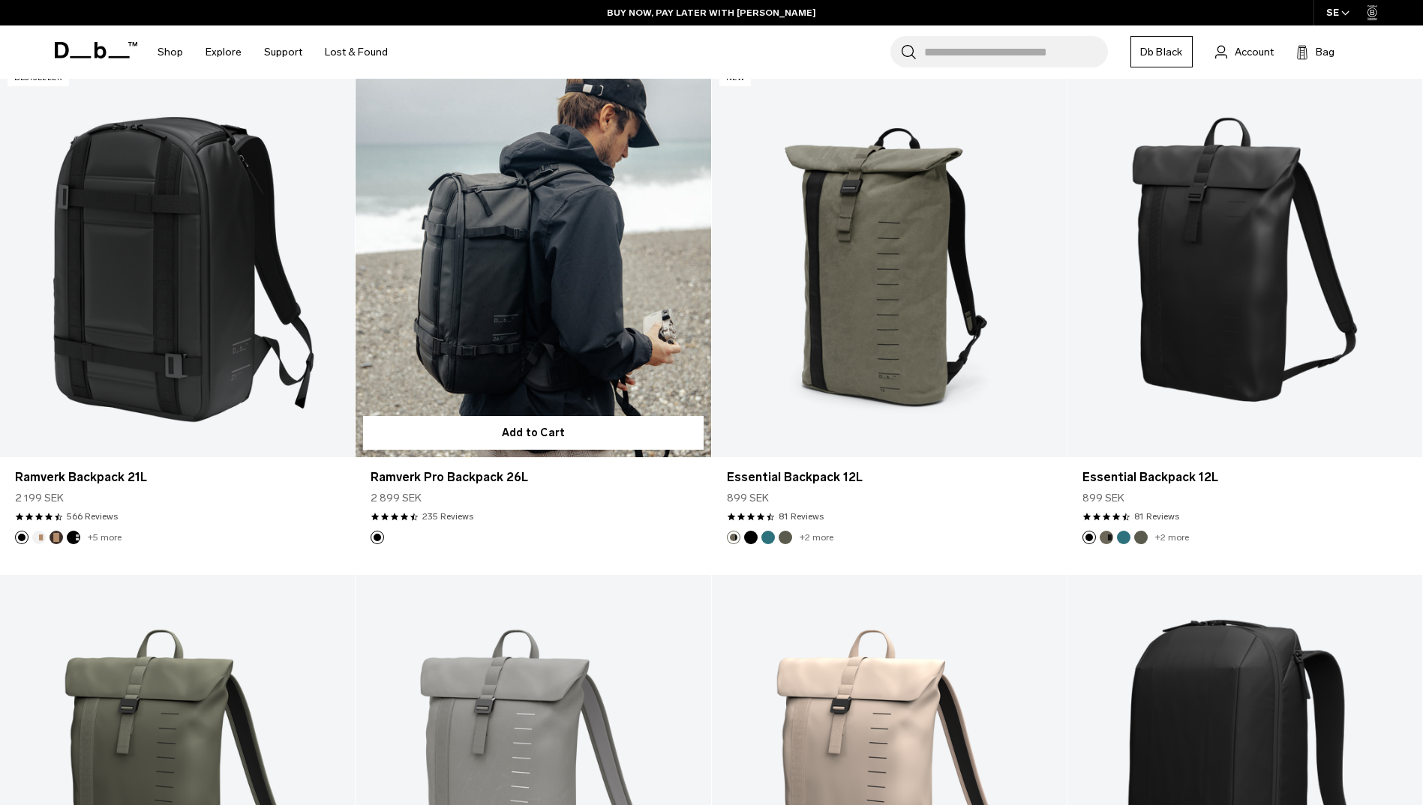
click at [513, 368] on link "Ramverk Pro Backpack 26L" at bounding box center [532, 260] width 355 height 394
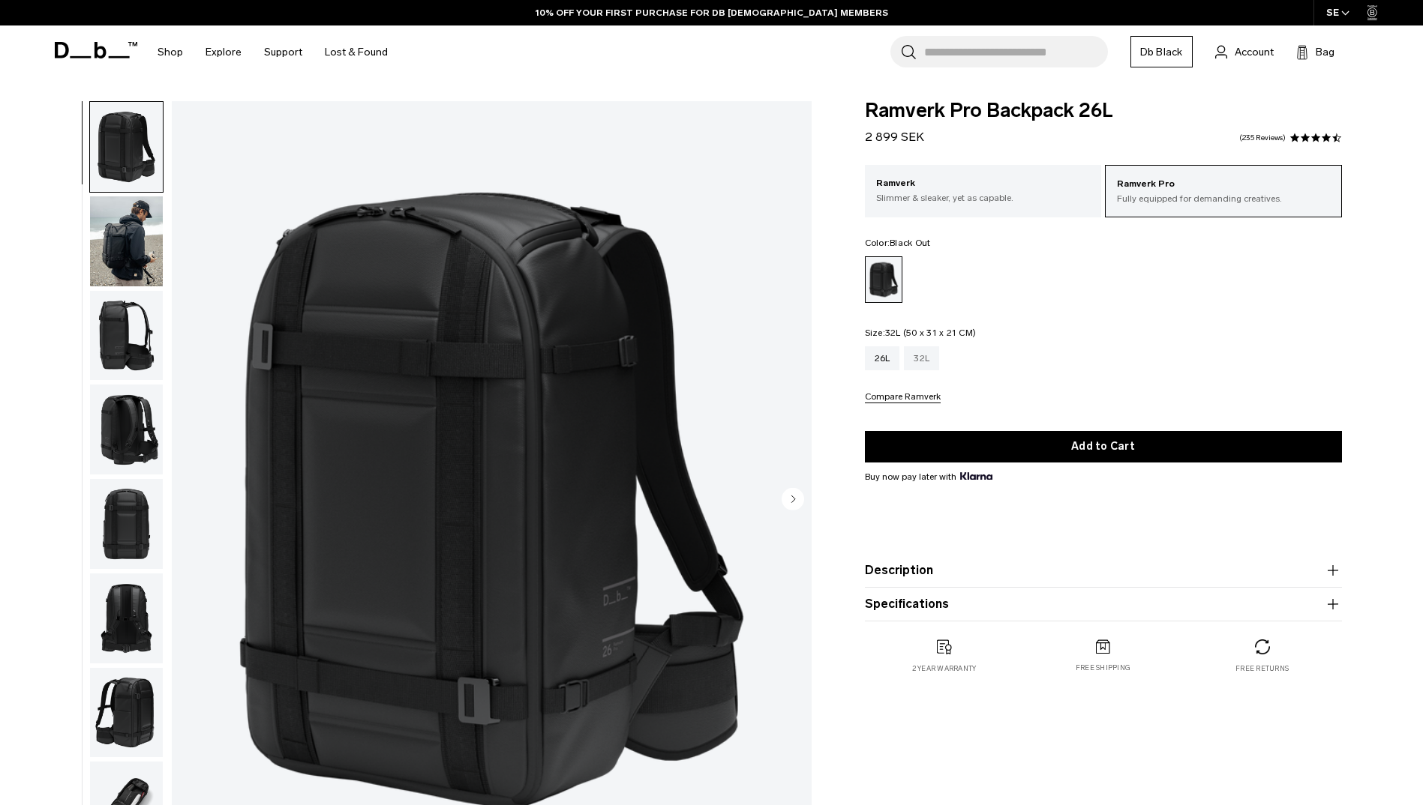
click at [911, 351] on div "32L" at bounding box center [921, 358] width 35 height 24
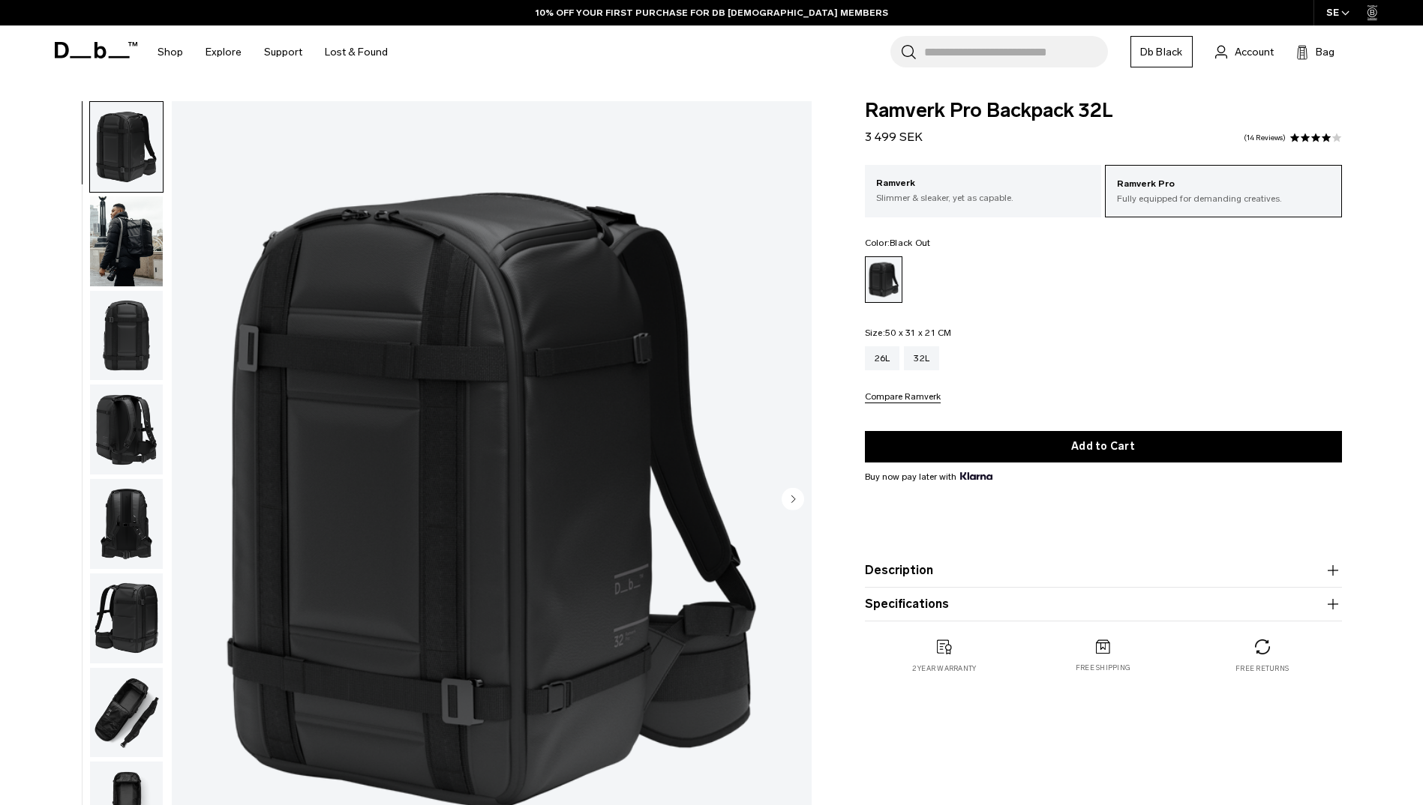
click at [133, 702] on img "button" at bounding box center [126, 713] width 73 height 90
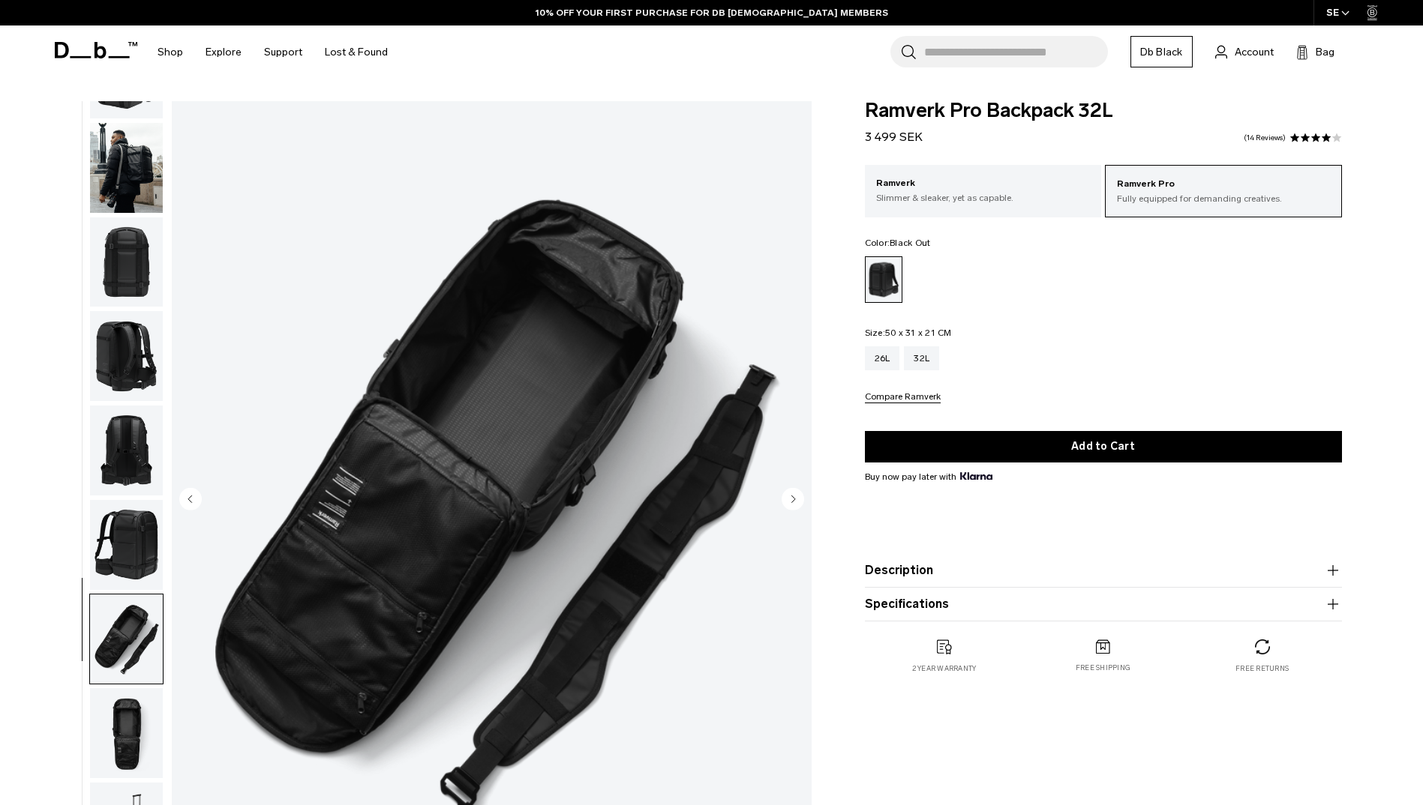
scroll to position [142, 0]
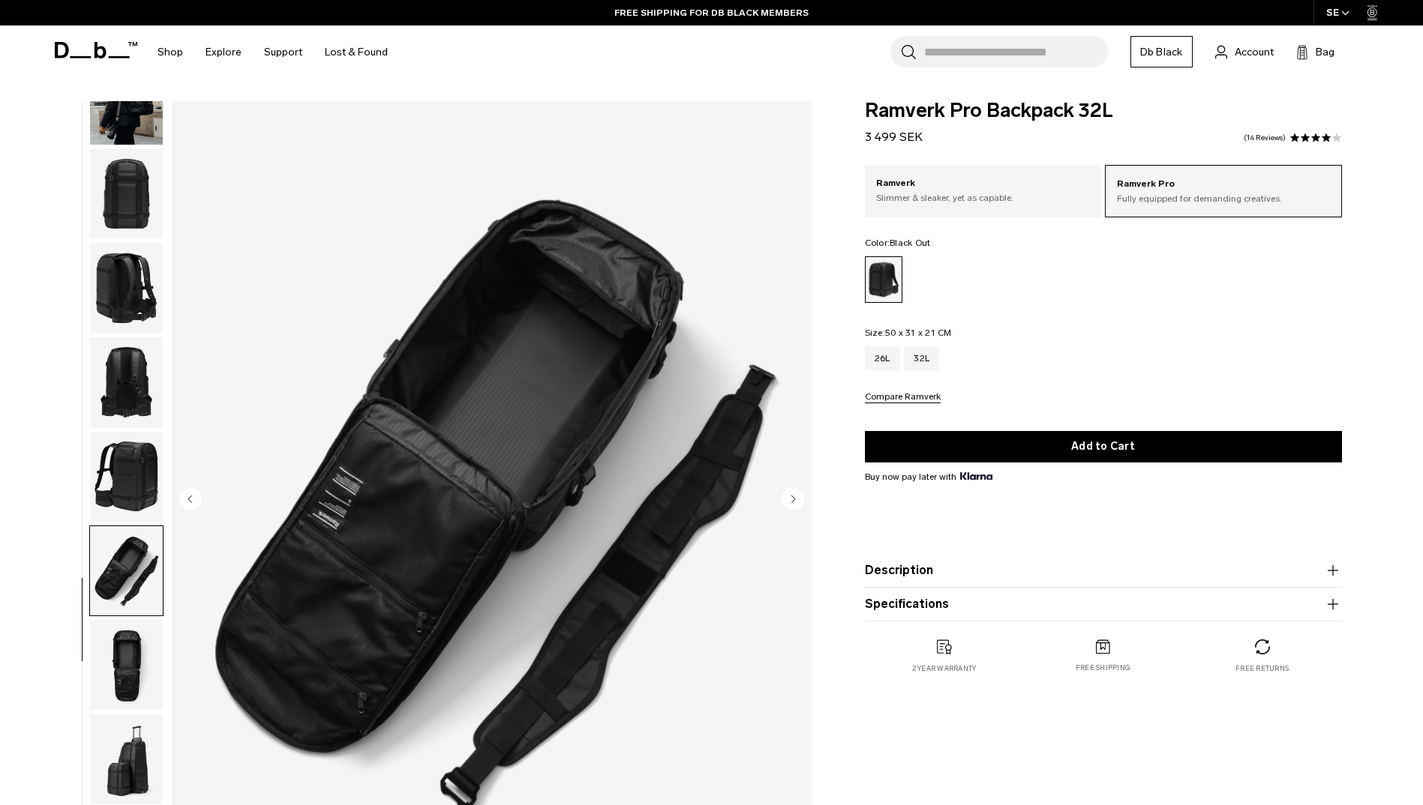
click at [151, 757] on img "button" at bounding box center [126, 760] width 73 height 90
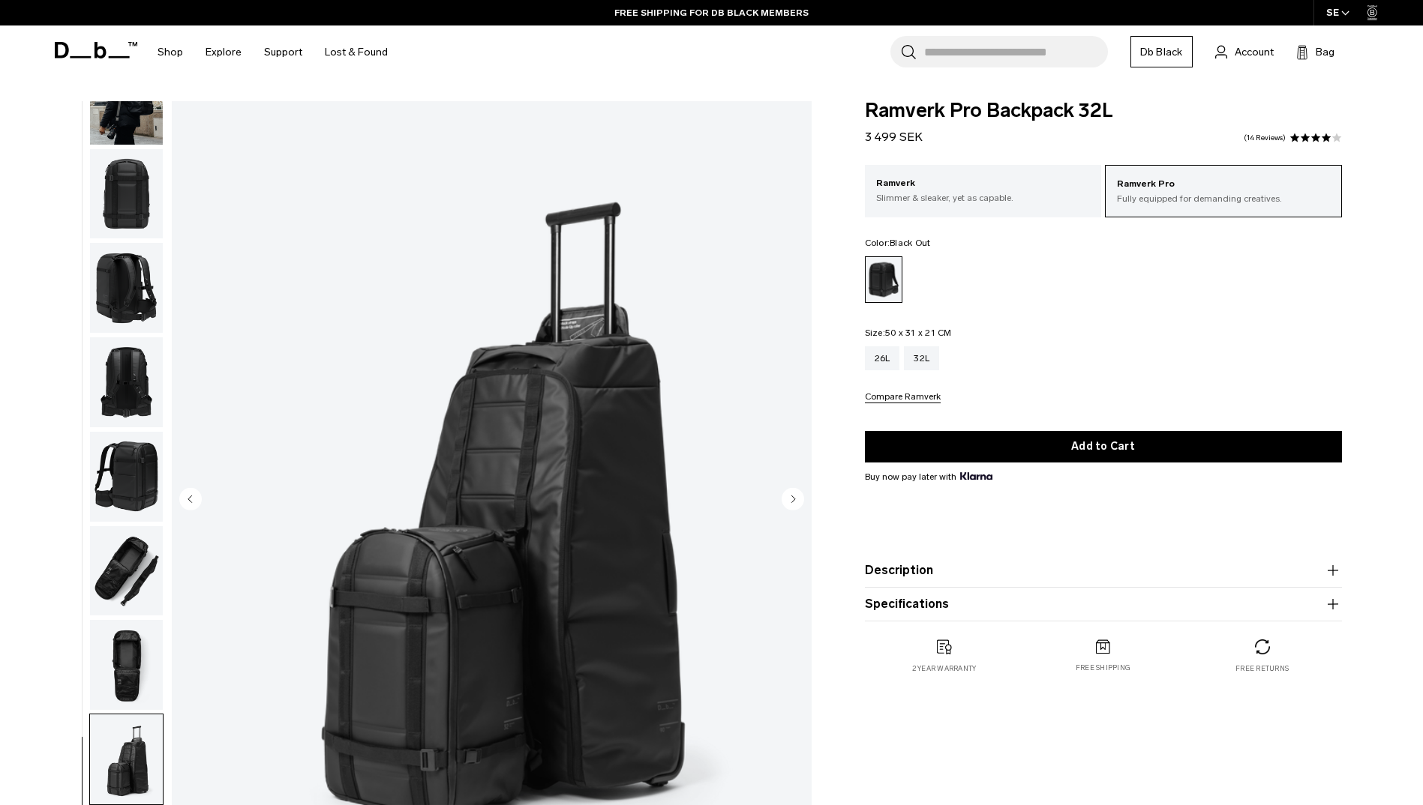
click at [131, 679] on img "button" at bounding box center [126, 665] width 73 height 90
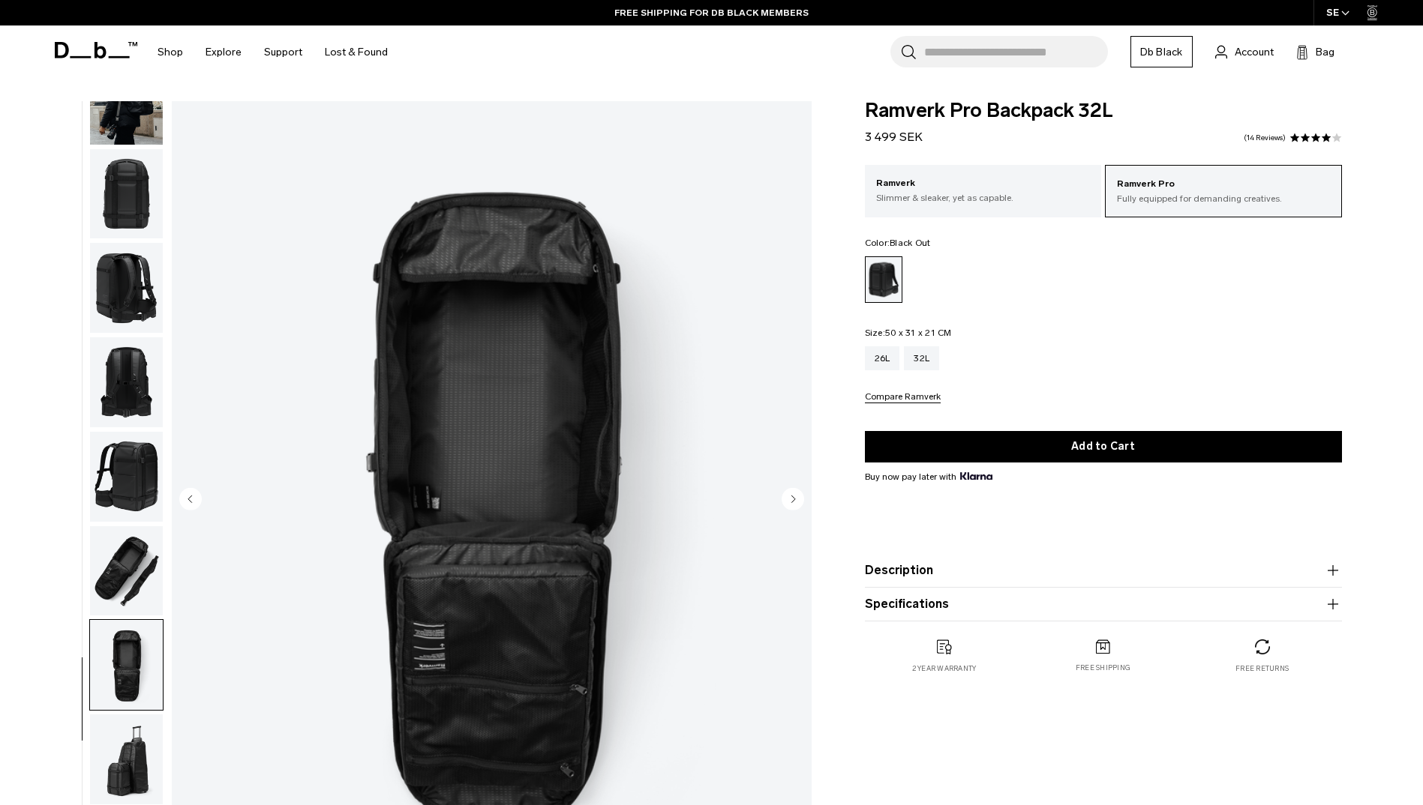
click at [144, 584] on img "button" at bounding box center [126, 571] width 73 height 90
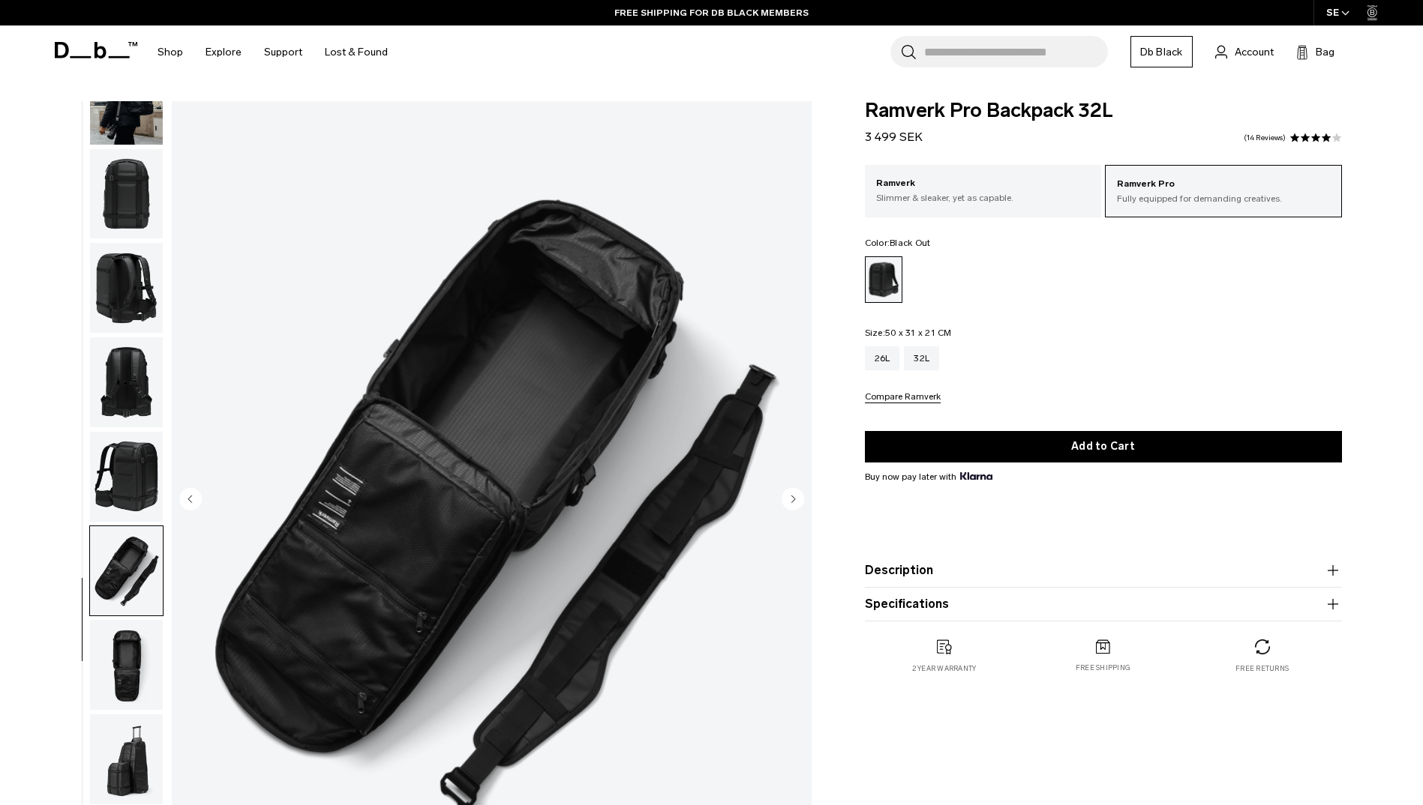
click at [148, 496] on img "button" at bounding box center [126, 477] width 73 height 90
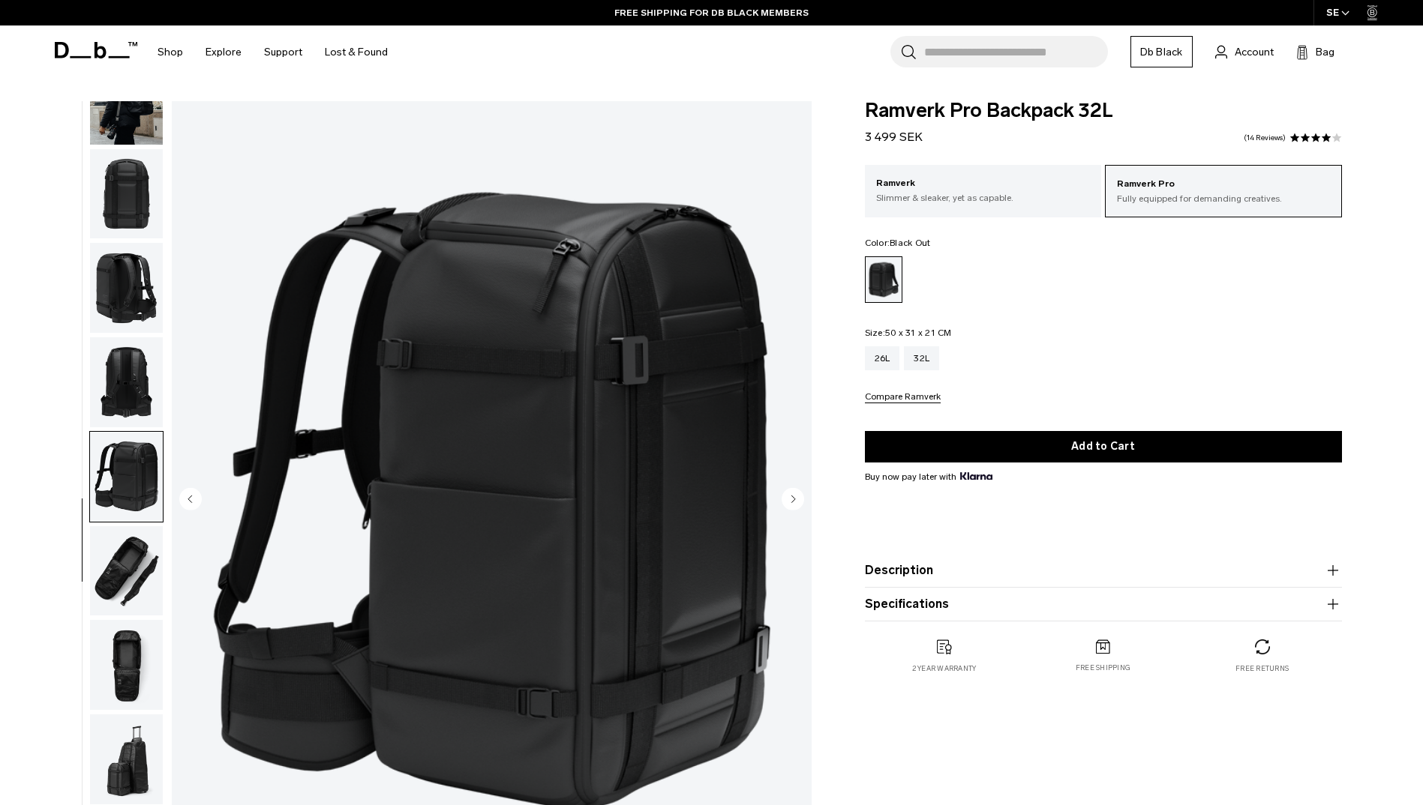
click at [1016, 583] on product-accordion "Description The roomier version of a Db icon. We’ve taken the photographer’s fa…" at bounding box center [1103, 571] width 477 height 34
click at [943, 564] on button "Description" at bounding box center [1103, 571] width 477 height 18
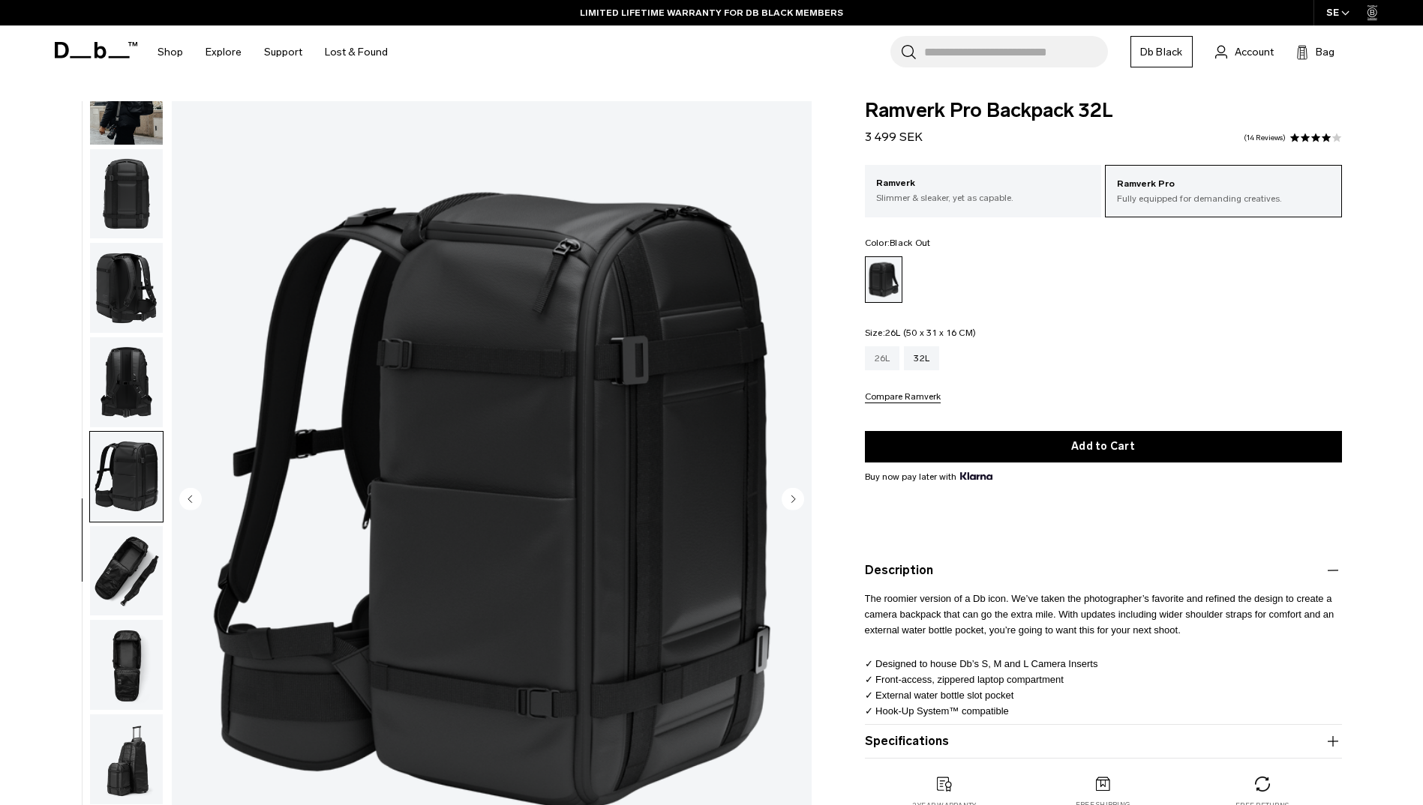
click at [892, 364] on div "26L" at bounding box center [882, 358] width 35 height 24
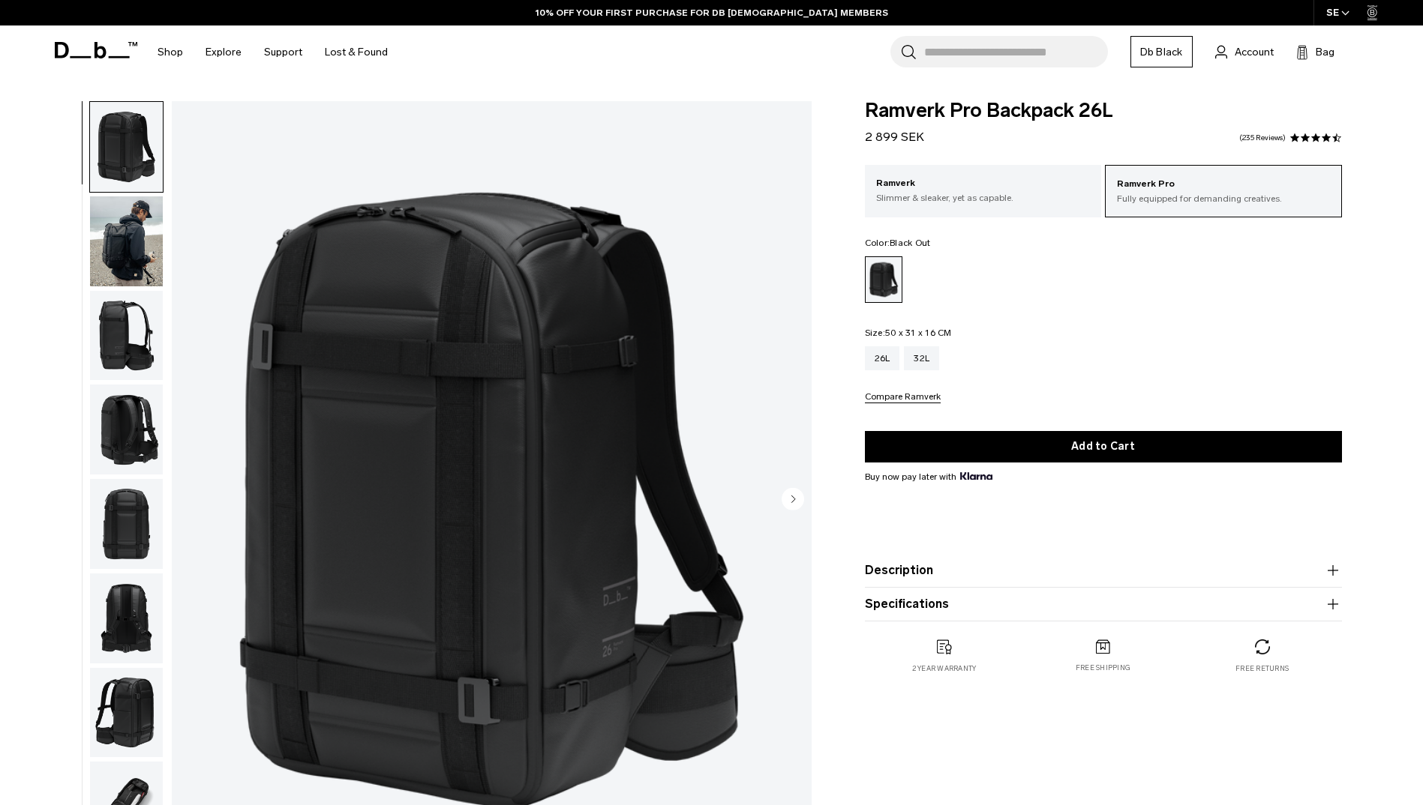
click at [1008, 579] on button "Description" at bounding box center [1103, 571] width 477 height 18
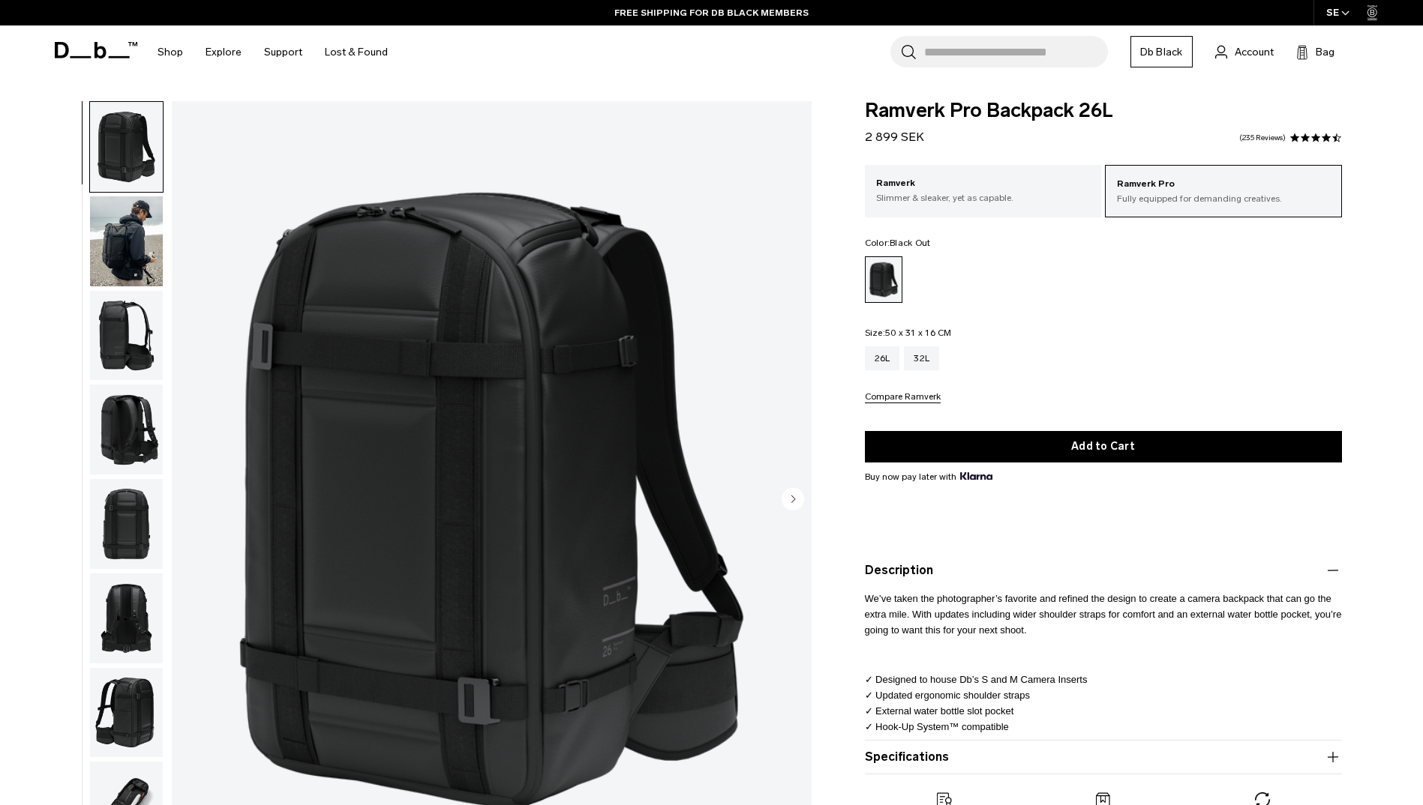
click at [1066, 760] on button "Specifications" at bounding box center [1103, 757] width 477 height 18
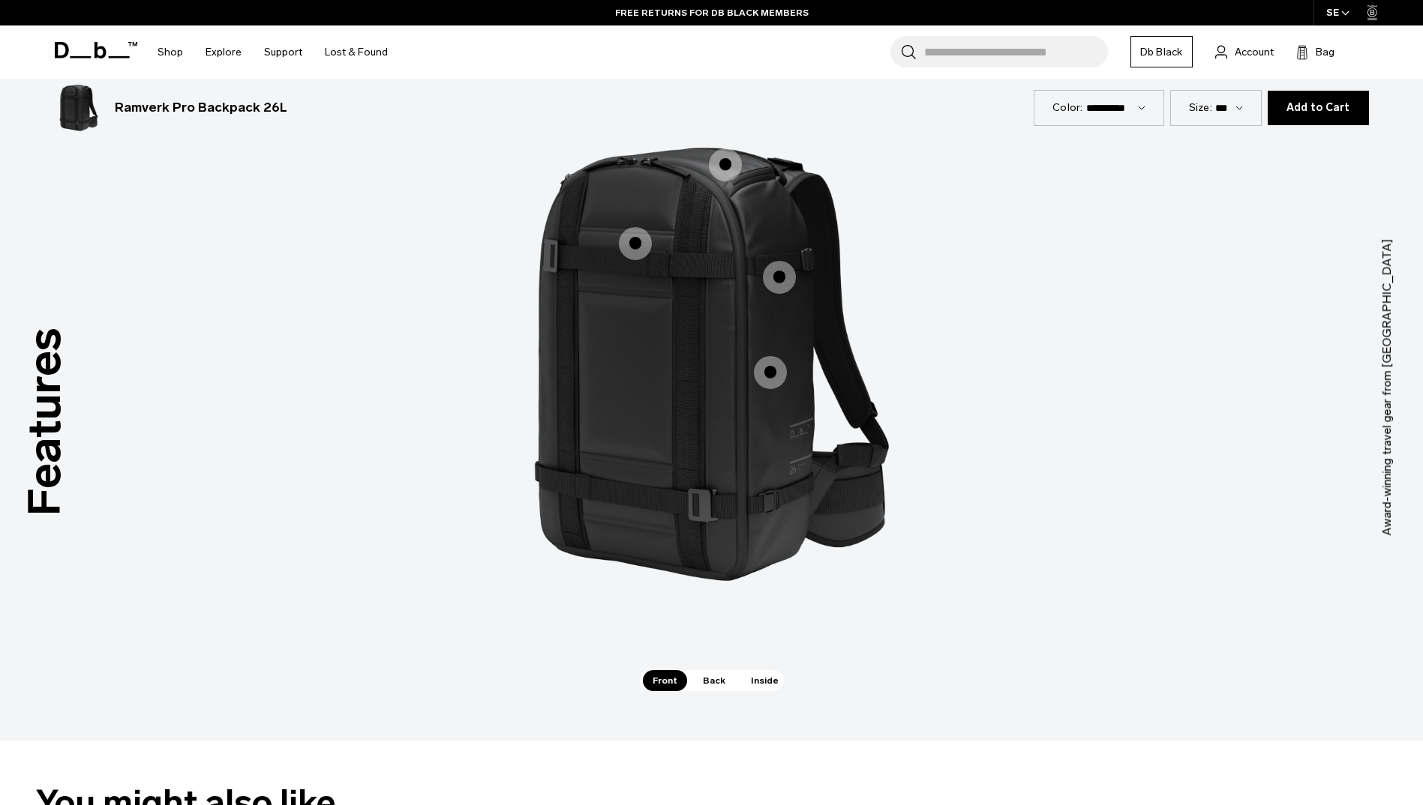
scroll to position [1425, 0]
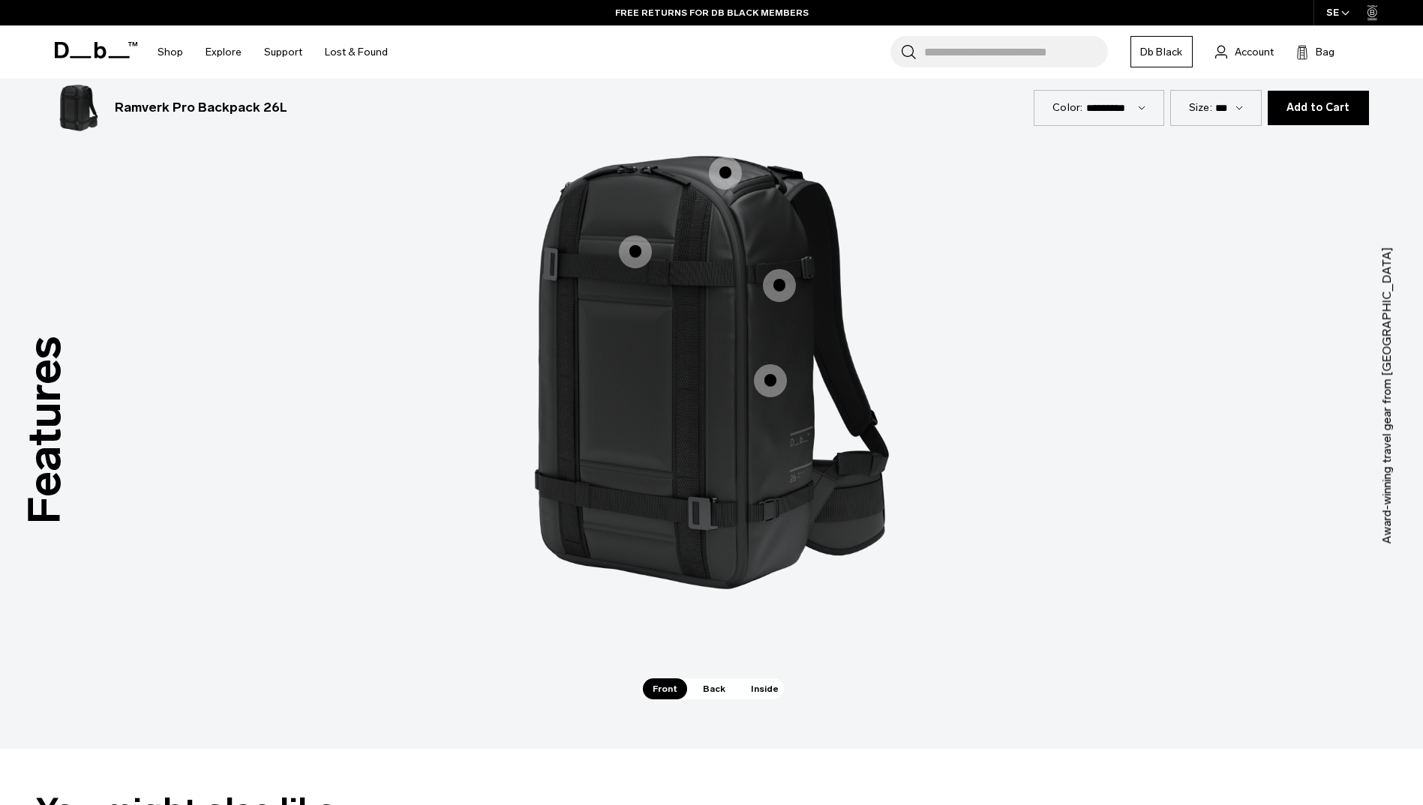
click at [706, 694] on span "Back" at bounding box center [714, 689] width 42 height 21
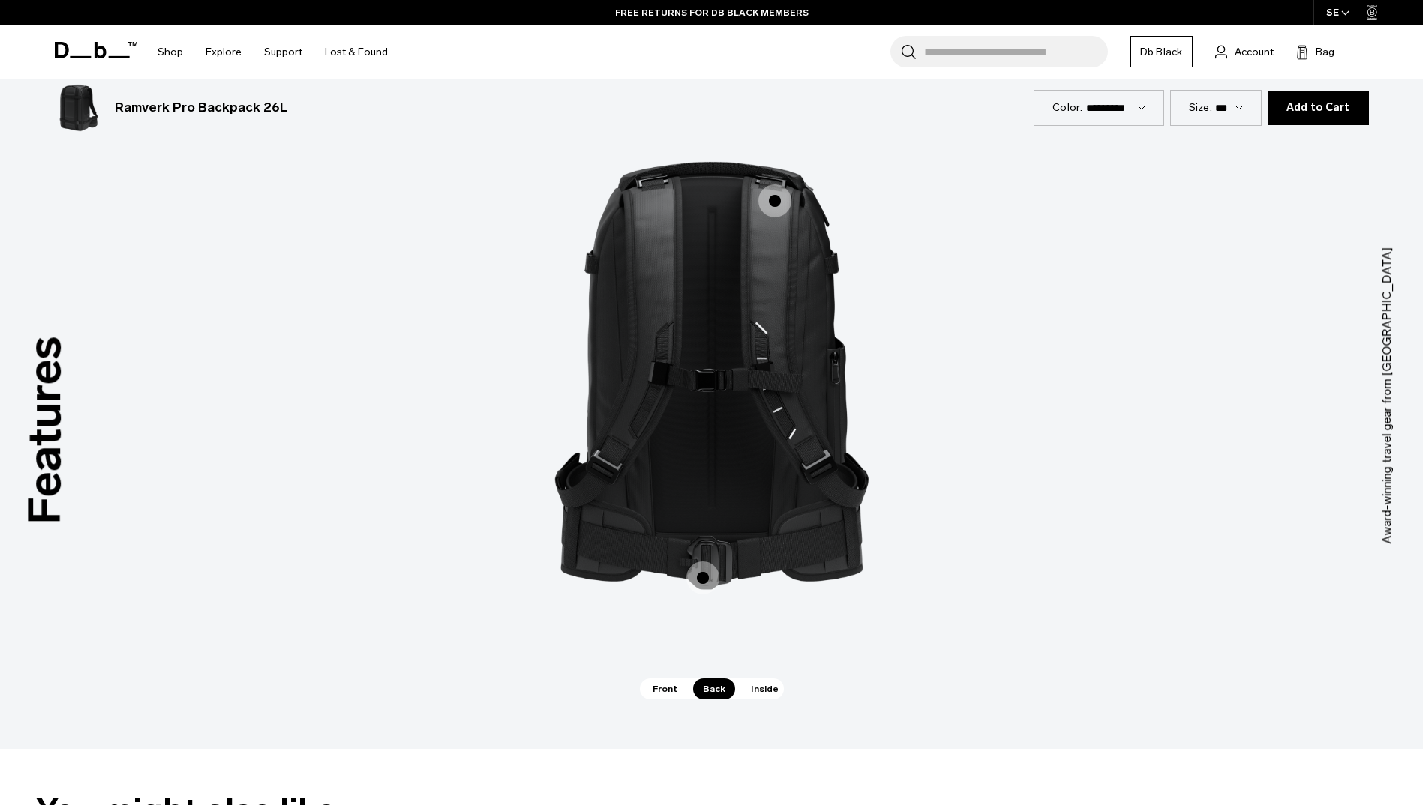
click at [742, 685] on span "Inside" at bounding box center [764, 689] width 47 height 21
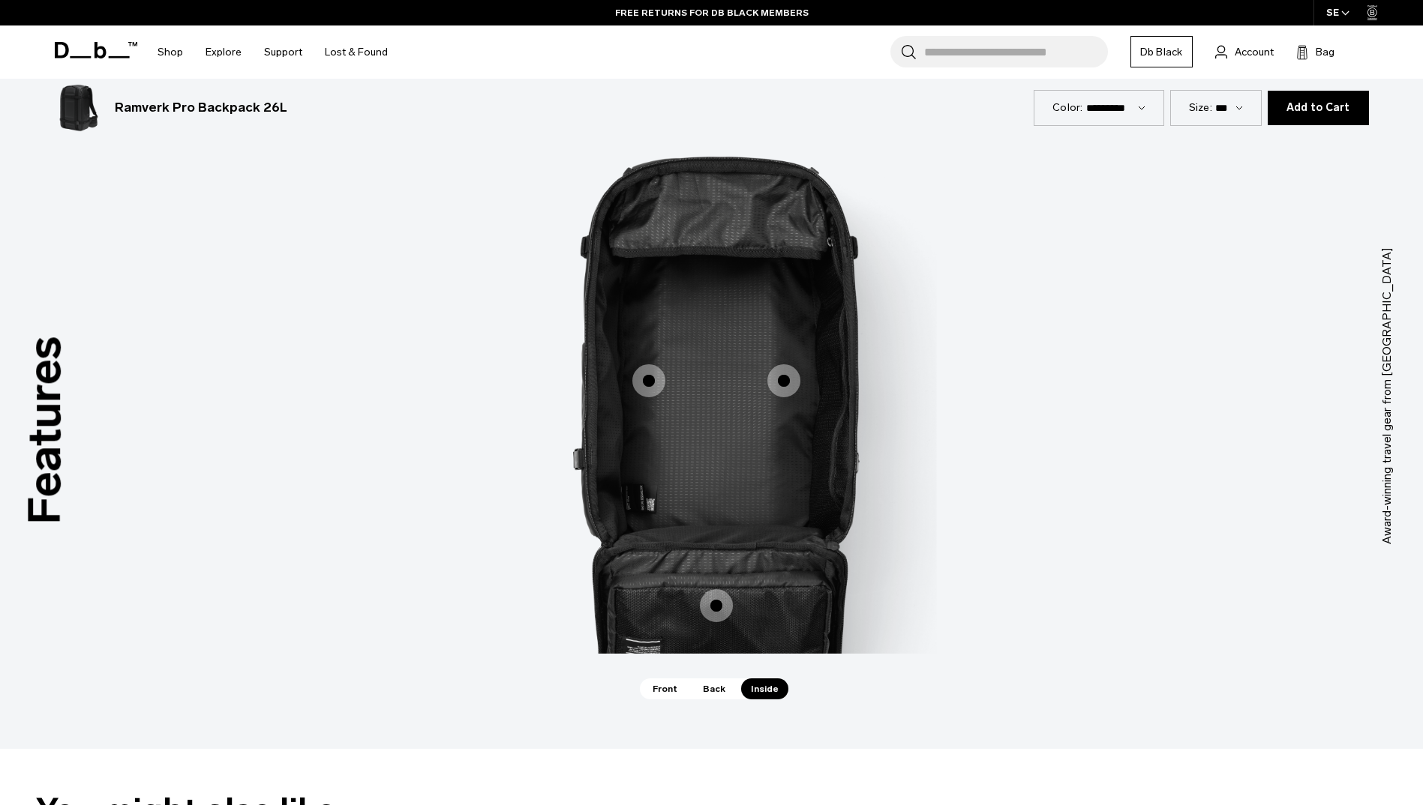
click at [659, 681] on span "Front" at bounding box center [665, 689] width 44 height 21
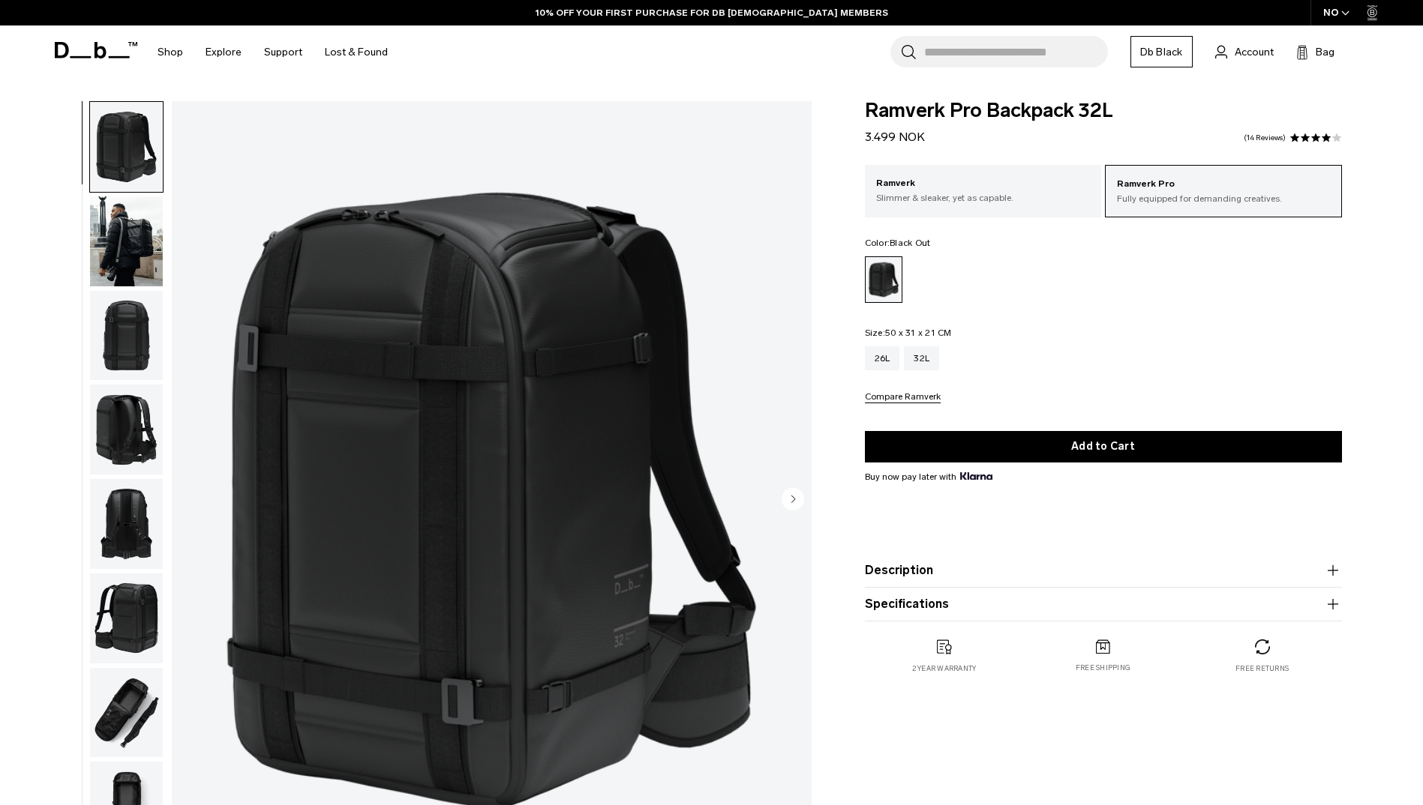
select select
select select "**********"
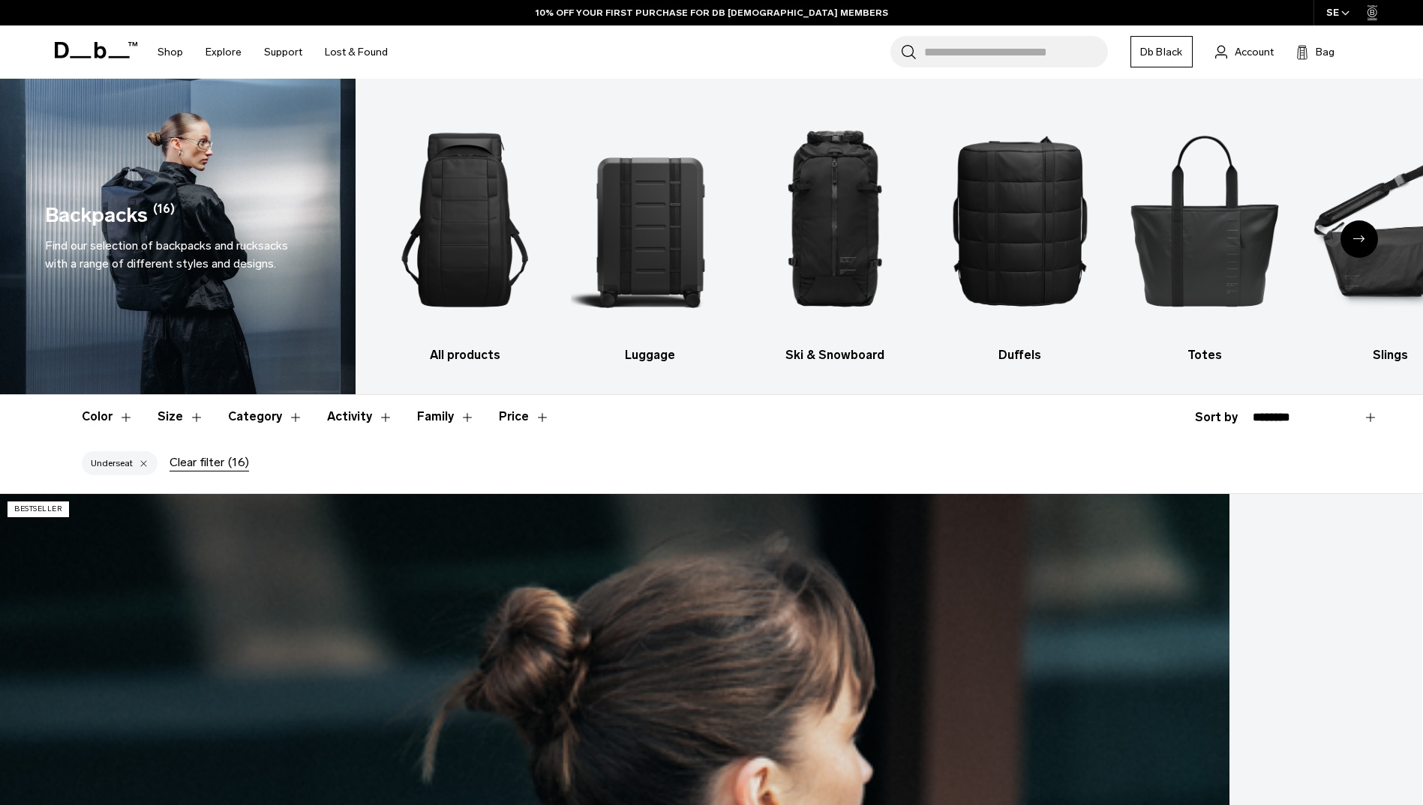
scroll to position [429, 0]
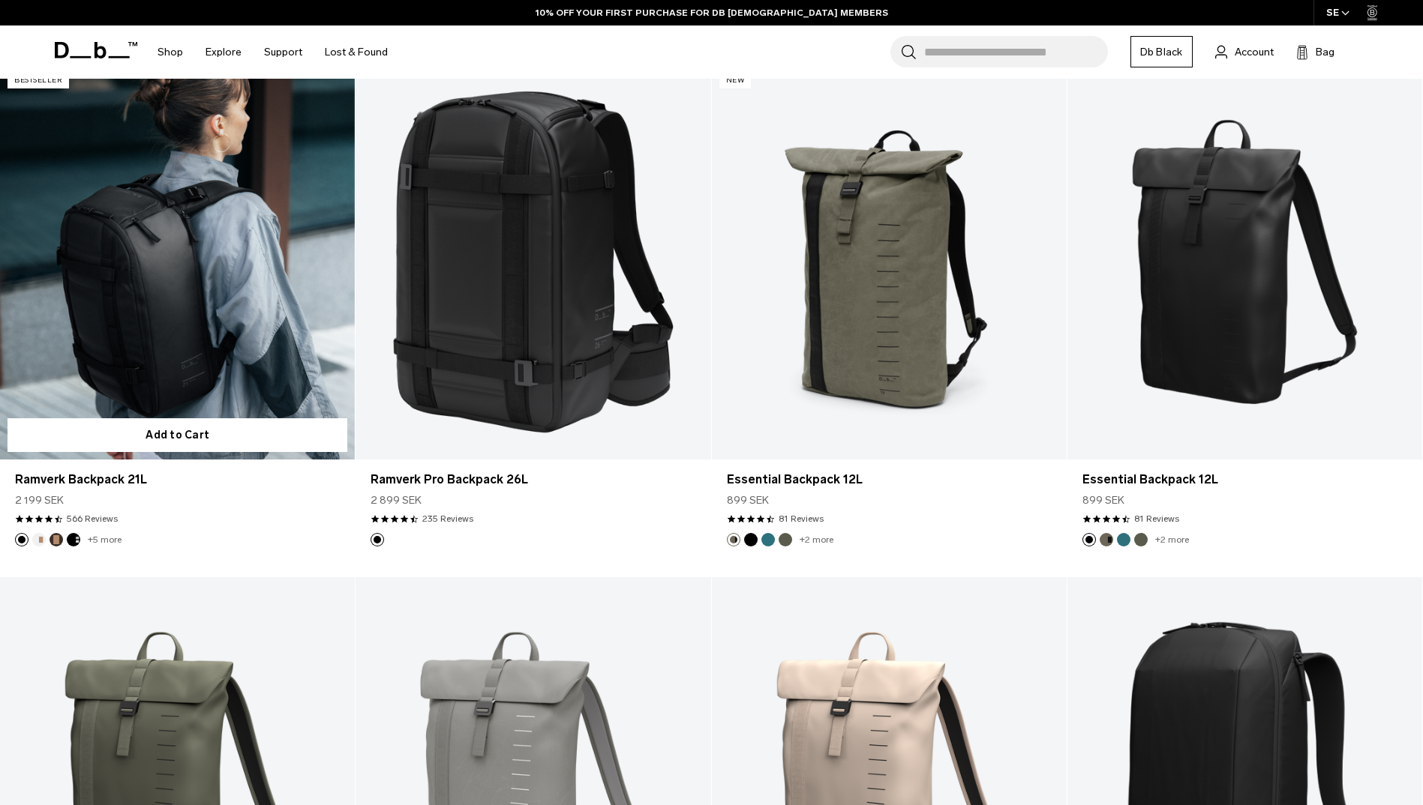
drag, startPoint x: 0, startPoint y: 0, endPoint x: 184, endPoint y: 320, distance: 369.2
click at [184, 320] on link "Ramverk Backpack 21L" at bounding box center [177, 262] width 355 height 394
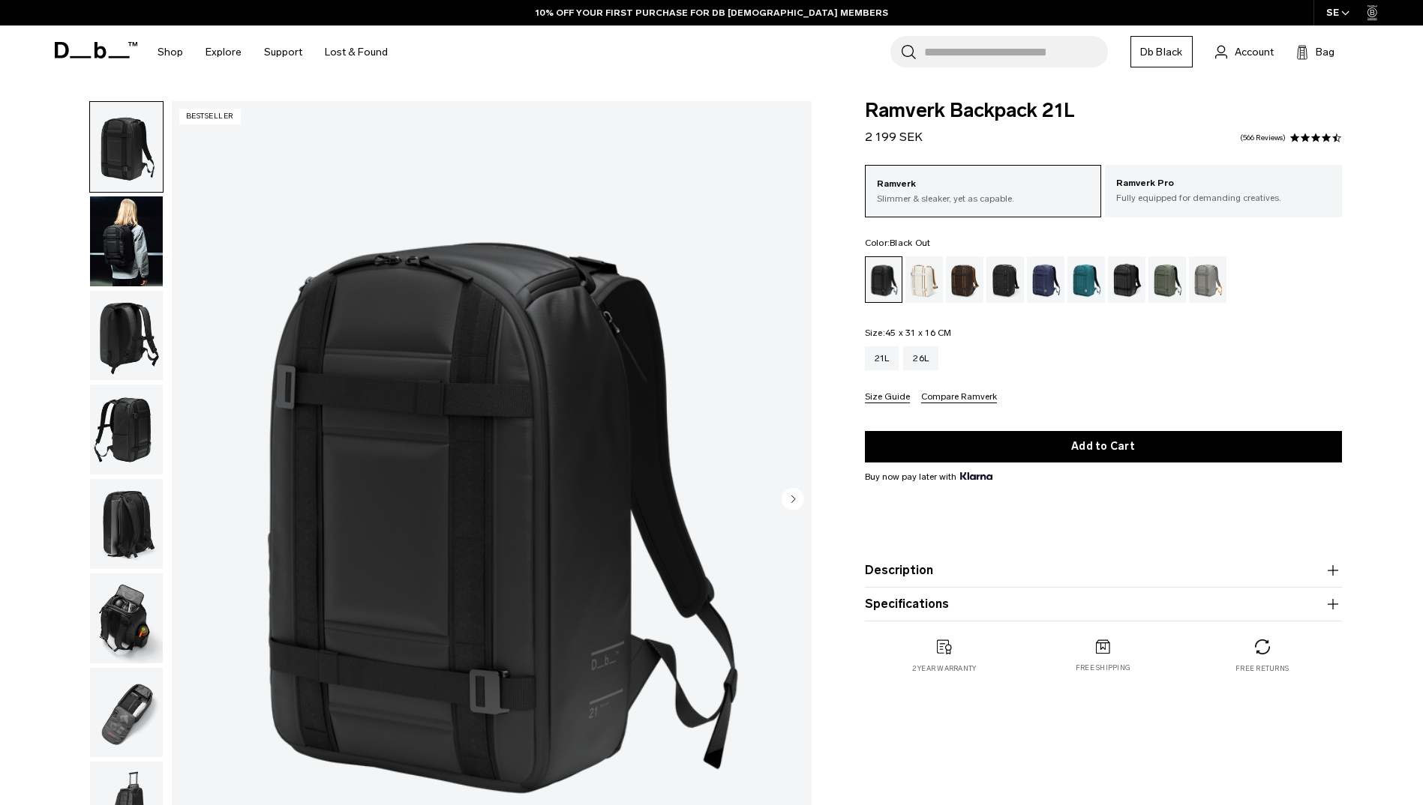
click at [1048, 583] on product-accordion "Description The bestselling daily backpack. Whether you’re crossing cities or c…" at bounding box center [1103, 571] width 477 height 34
click at [1021, 562] on button "Description" at bounding box center [1103, 571] width 477 height 18
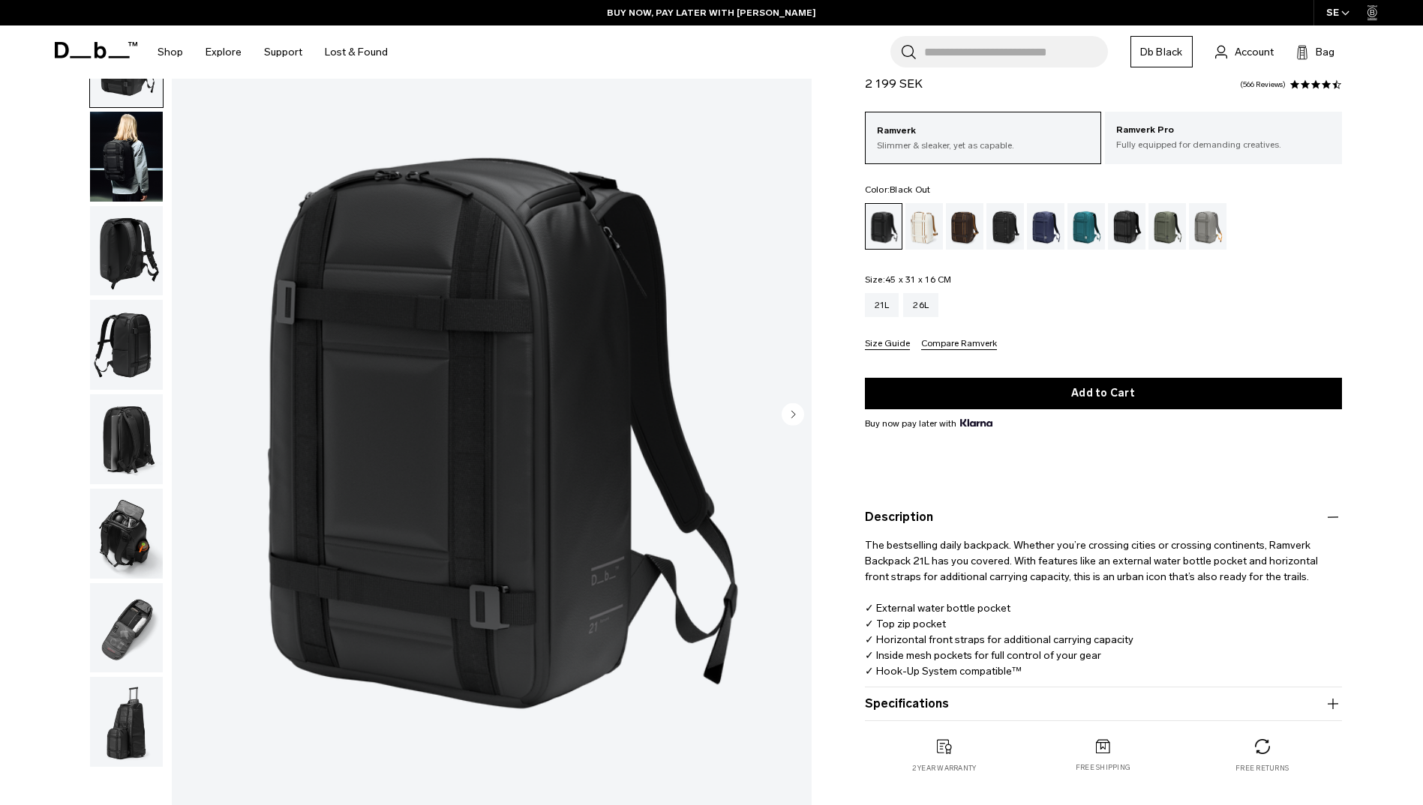
scroll to position [75, 0]
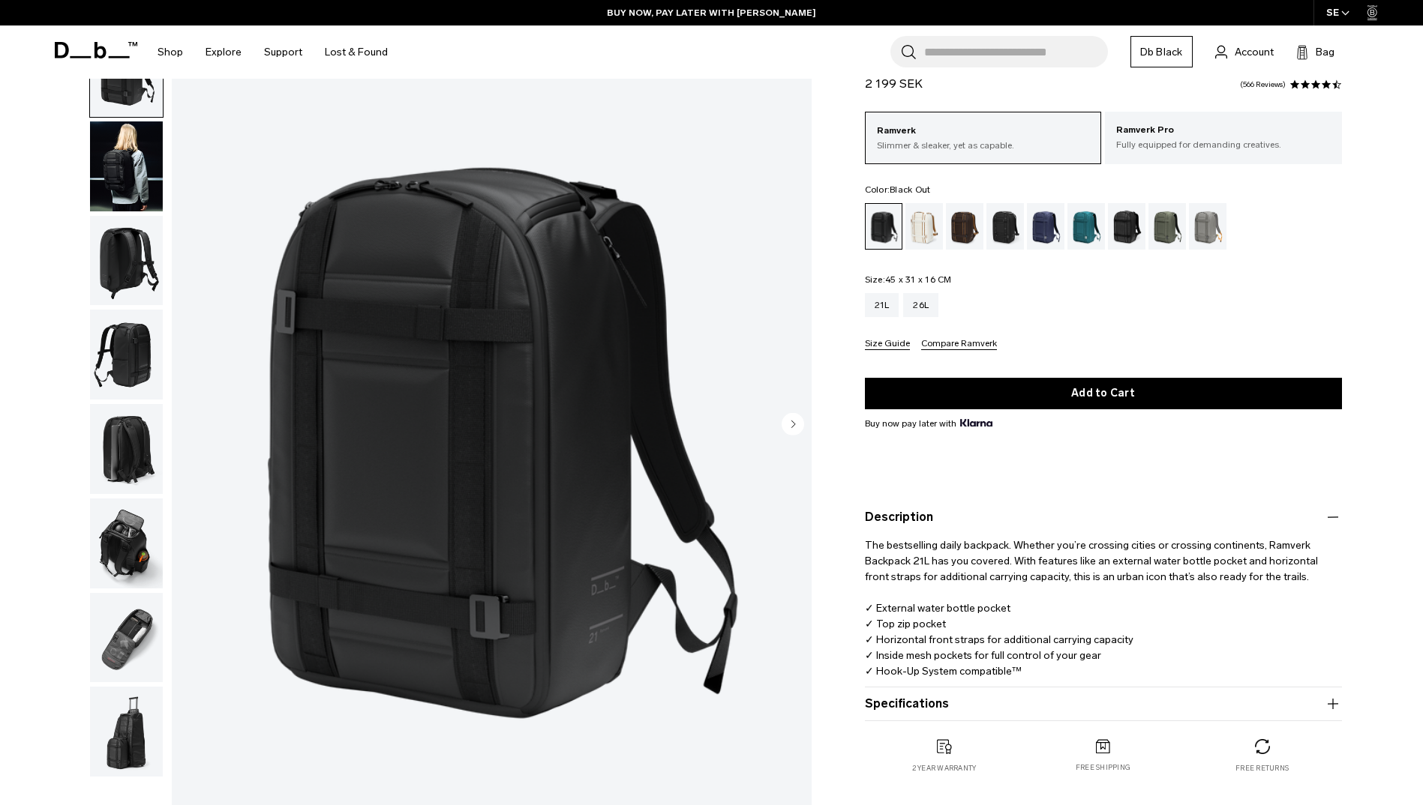
click at [55, 481] on div "01 / 08 Bestseller" at bounding box center [428, 429] width 783 height 806
click at [141, 568] on img "button" at bounding box center [126, 544] width 73 height 90
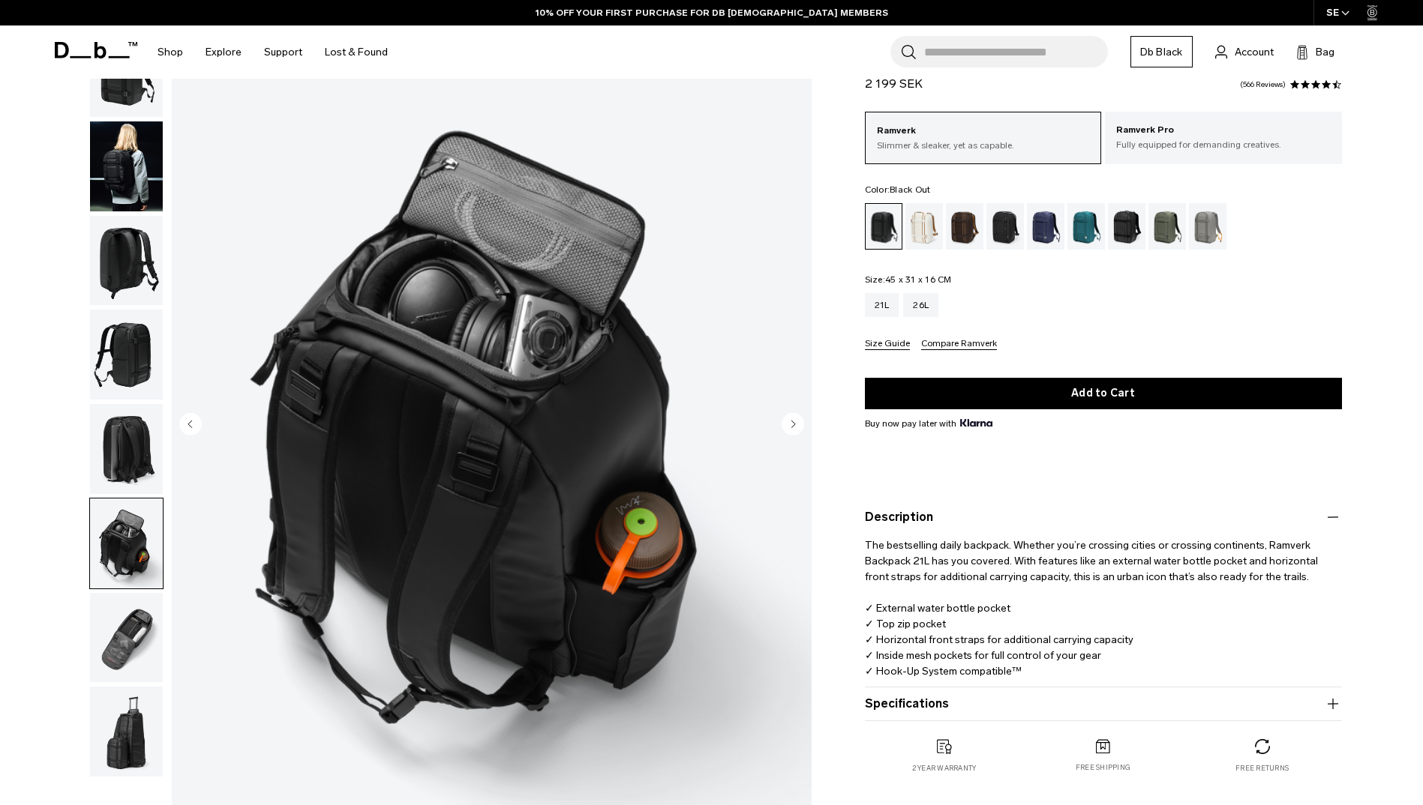
click at [117, 586] on img "button" at bounding box center [126, 544] width 73 height 90
click at [142, 631] on img "button" at bounding box center [126, 638] width 73 height 90
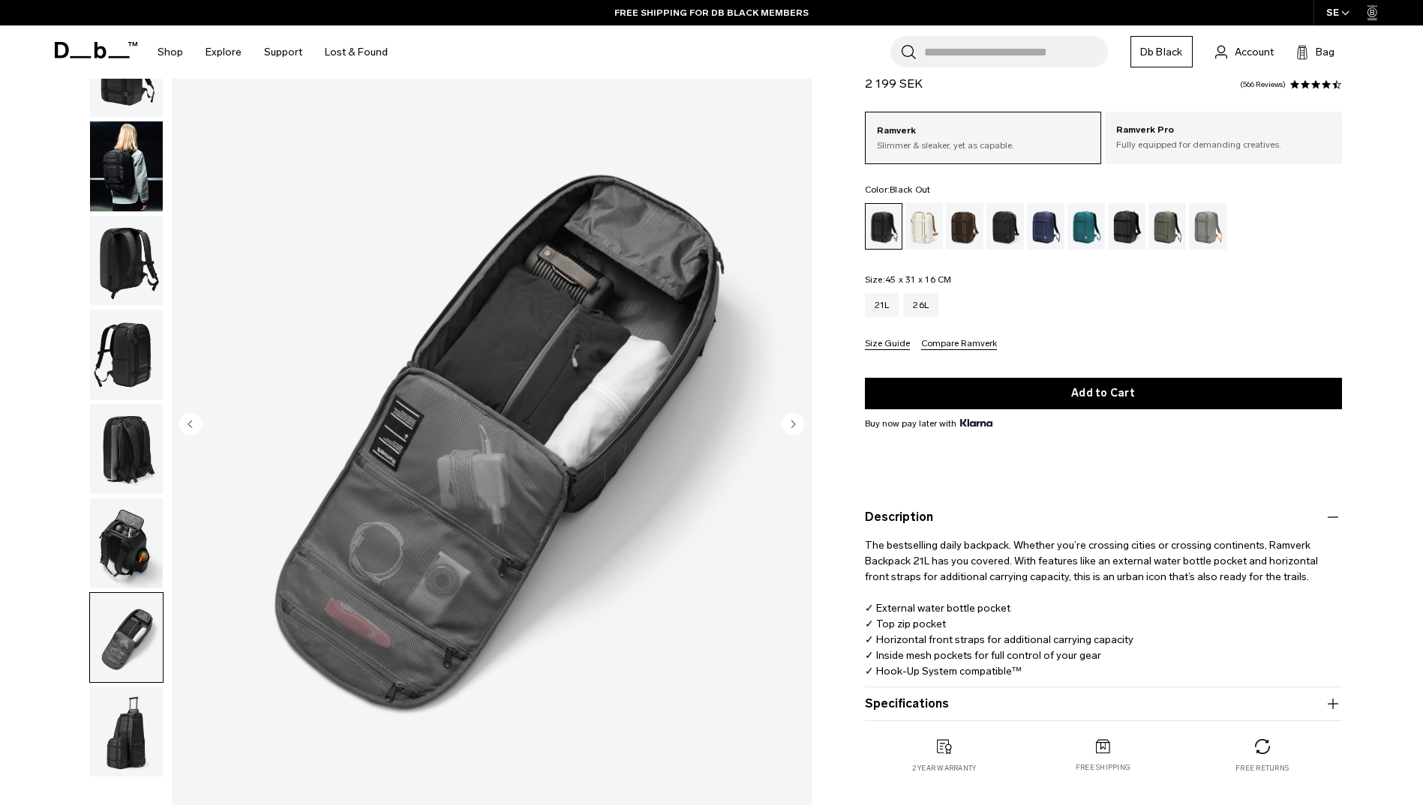
click at [942, 313] on div "21L 26L" at bounding box center [1103, 305] width 477 height 24
click at [924, 313] on div "26L" at bounding box center [920, 305] width 35 height 24
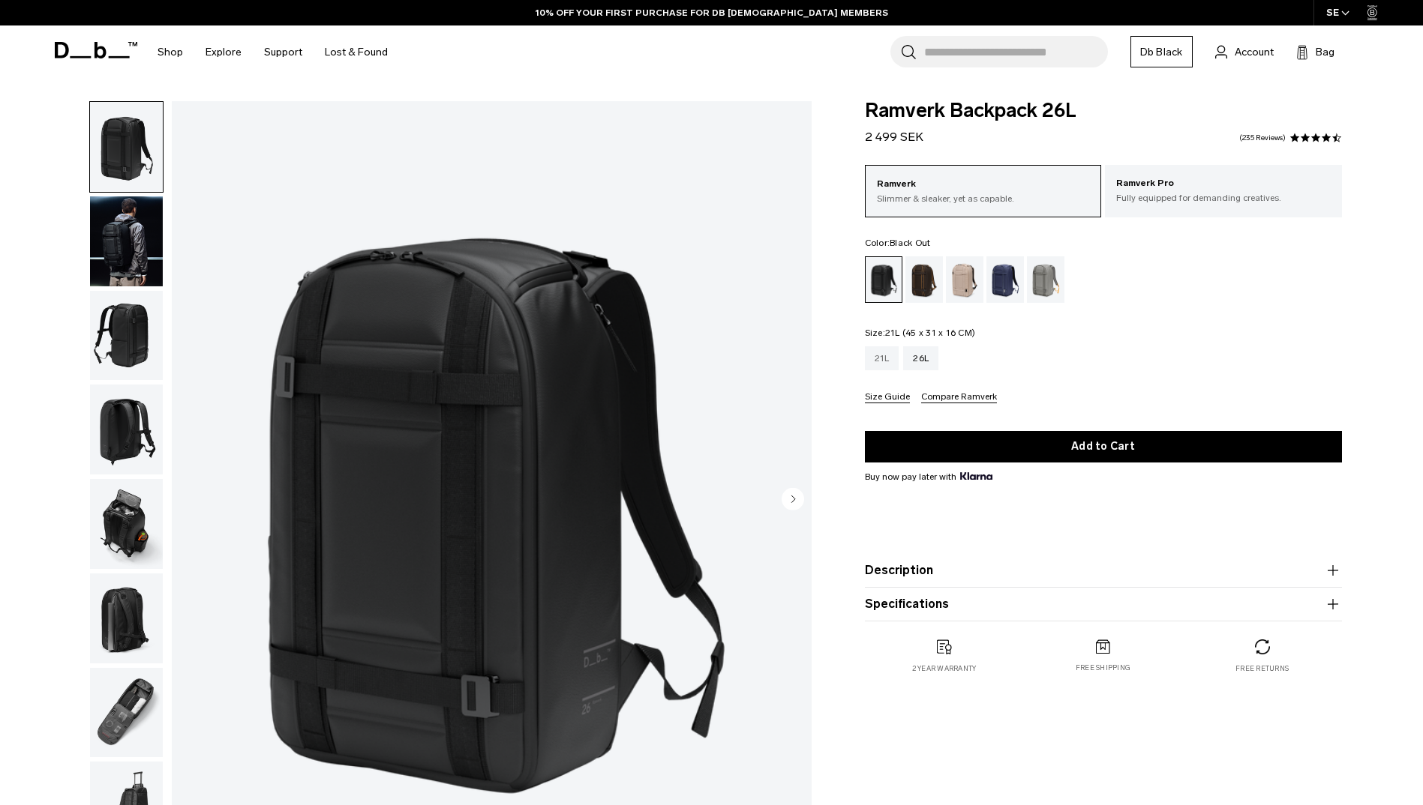
click at [882, 370] on div "21L" at bounding box center [882, 358] width 34 height 24
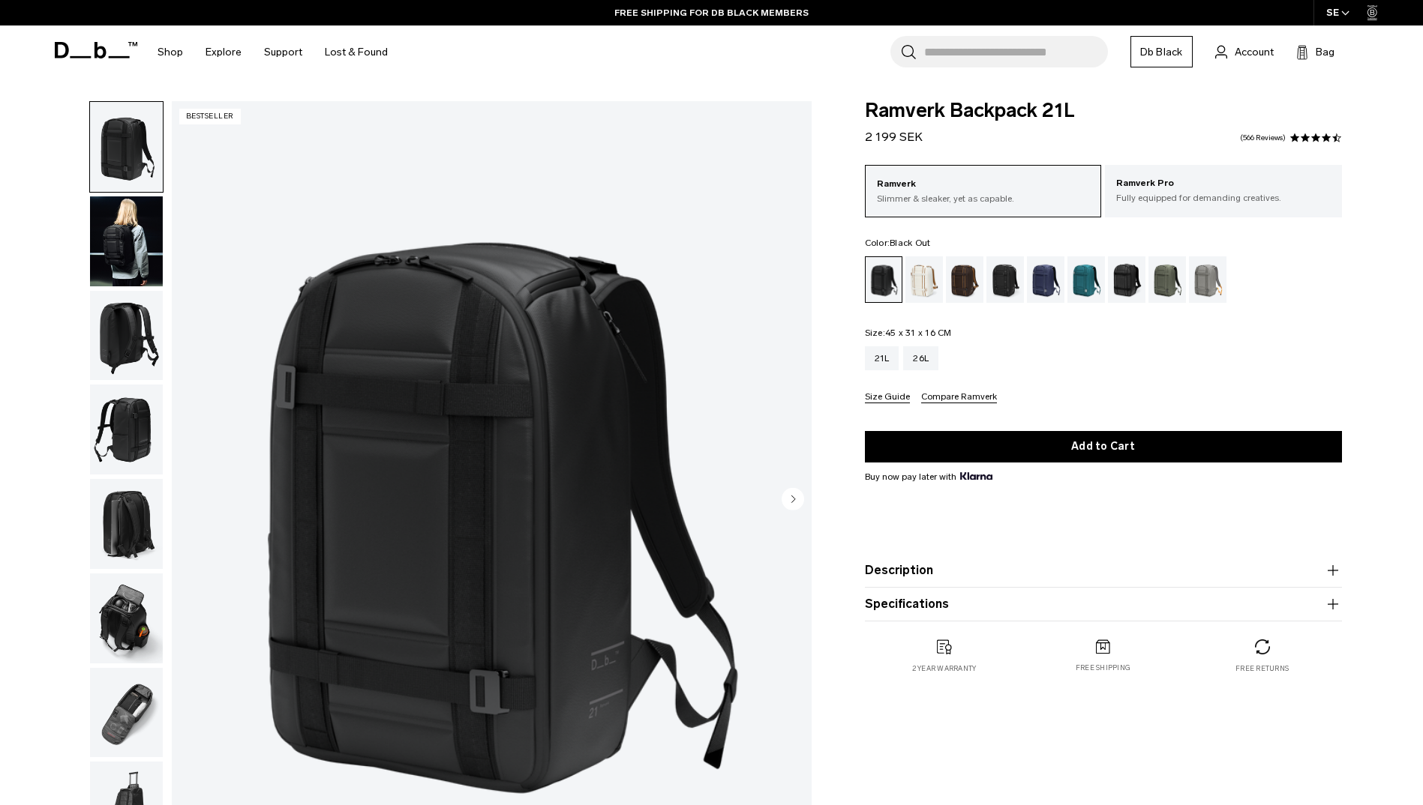
click at [135, 742] on img "button" at bounding box center [126, 713] width 73 height 90
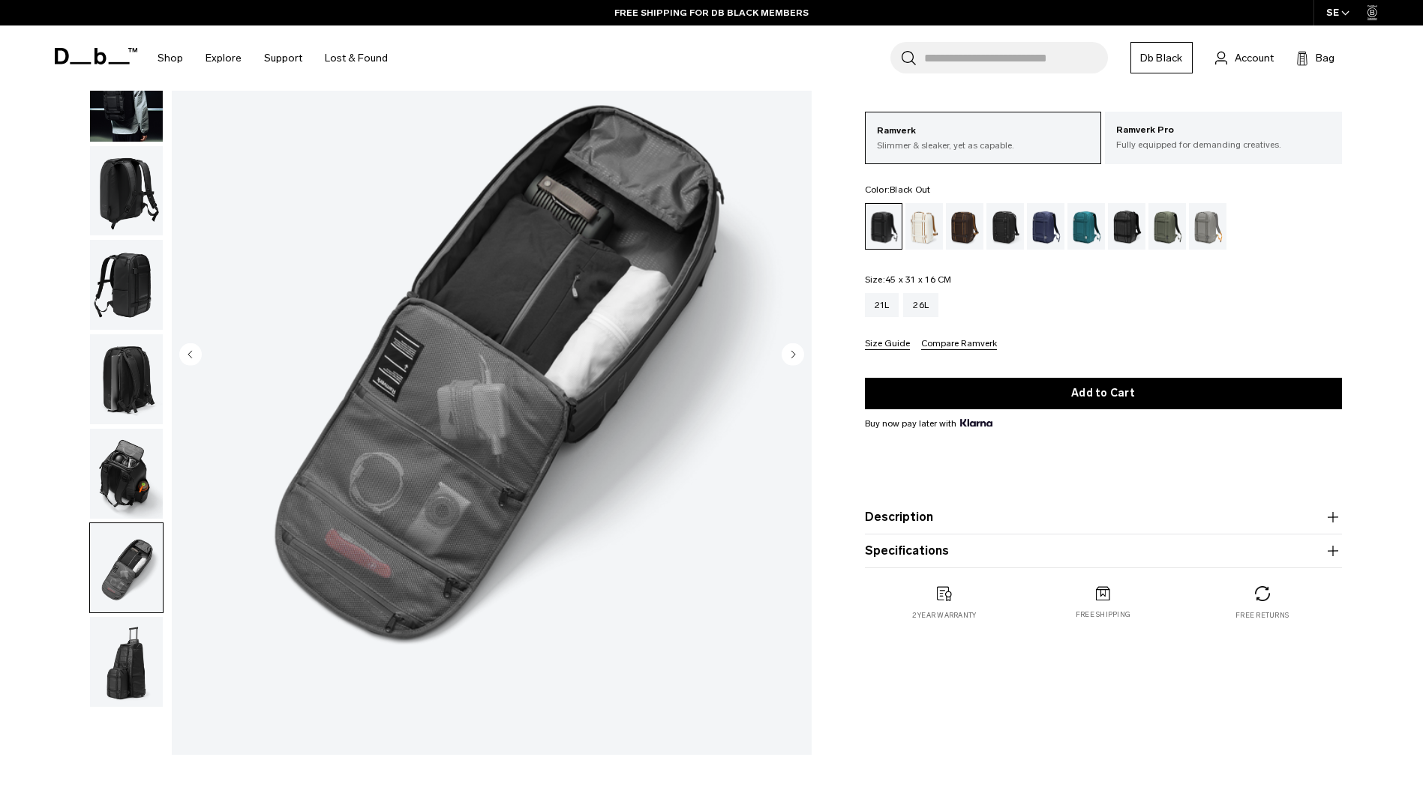
scroll to position [150, 0]
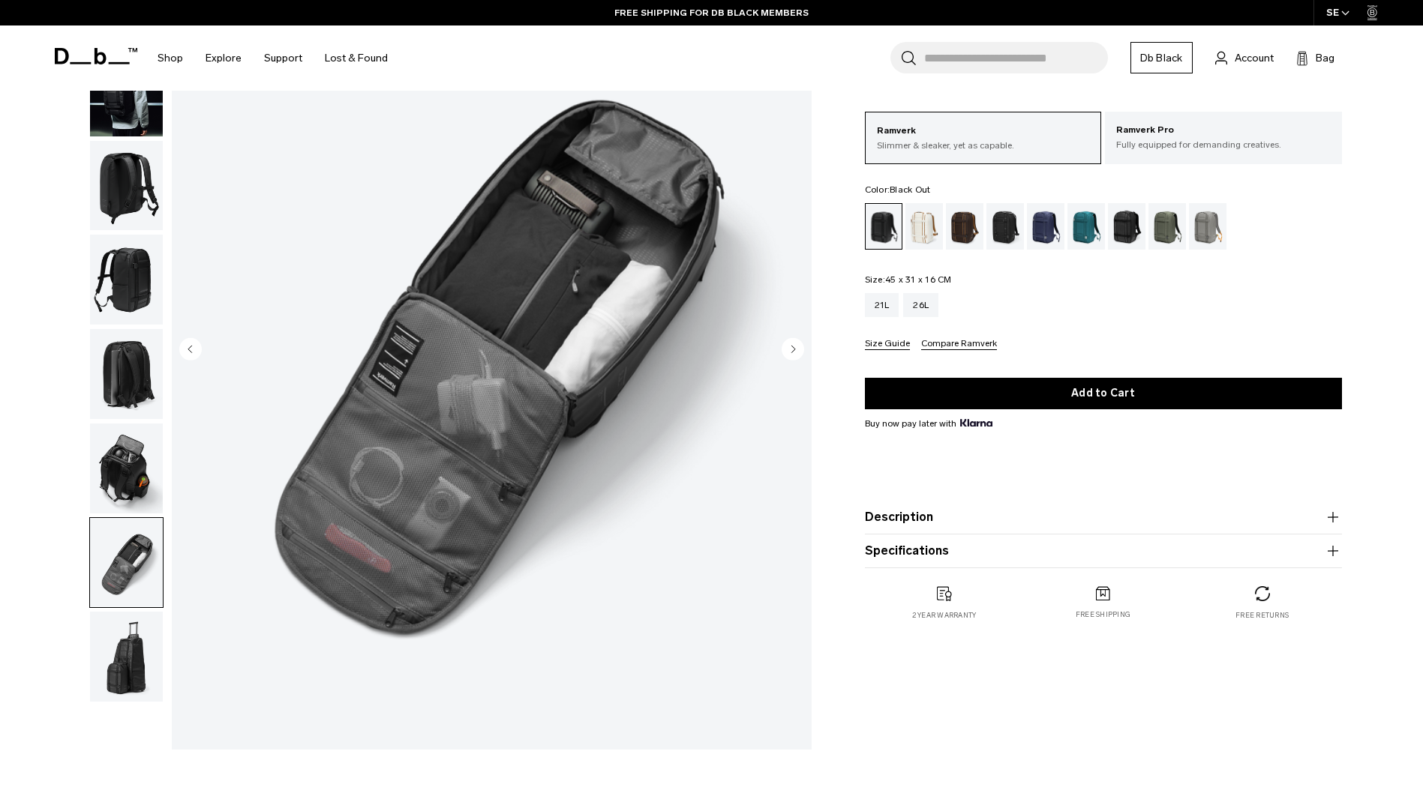
click at [137, 478] on img "button" at bounding box center [126, 469] width 73 height 90
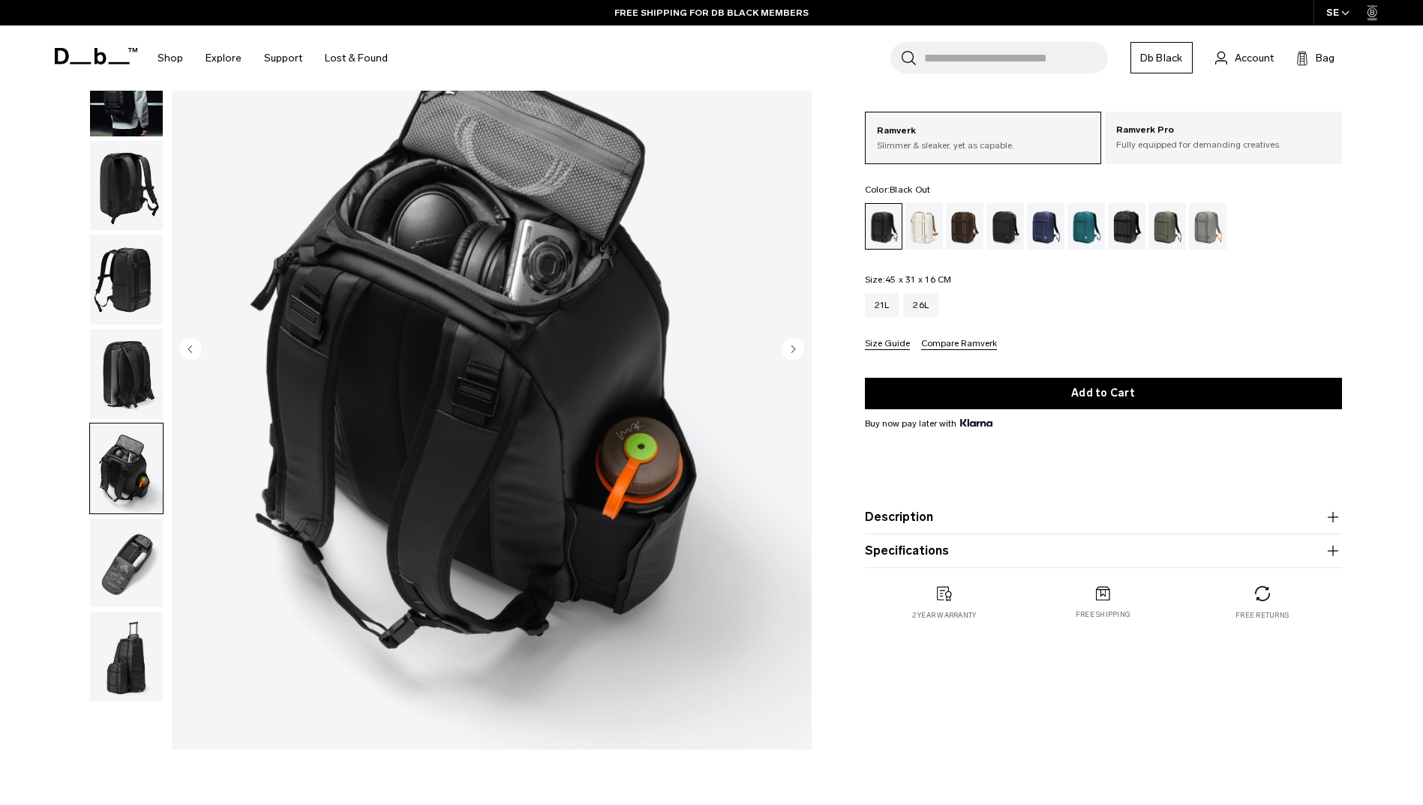
click at [128, 515] on ul at bounding box center [126, 326] width 74 height 751
click at [118, 529] on img "button" at bounding box center [126, 563] width 73 height 90
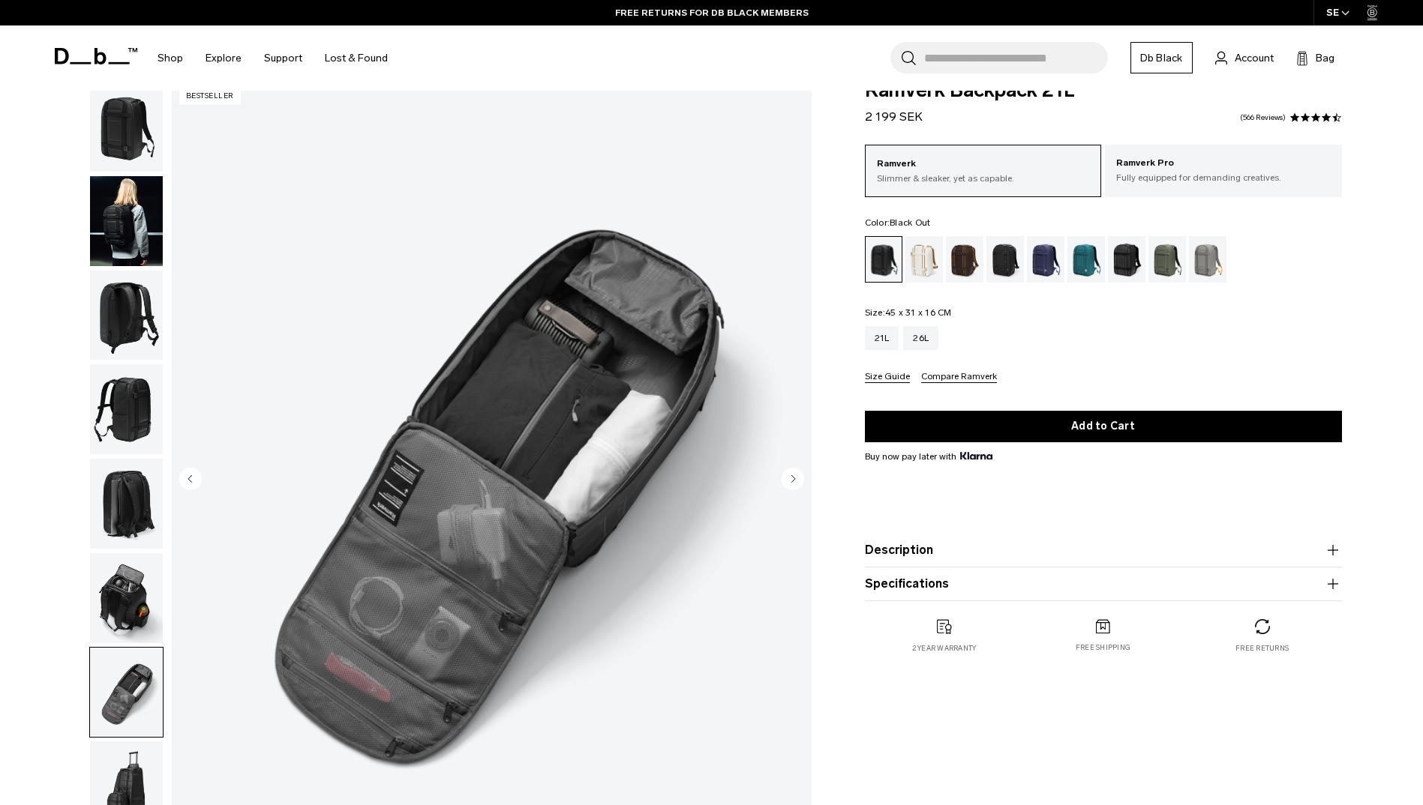
scroll to position [0, 0]
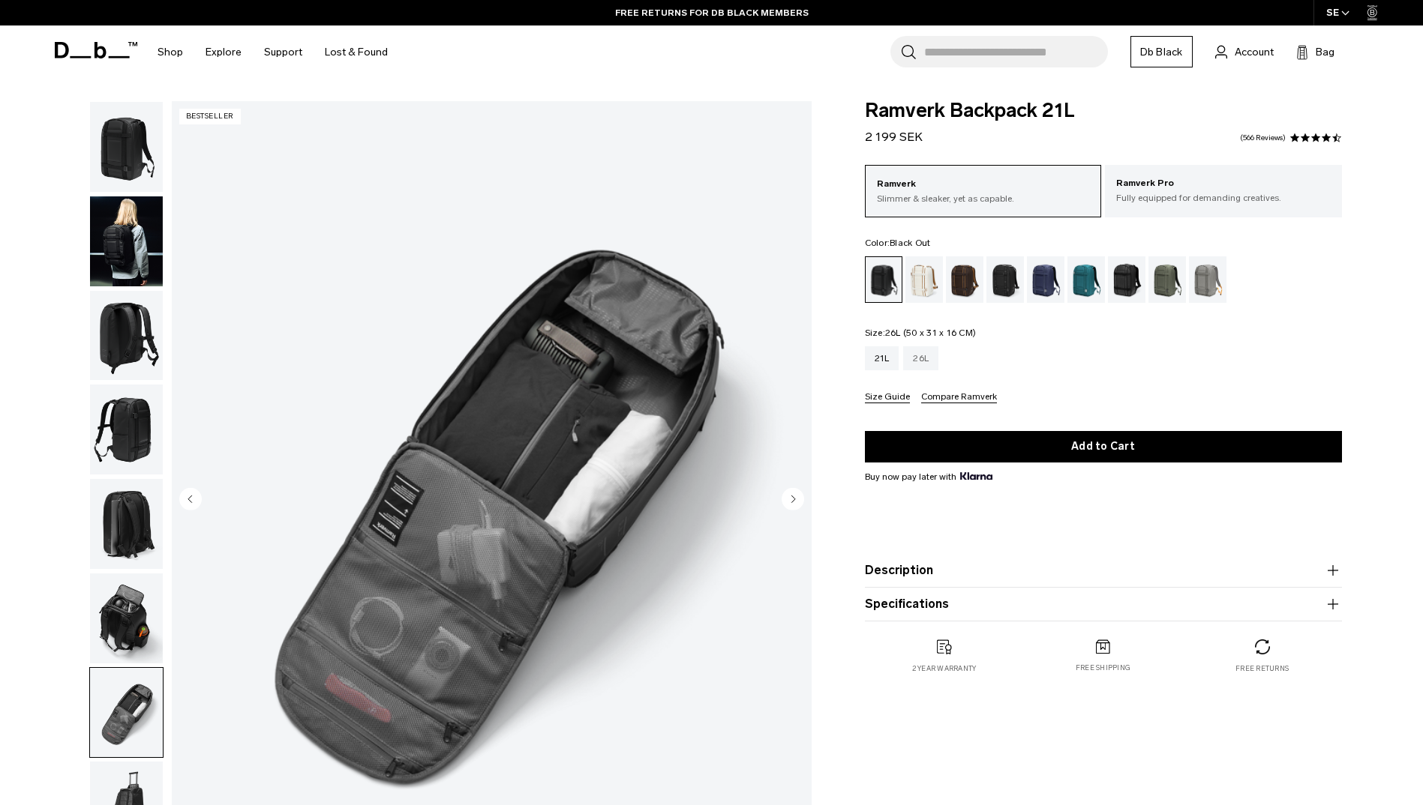
click at [928, 365] on div "26L" at bounding box center [920, 358] width 35 height 24
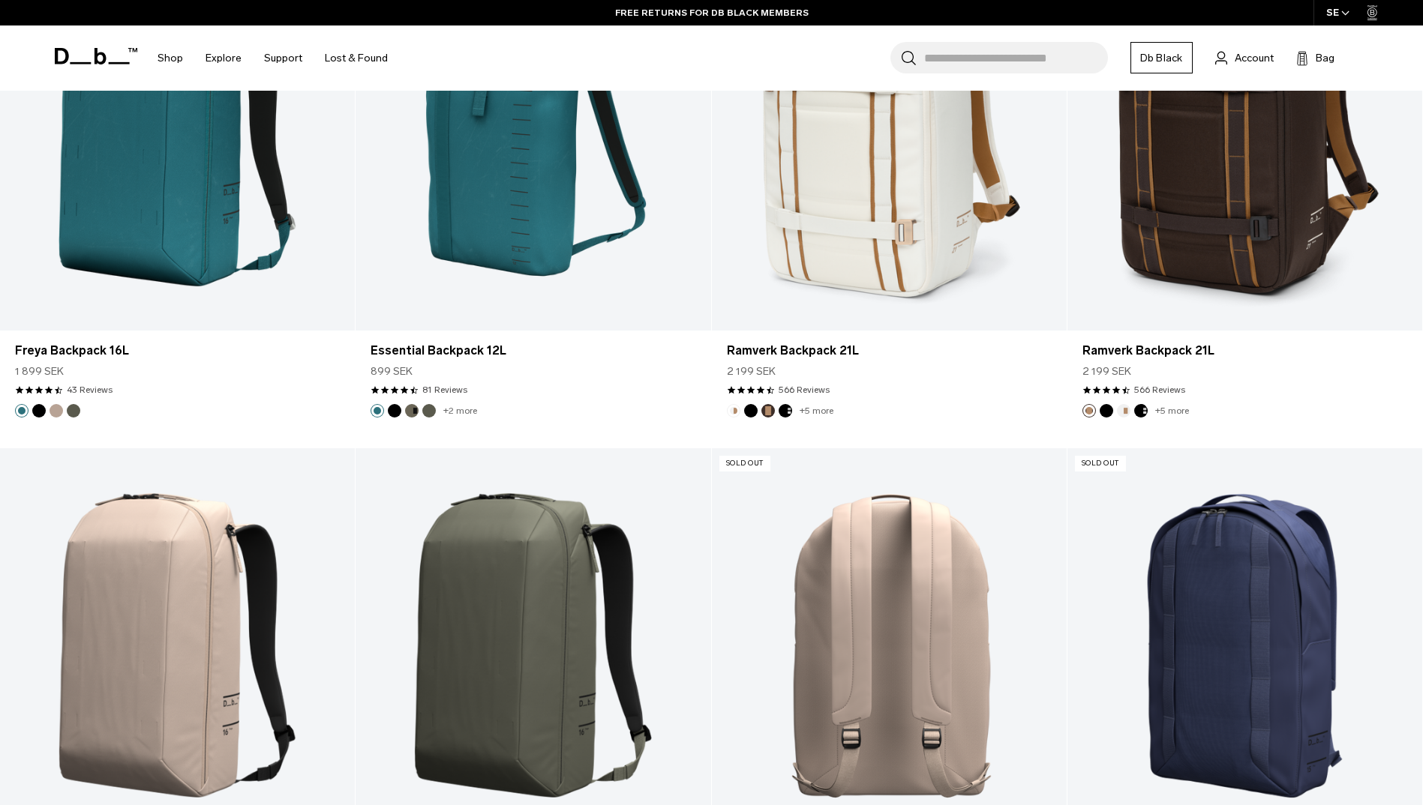
scroll to position [1575, 0]
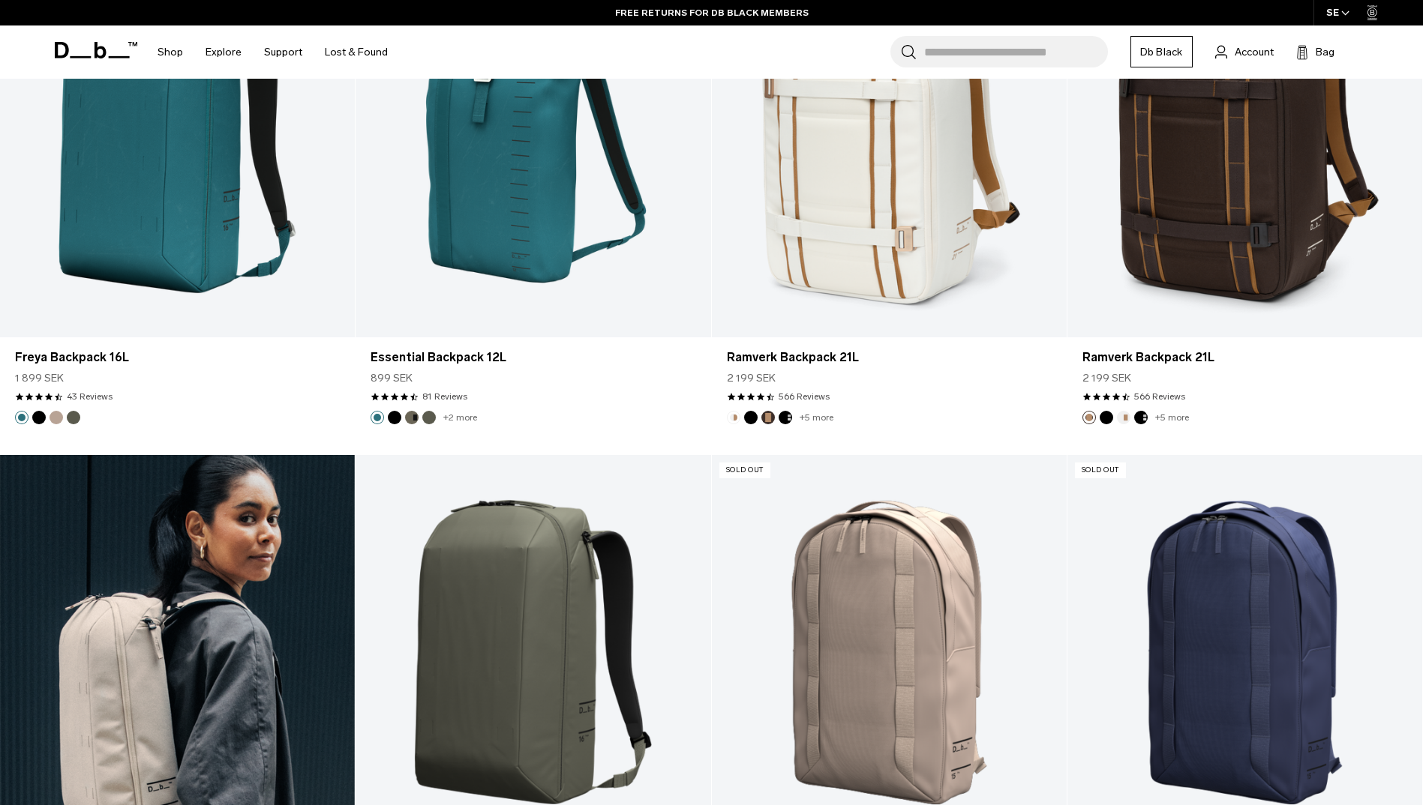
click at [172, 611] on link "Freya Backpack 16L" at bounding box center [177, 652] width 355 height 394
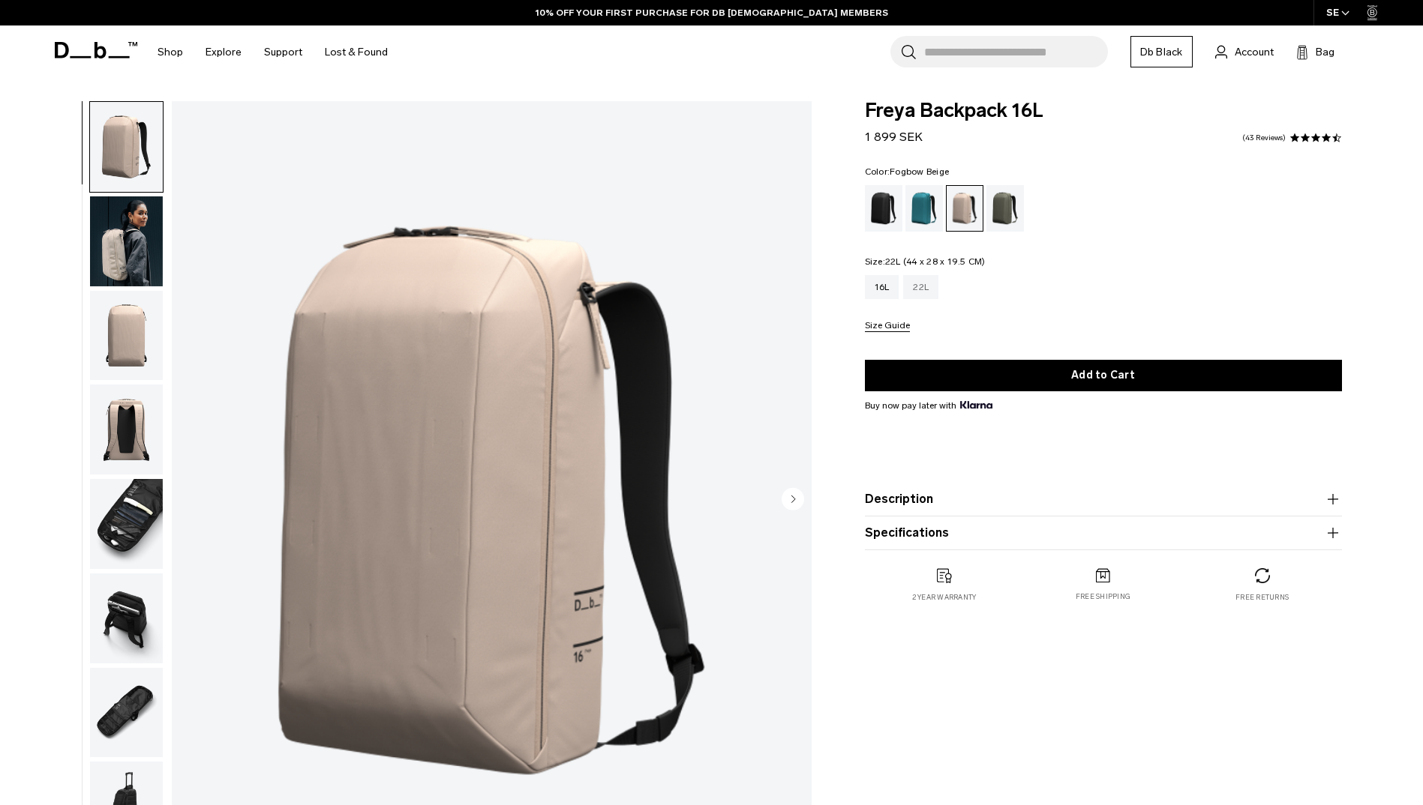
click at [924, 292] on div "22L" at bounding box center [920, 287] width 35 height 24
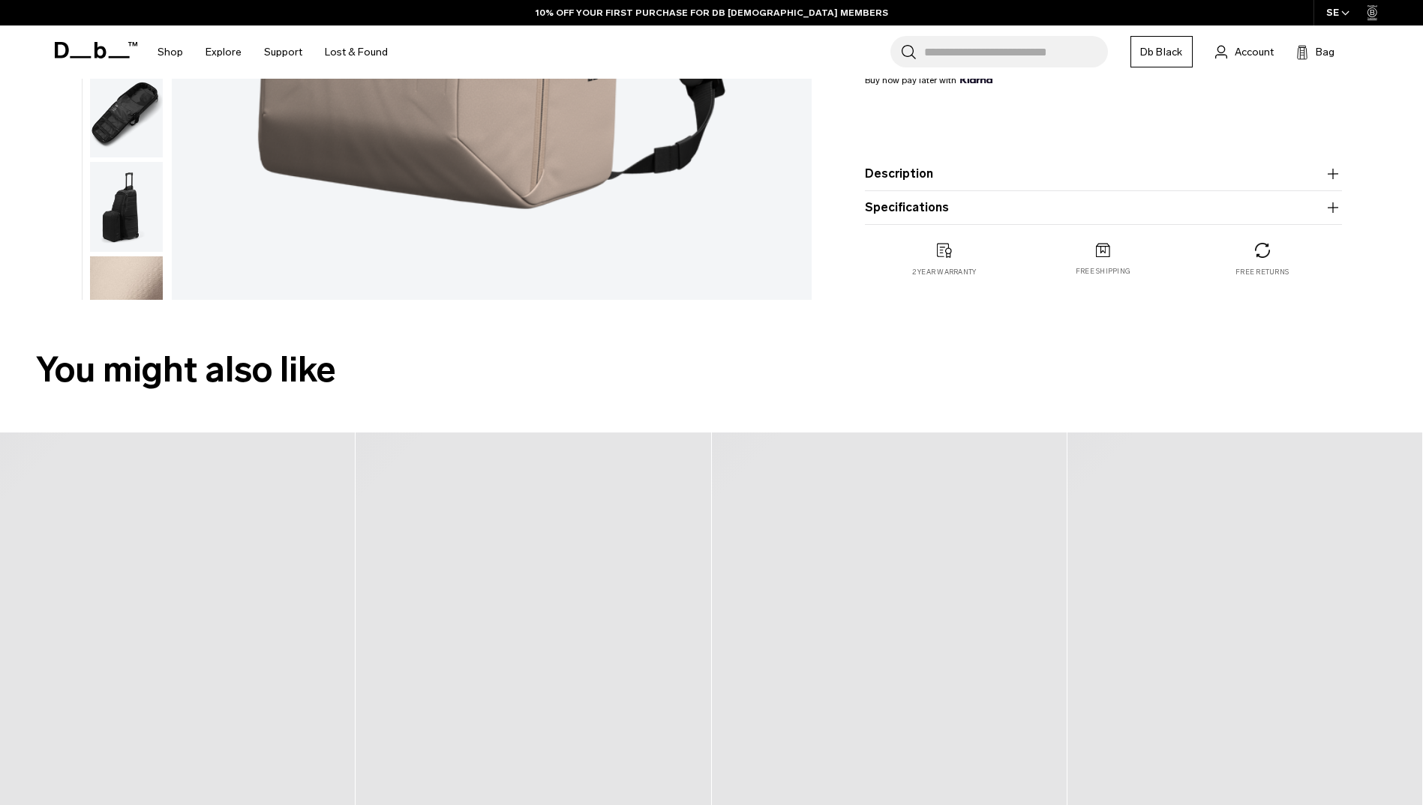
click at [1049, 173] on button "Description" at bounding box center [1103, 174] width 477 height 18
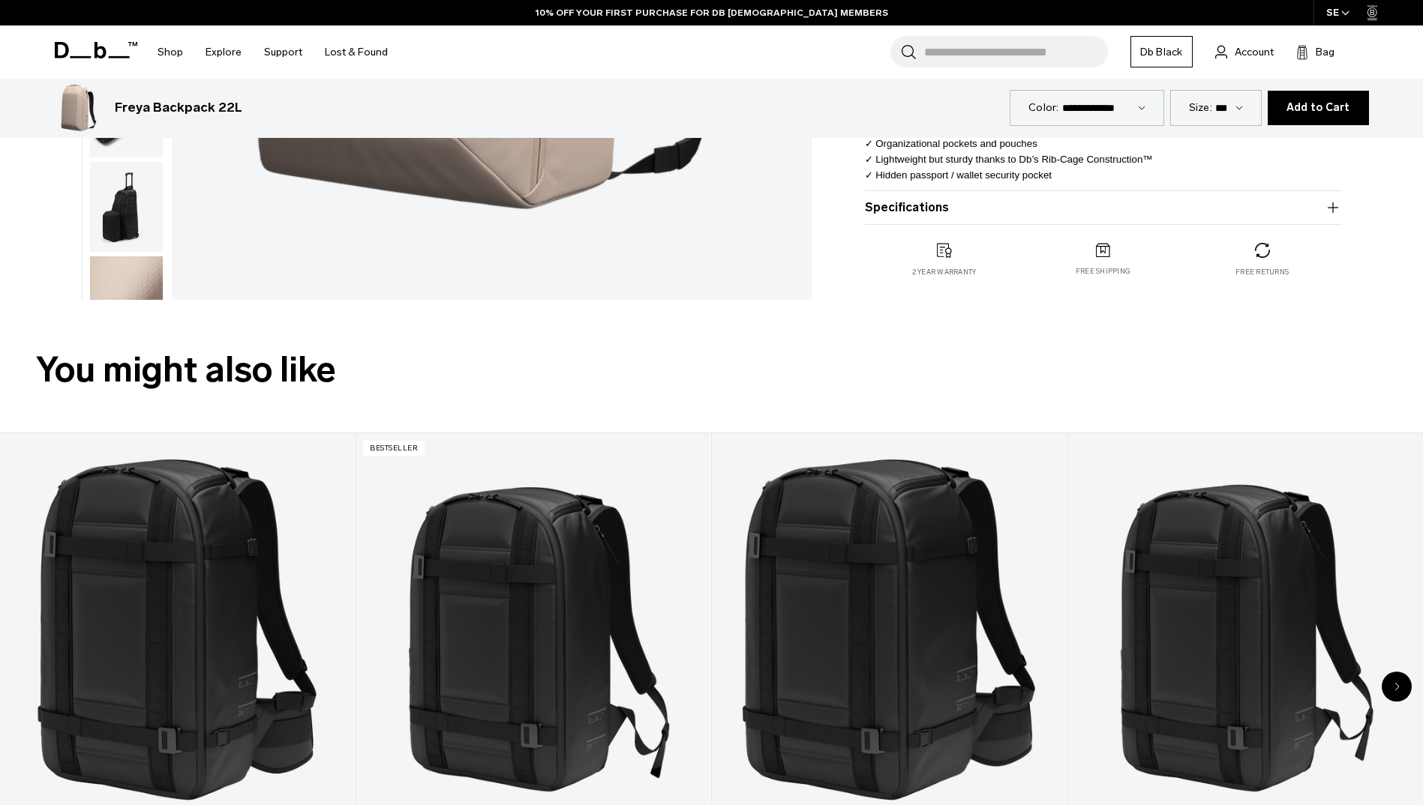
scroll to position [450, 0]
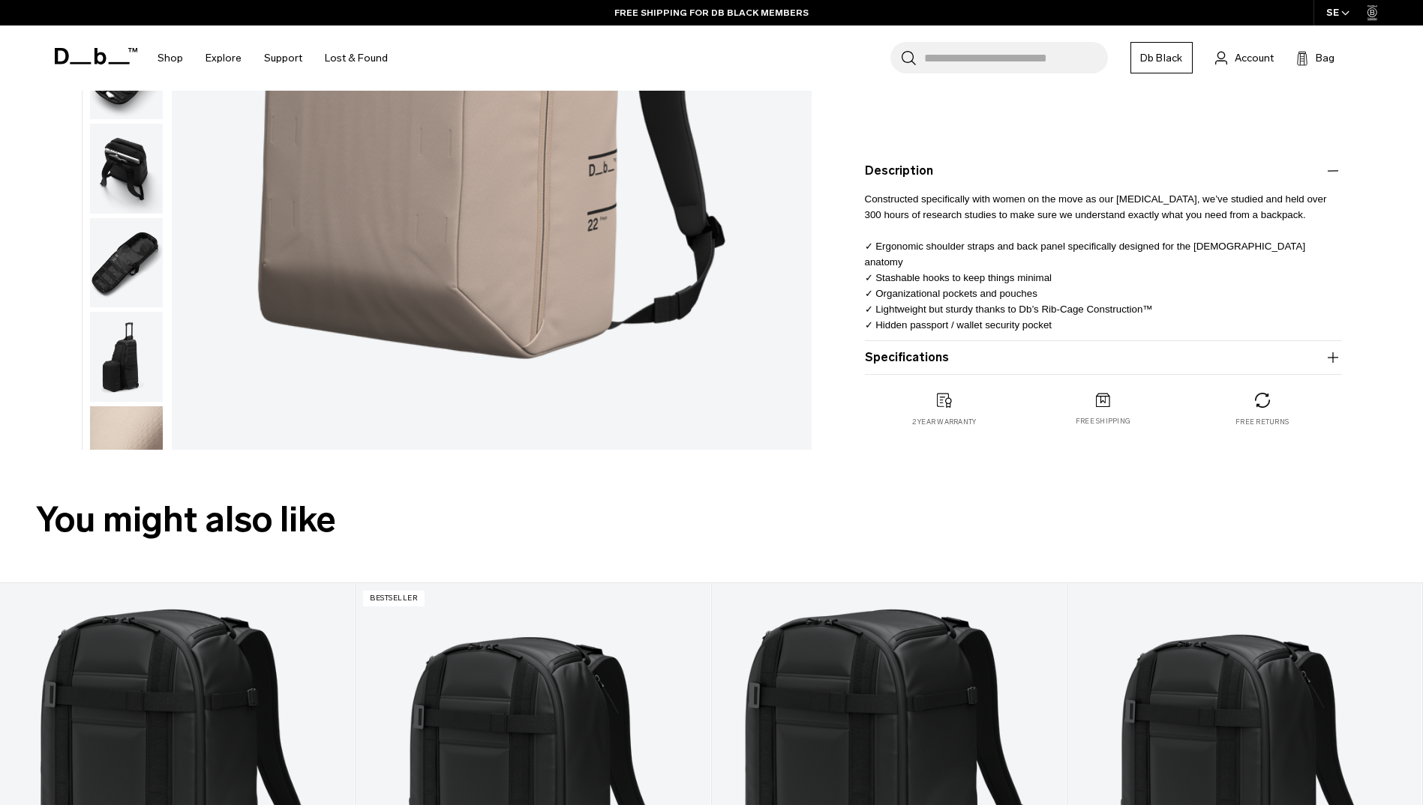
click at [985, 365] on button "Specifications" at bounding box center [1103, 358] width 477 height 18
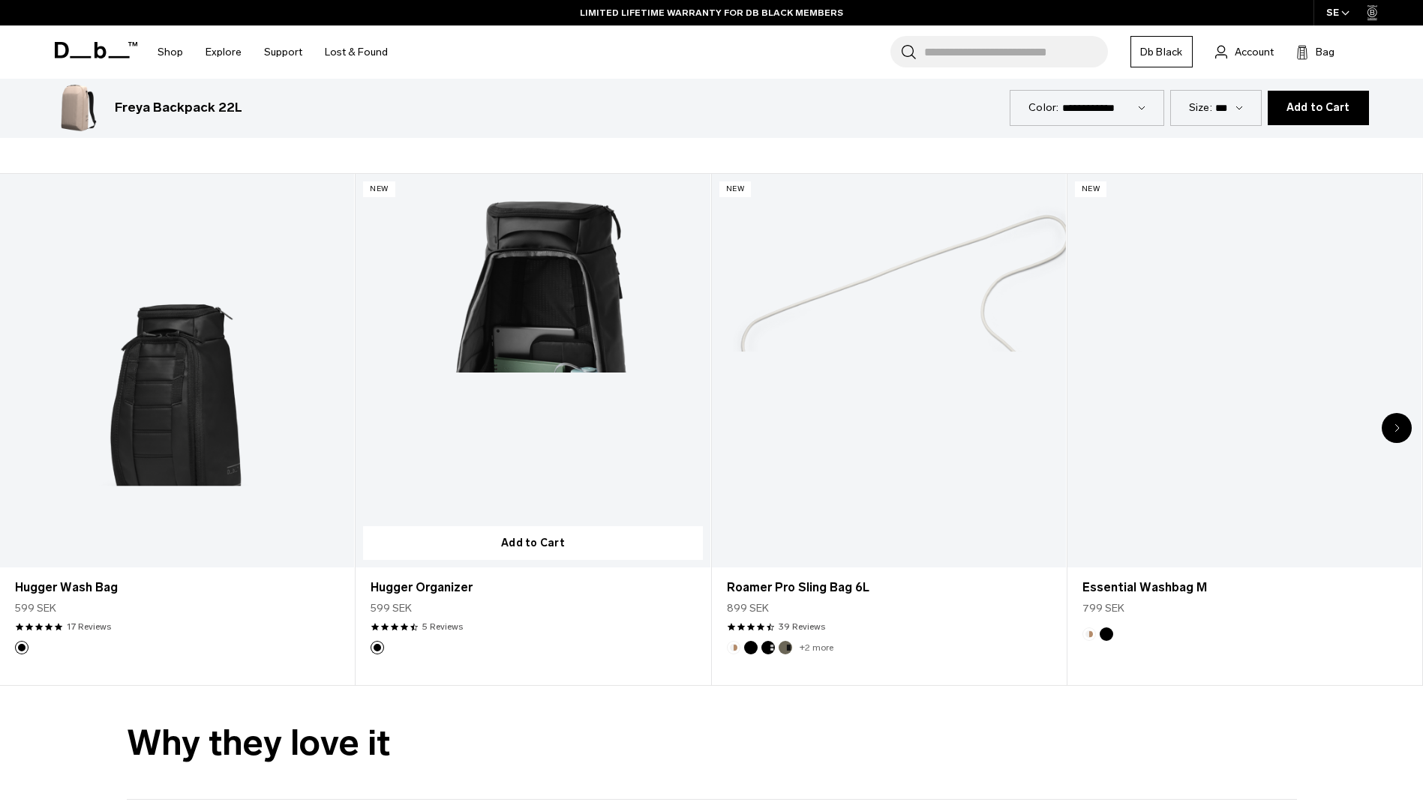
scroll to position [4050, 0]
